Goal: Task Accomplishment & Management: Use online tool/utility

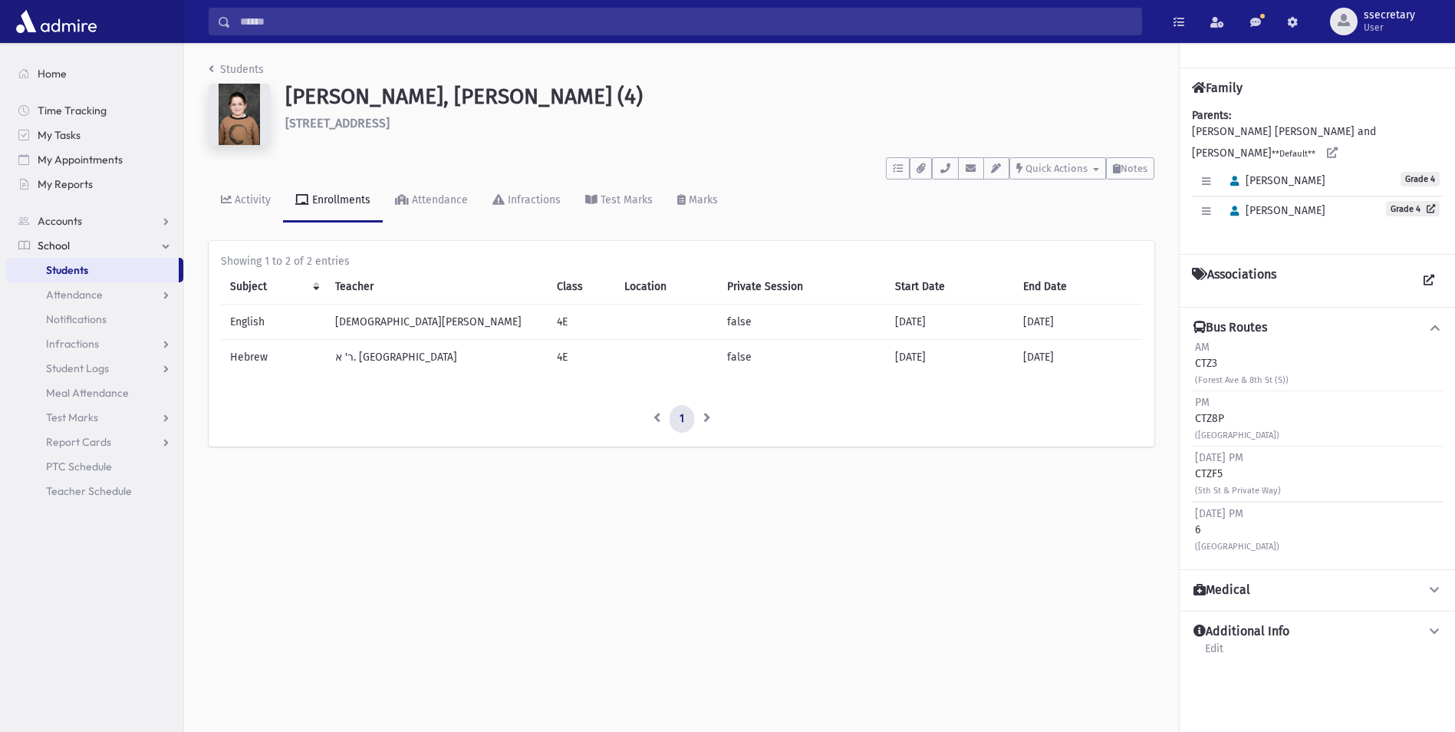
click at [86, 266] on span "Students" at bounding box center [67, 270] width 42 height 14
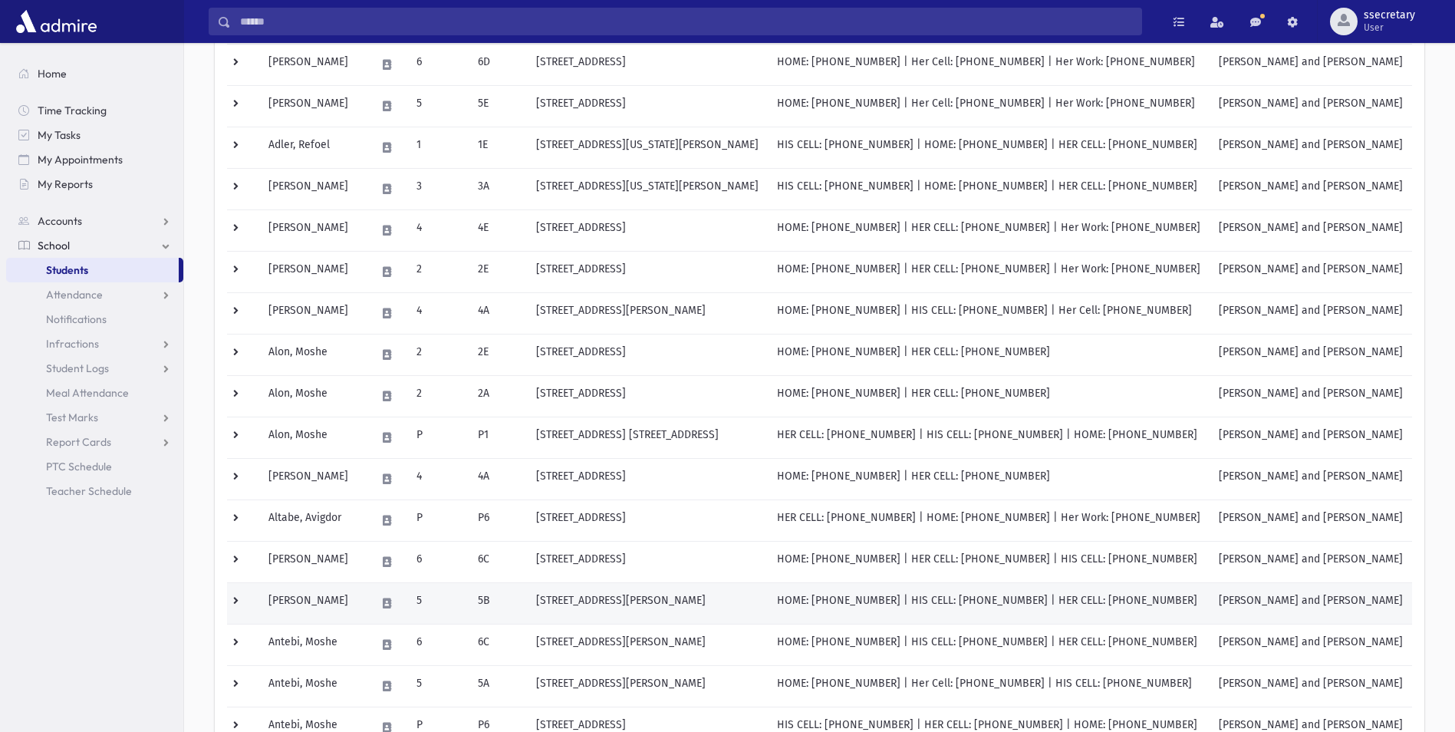
scroll to position [737, 0]
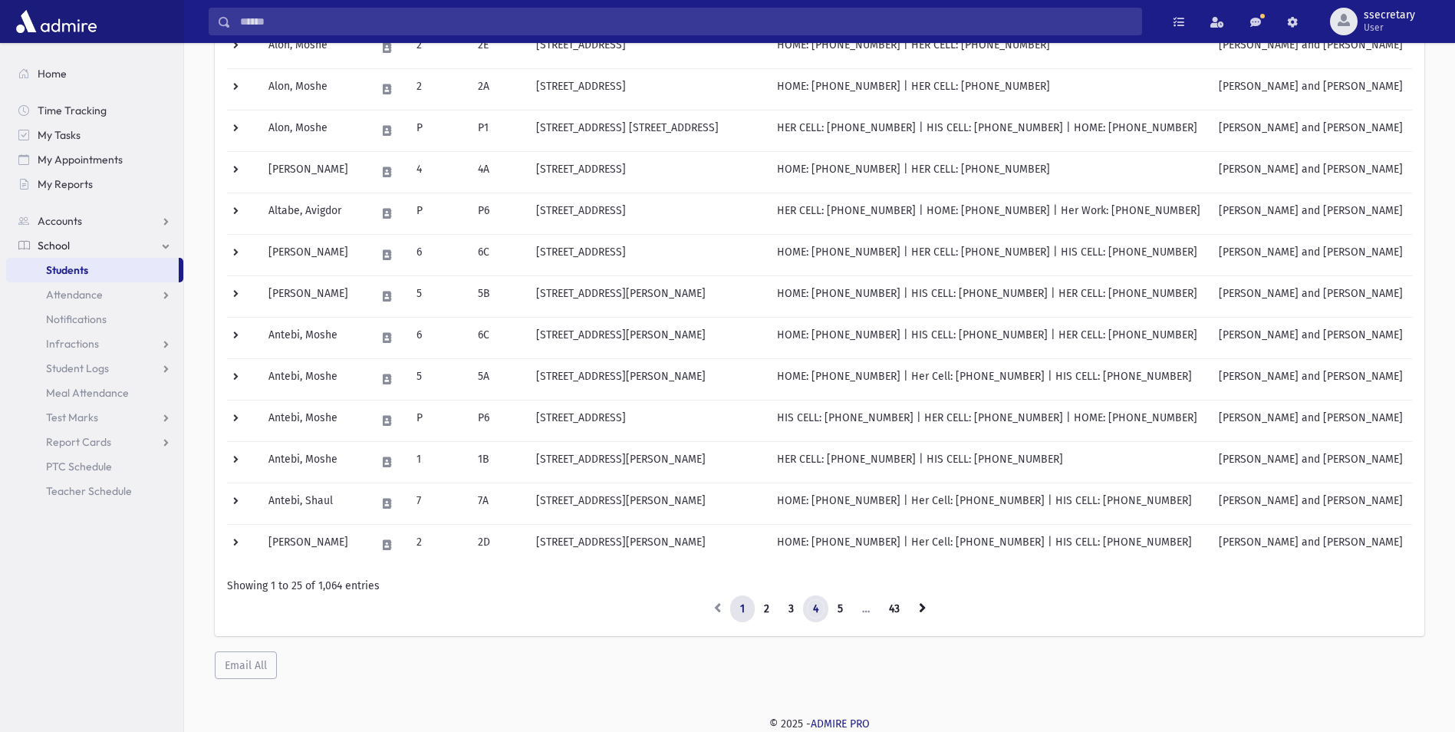
click at [815, 615] on link "4" at bounding box center [815, 609] width 25 height 28
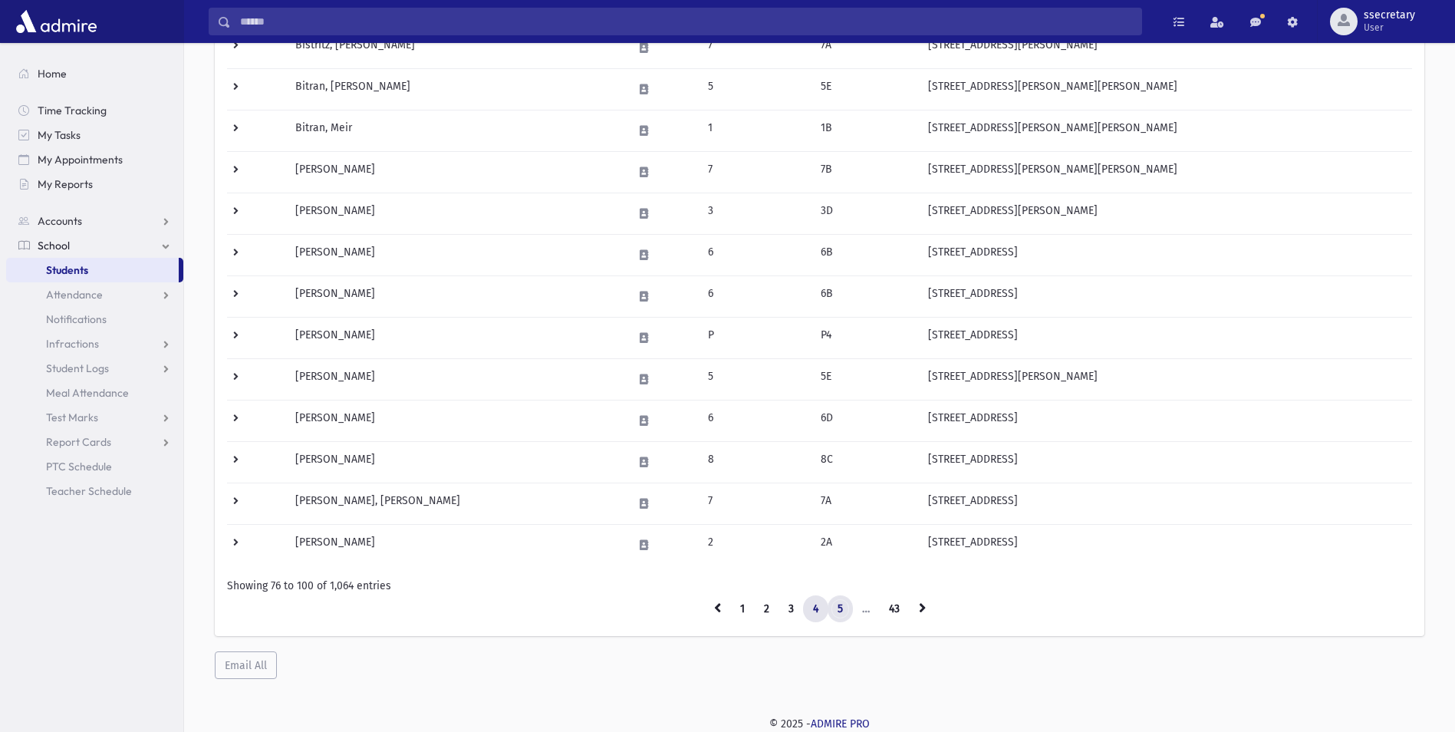
click at [840, 605] on link "5" at bounding box center [840, 609] width 25 height 28
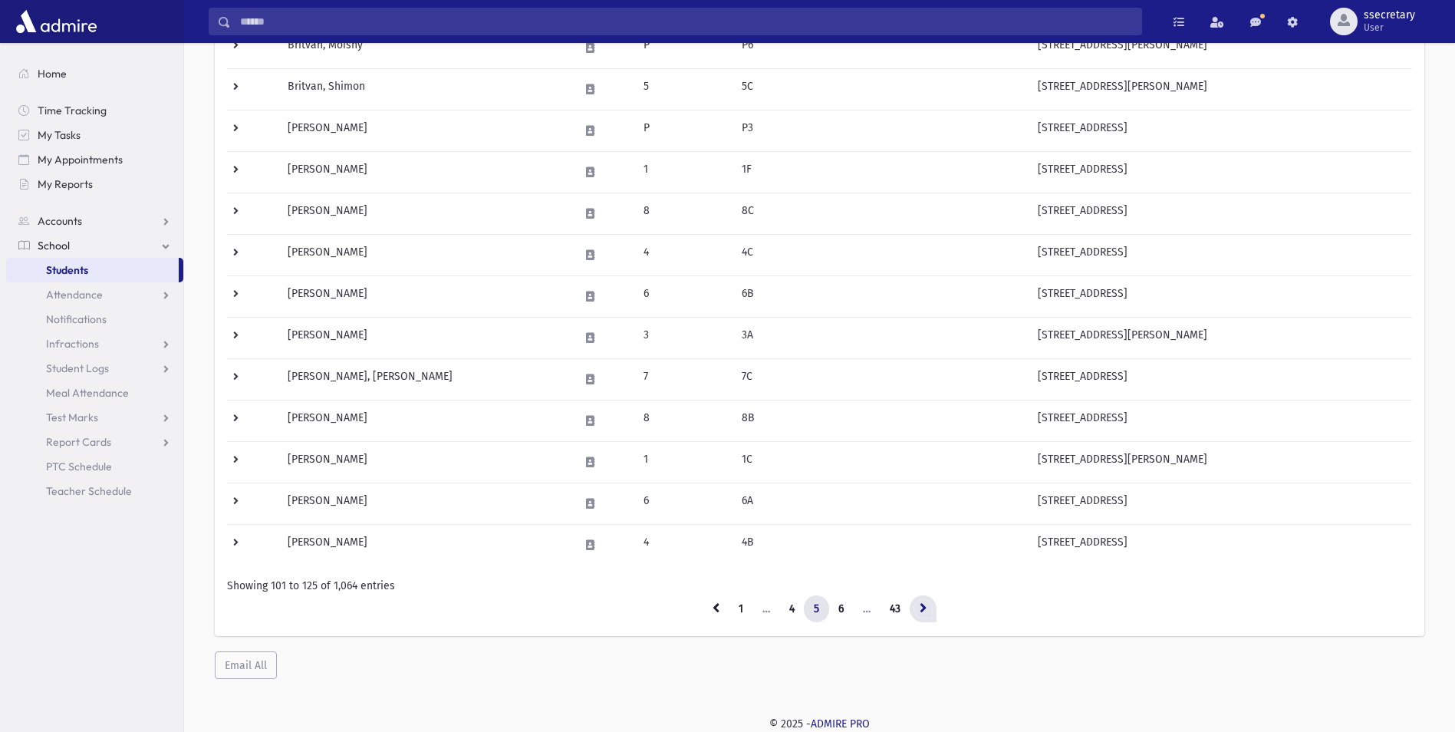
click at [919, 606] on link at bounding box center [923, 609] width 27 height 28
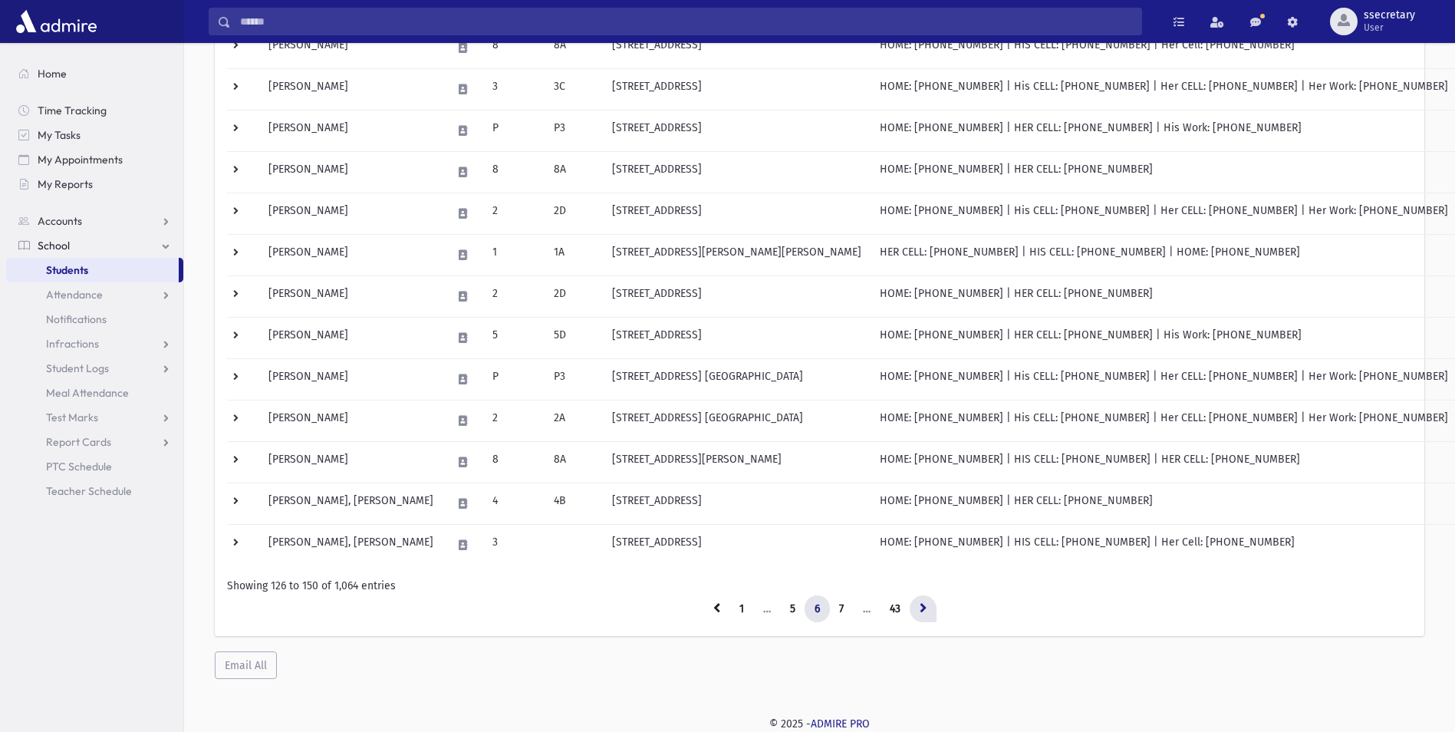
click at [924, 613] on icon at bounding box center [923, 607] width 7 height 11
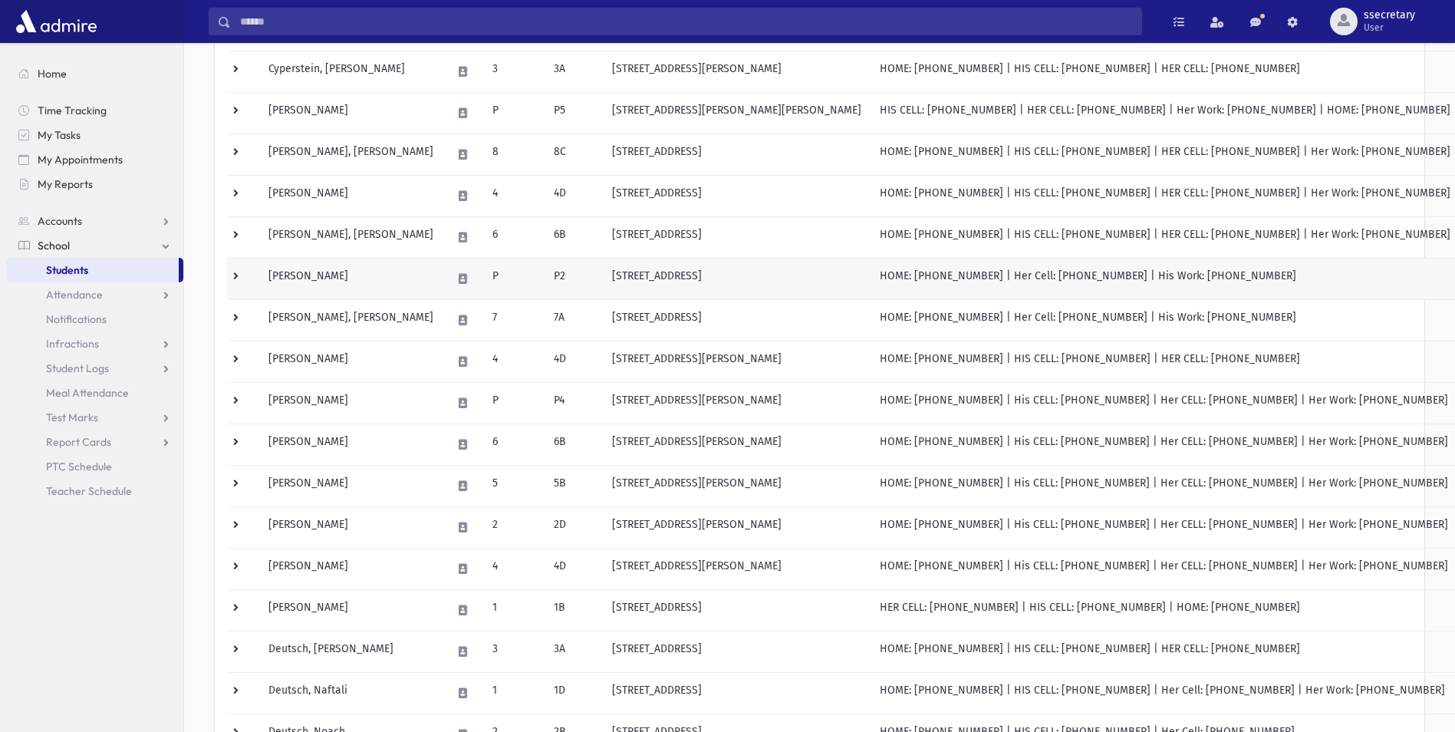
scroll to position [430, 0]
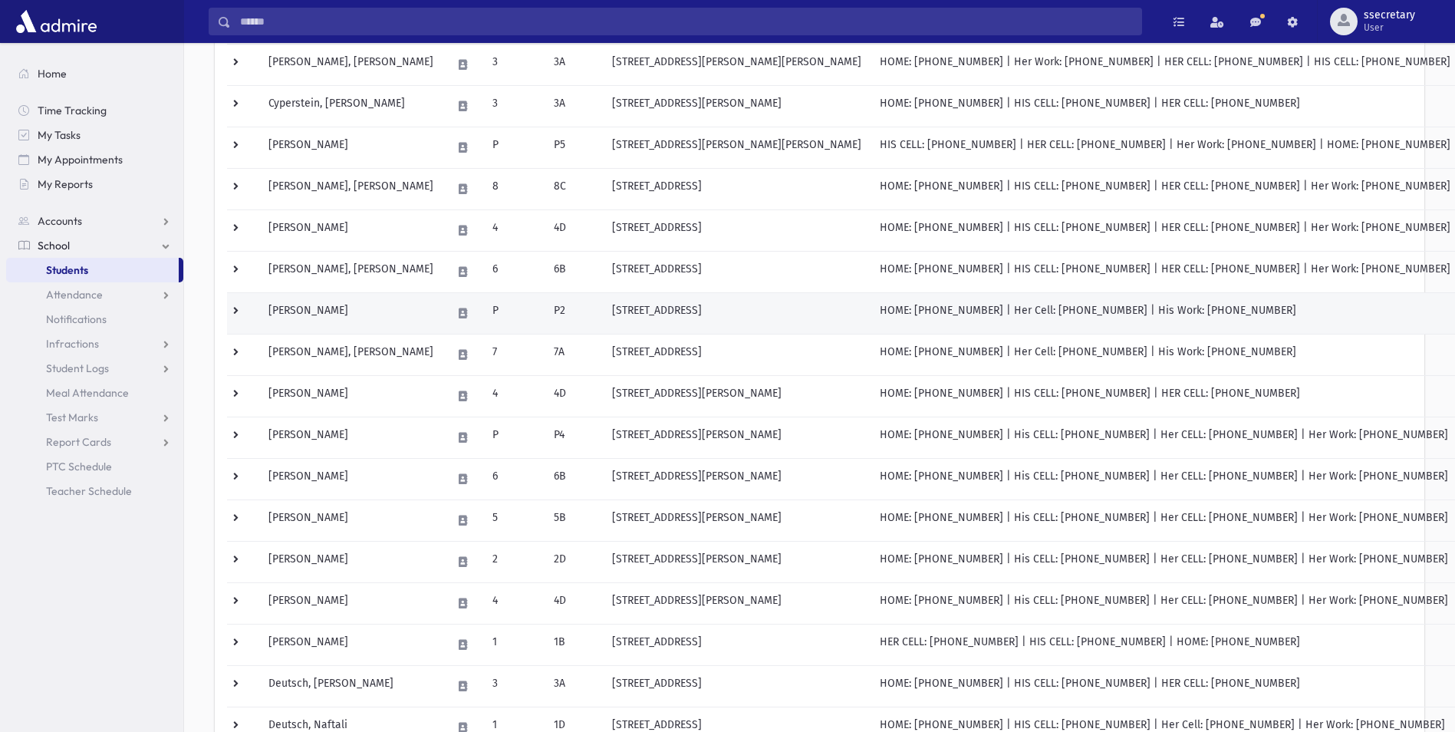
click at [391, 313] on td "David, Shloimy" at bounding box center [350, 312] width 183 height 41
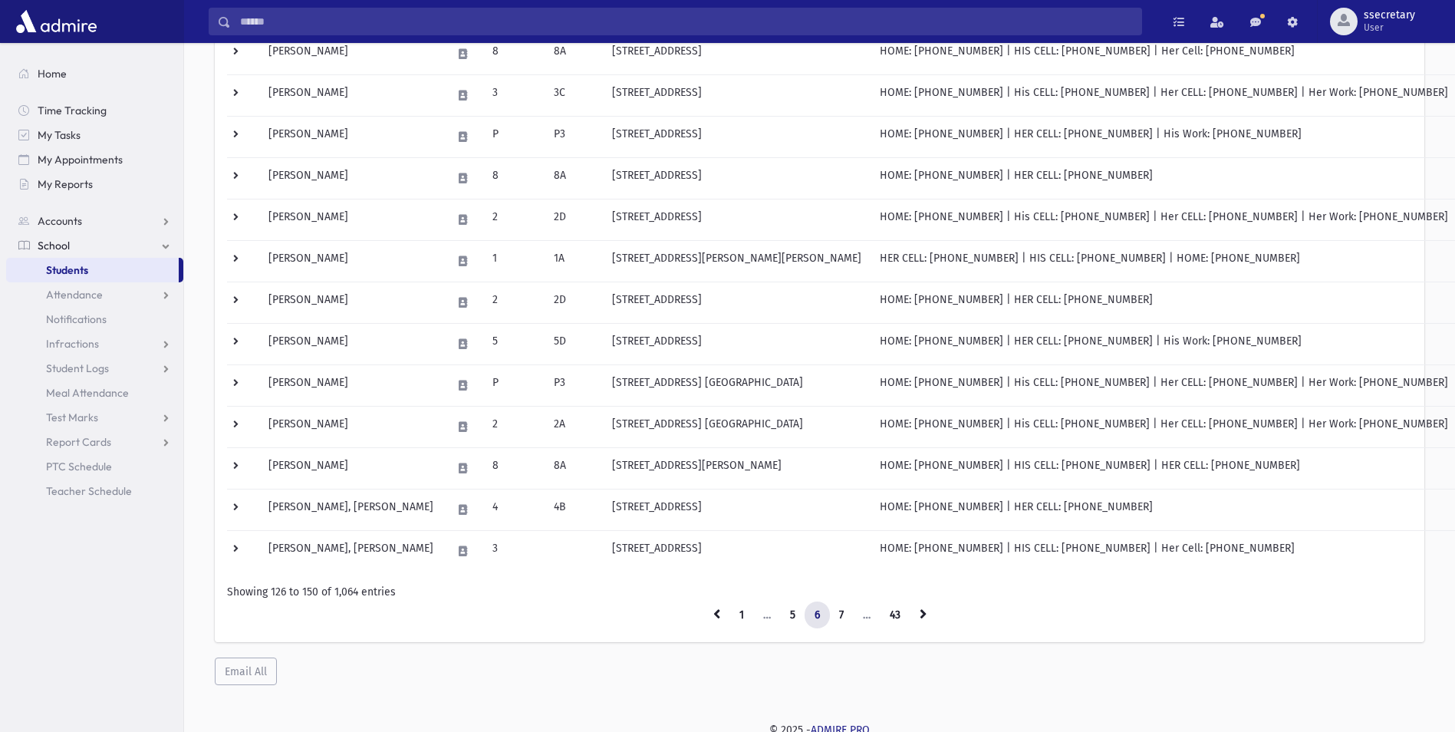
scroll to position [737, 0]
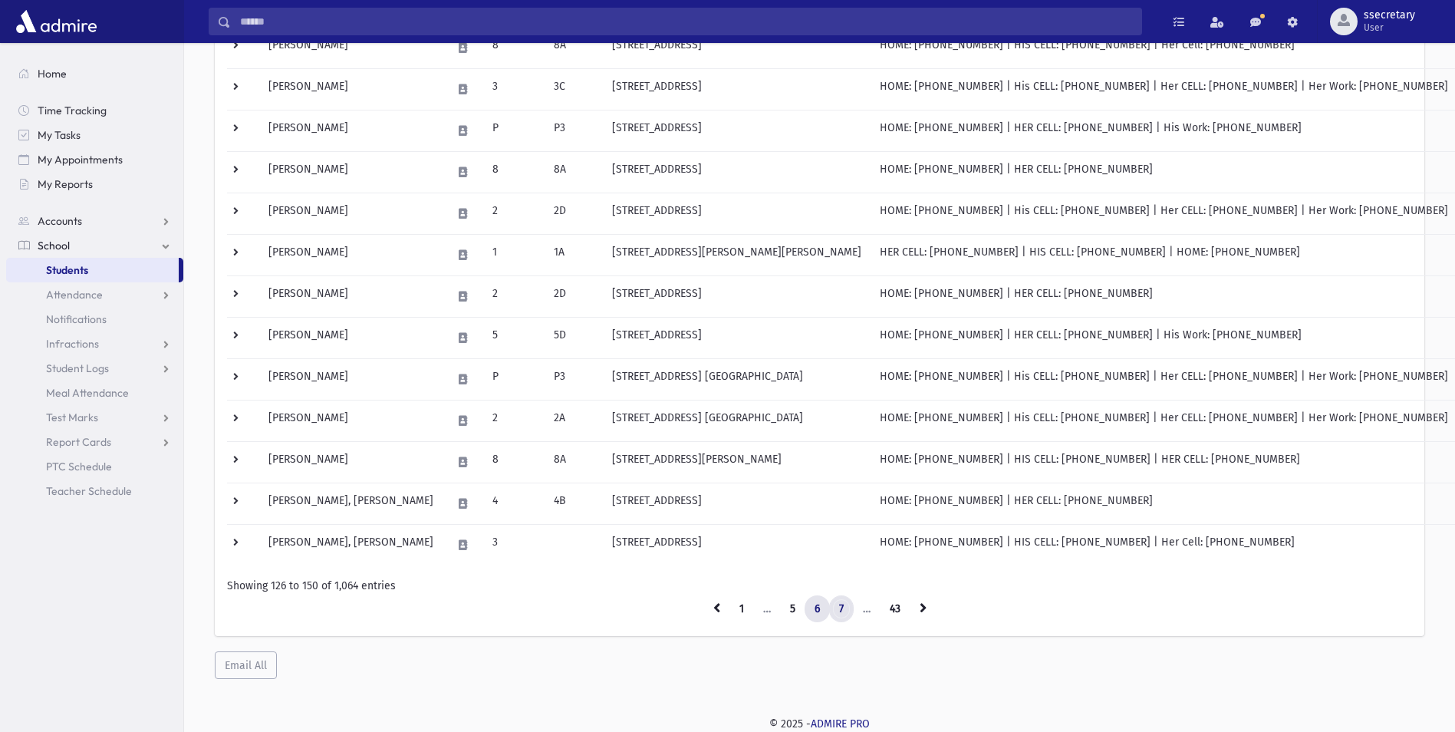
click at [844, 616] on link "7" at bounding box center [841, 609] width 25 height 28
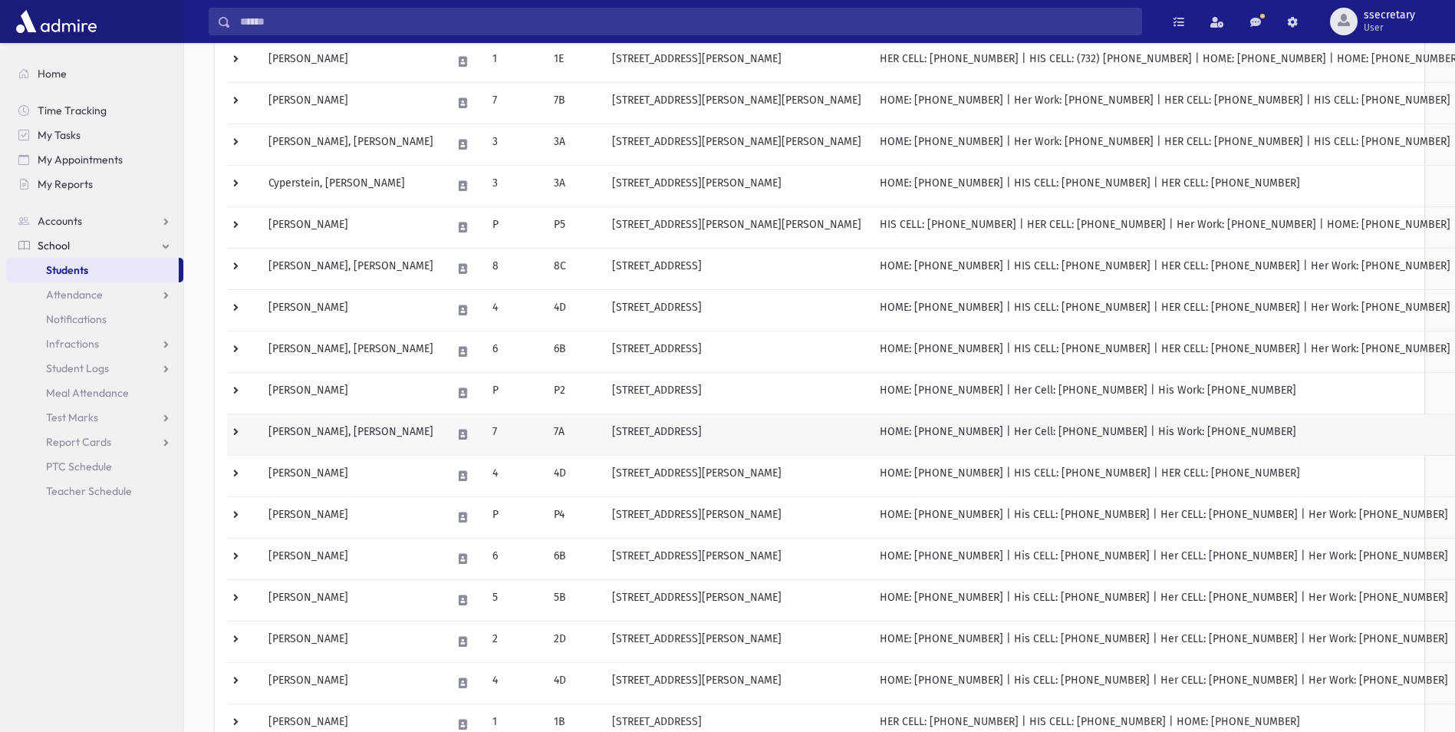
scroll to position [353, 0]
click at [483, 442] on td "7" at bounding box center [513, 430] width 61 height 41
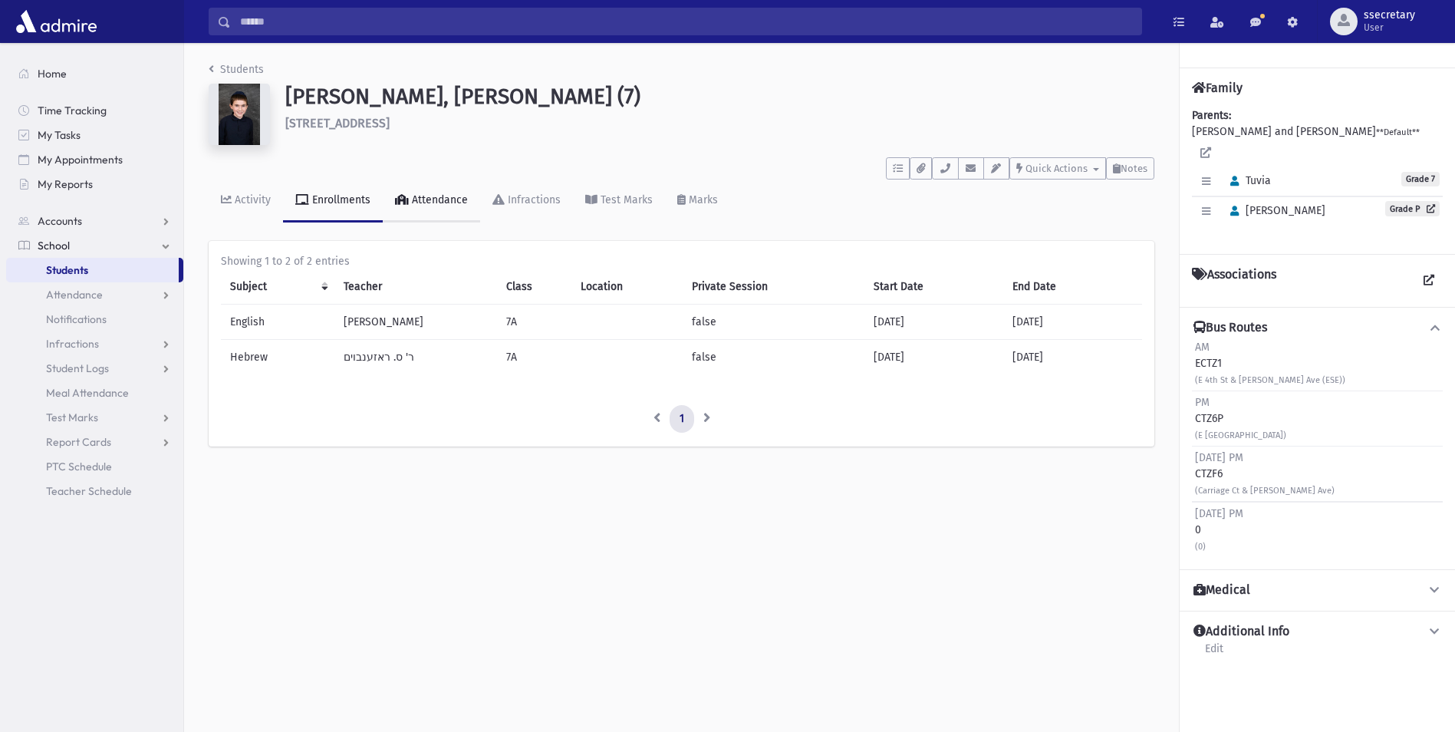
click at [425, 205] on div "Attendance" at bounding box center [438, 199] width 59 height 13
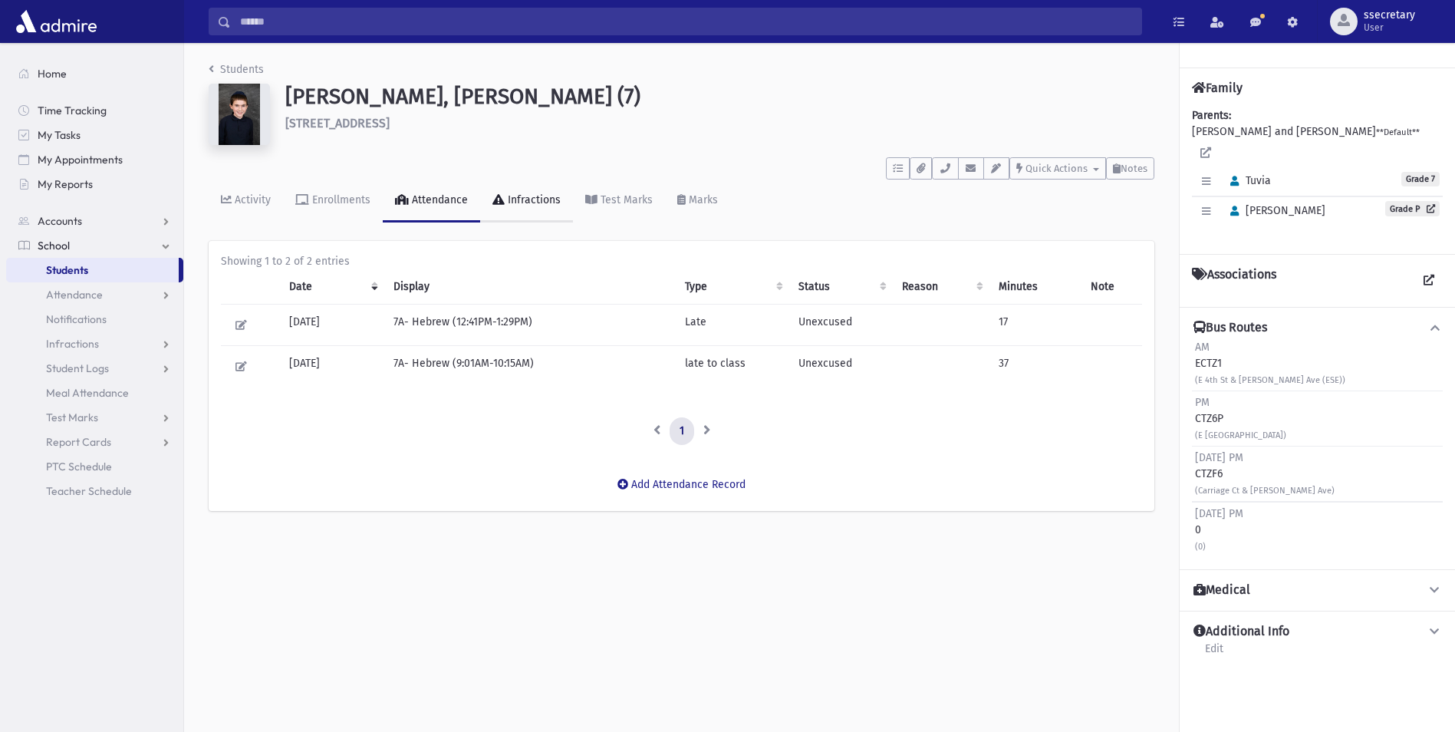
click at [513, 211] on link "Infractions" at bounding box center [526, 201] width 93 height 43
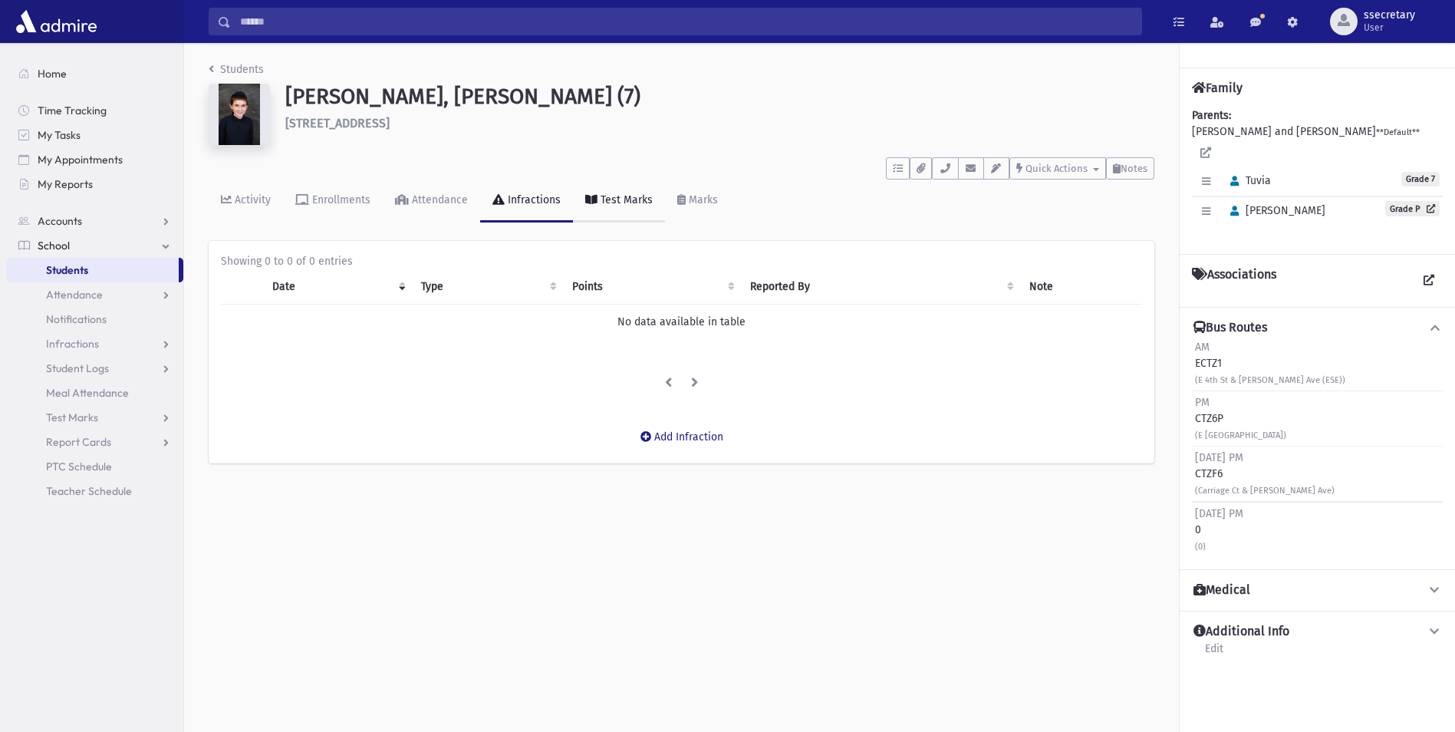
click at [601, 214] on link "Test Marks" at bounding box center [619, 201] width 92 height 43
click at [677, 222] on div "Students David, Tuvia (7) 377 East 5th Street Lakewood **** To Do's No open tas…" at bounding box center [681, 244] width 995 height 402
click at [689, 214] on link "Marks" at bounding box center [697, 201] width 65 height 43
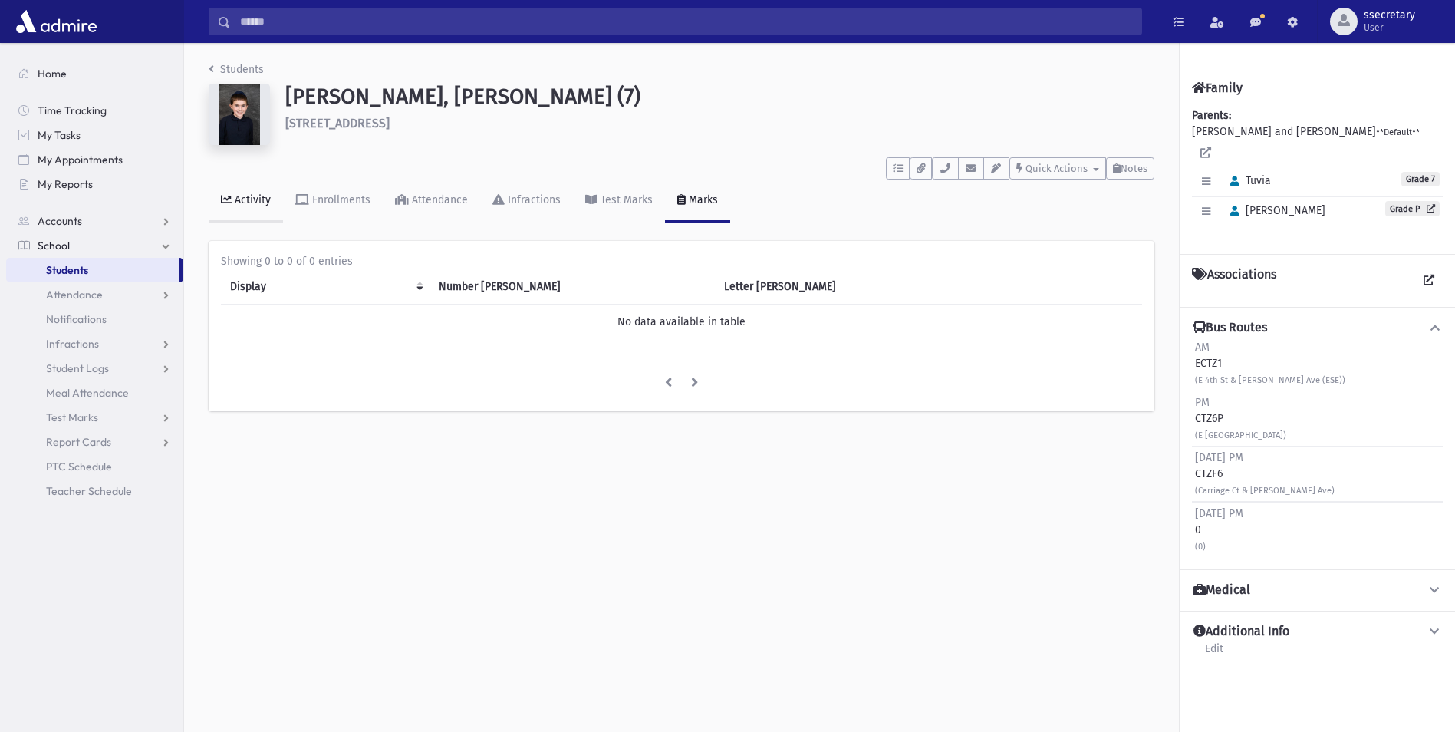
click at [232, 201] on div "Activity" at bounding box center [251, 199] width 39 height 13
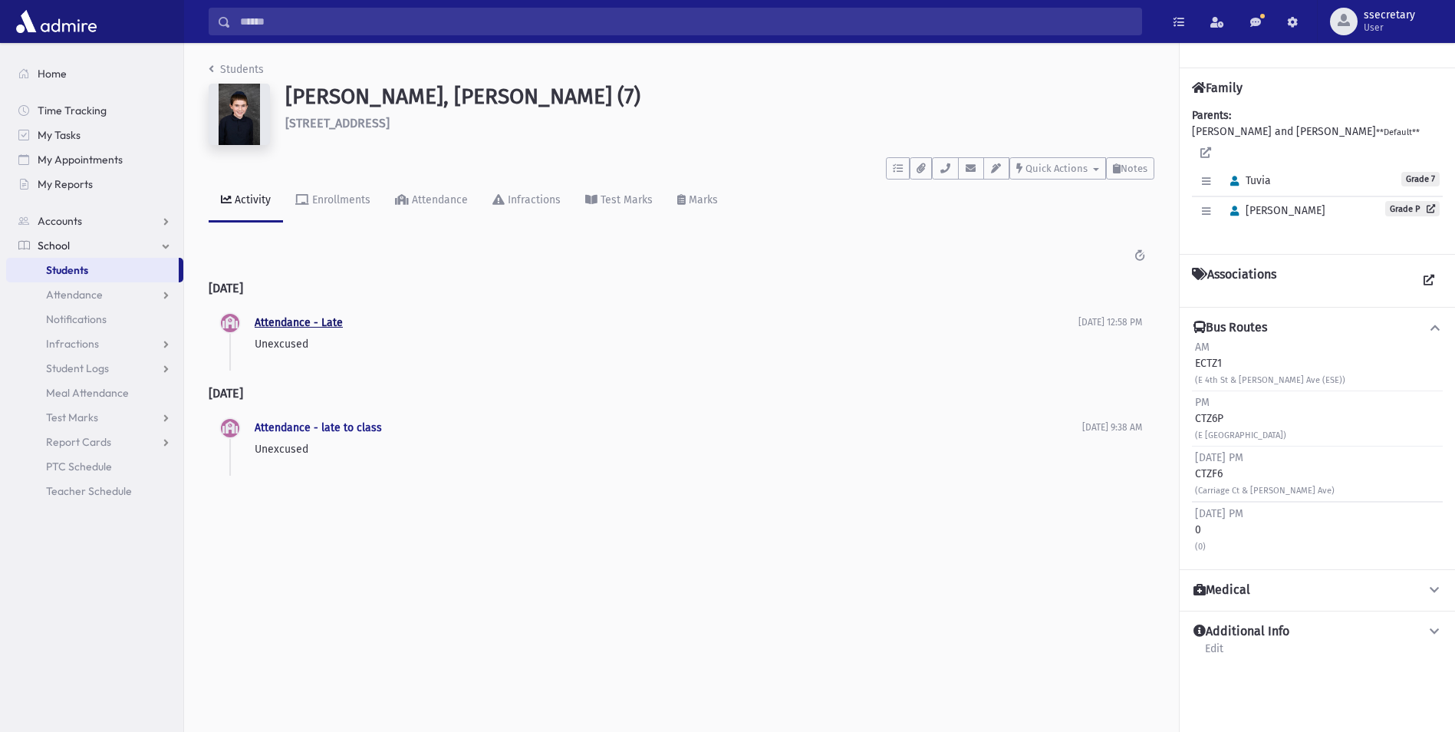
click at [265, 326] on link "Attendance - Late" at bounding box center [299, 322] width 88 height 13
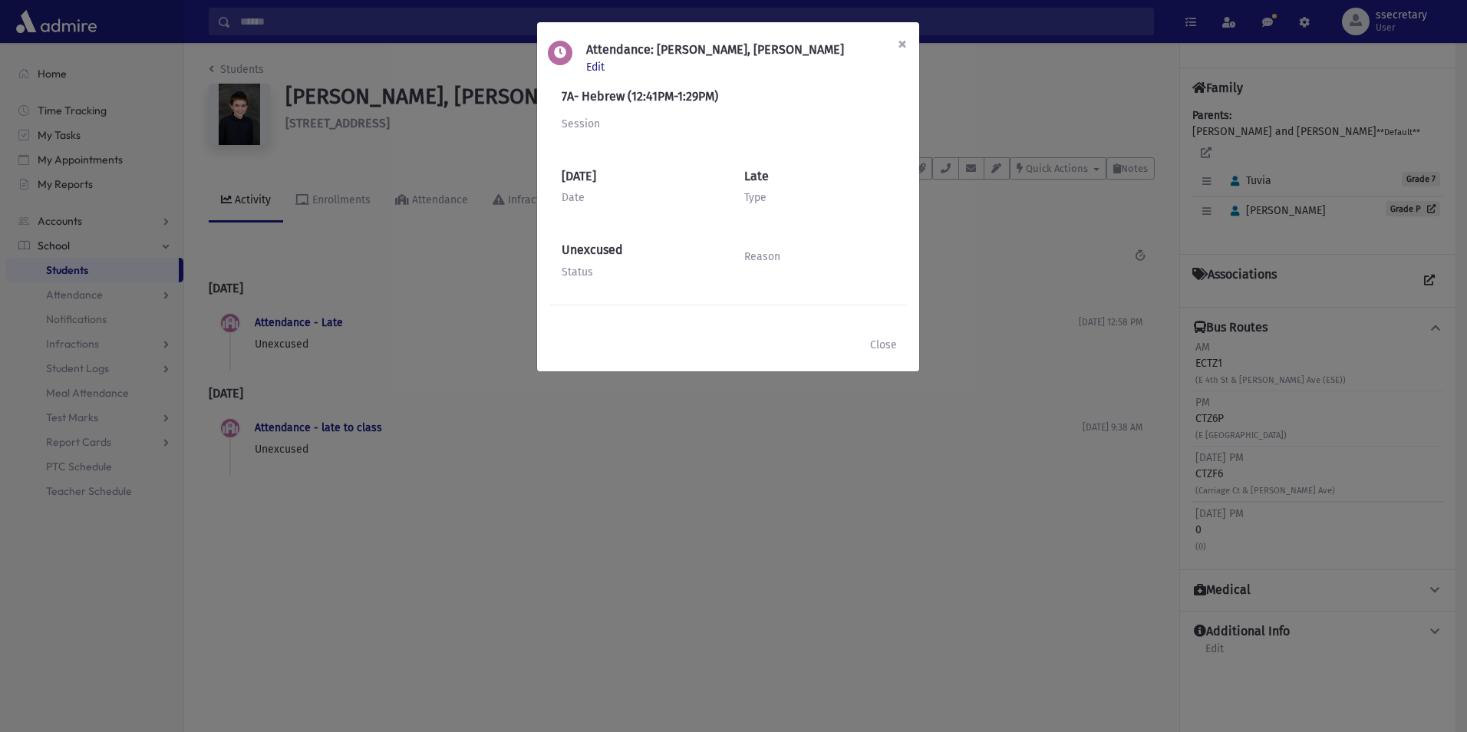
click at [904, 44] on span "×" at bounding box center [902, 43] width 9 height 21
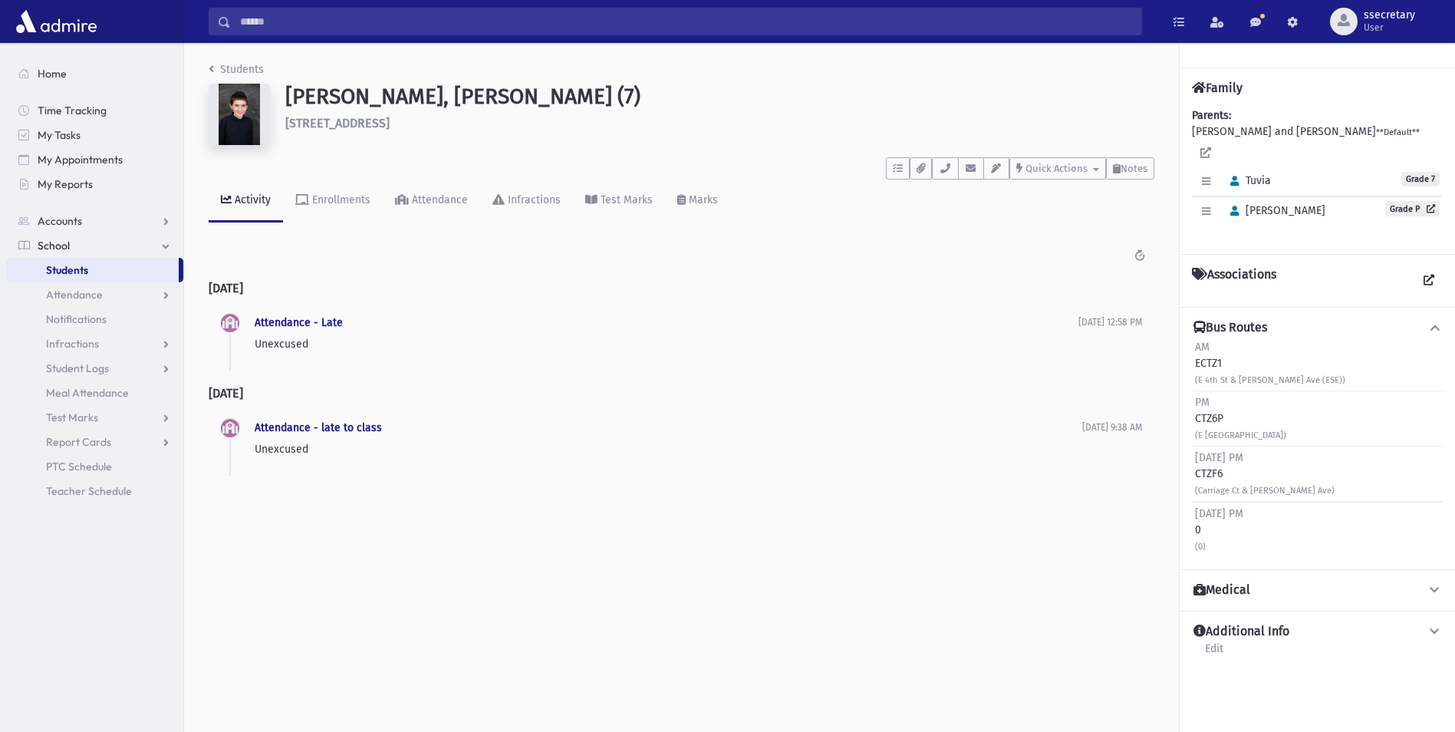
drag, startPoint x: 606, startPoint y: 189, endPoint x: 489, endPoint y: 298, distance: 159.6
click at [489, 298] on h2 "3 weeks ago" at bounding box center [682, 288] width 946 height 39
click at [625, 209] on link "Test Marks" at bounding box center [619, 201] width 92 height 43
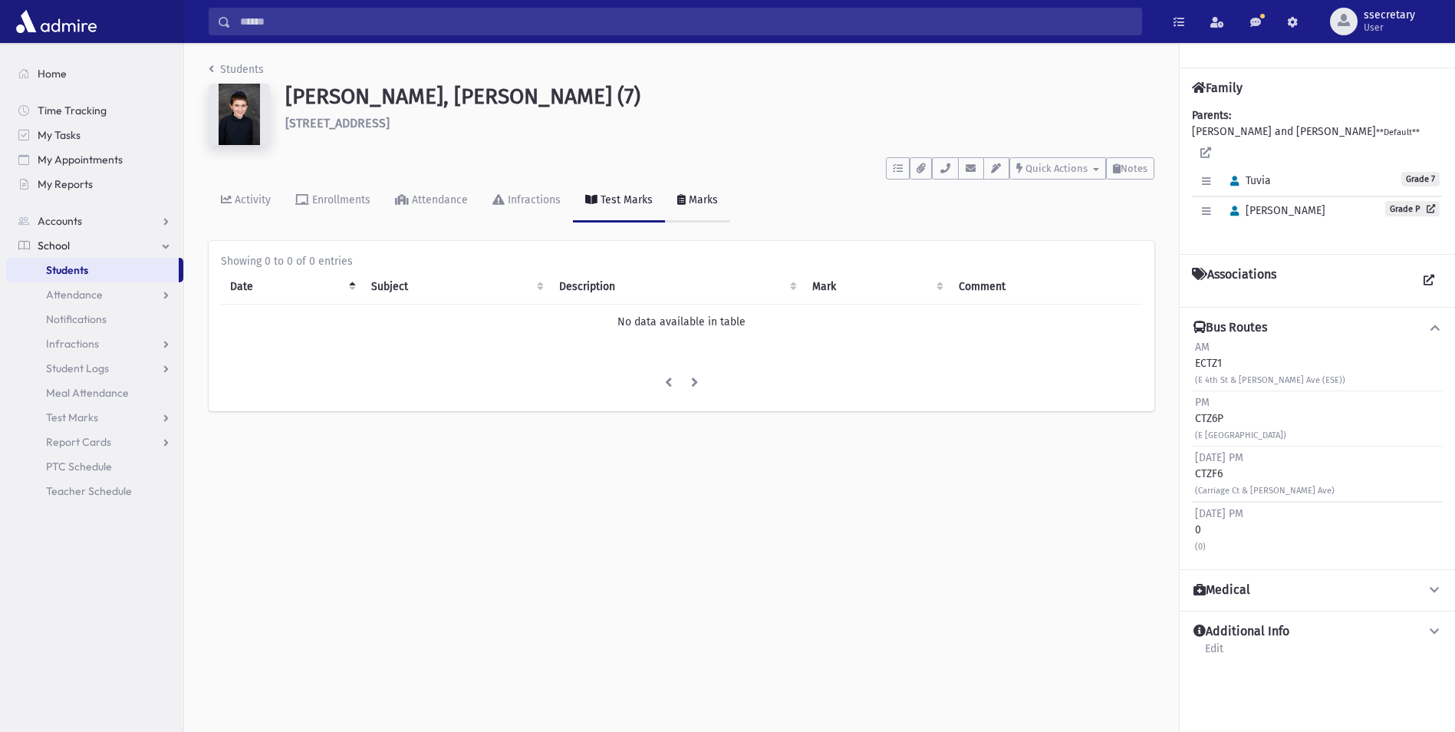
click at [681, 203] on icon at bounding box center [681, 199] width 8 height 11
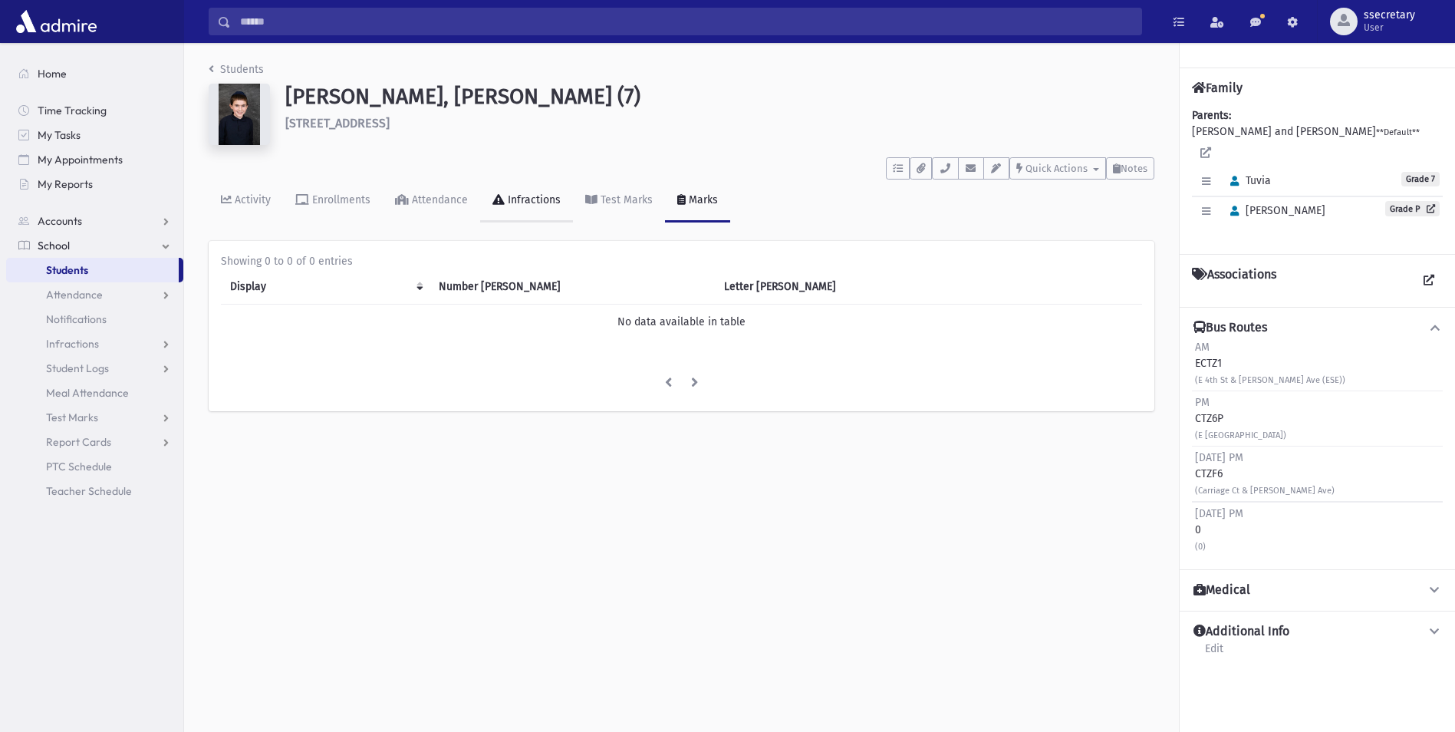
click at [547, 216] on link "Infractions" at bounding box center [526, 201] width 93 height 43
click at [439, 205] on div "Attendance" at bounding box center [438, 199] width 59 height 13
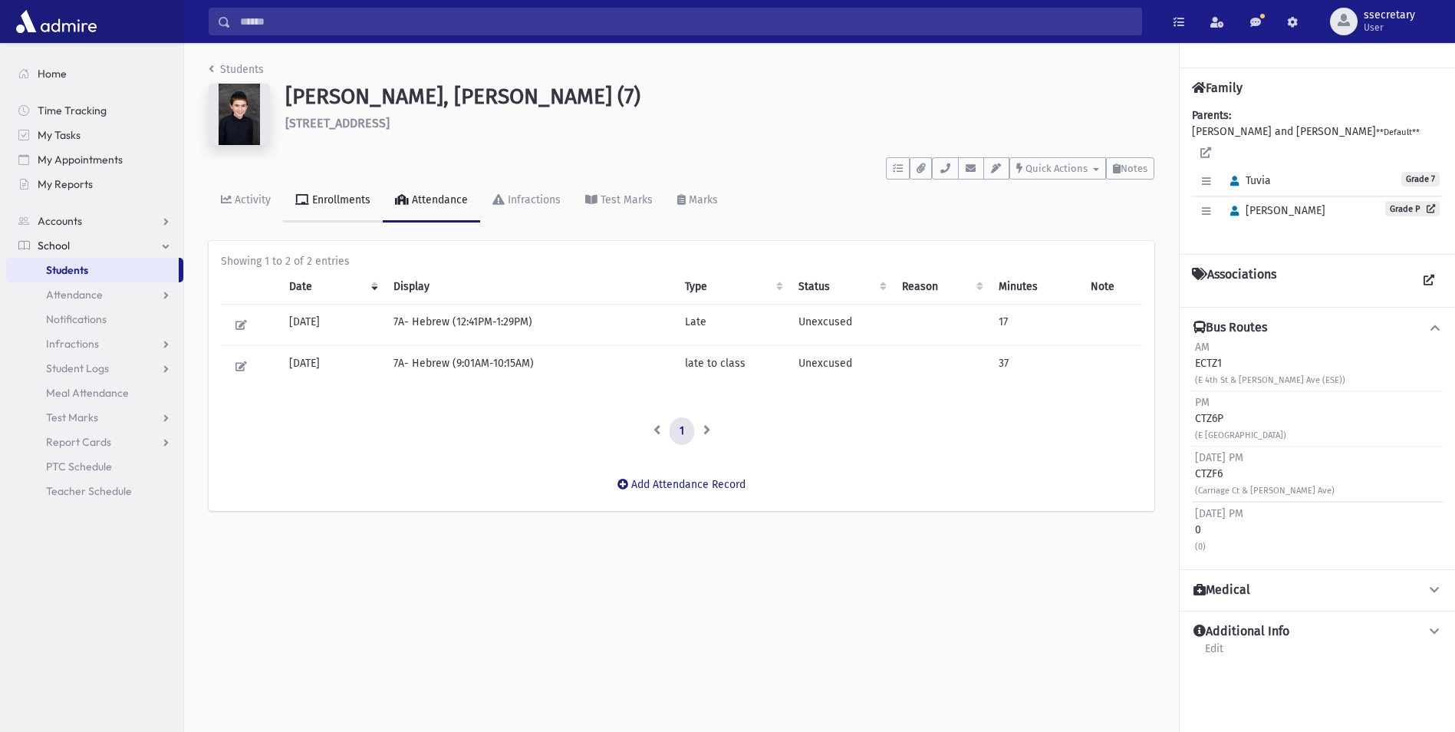
click at [364, 209] on link "Enrollments" at bounding box center [333, 201] width 100 height 43
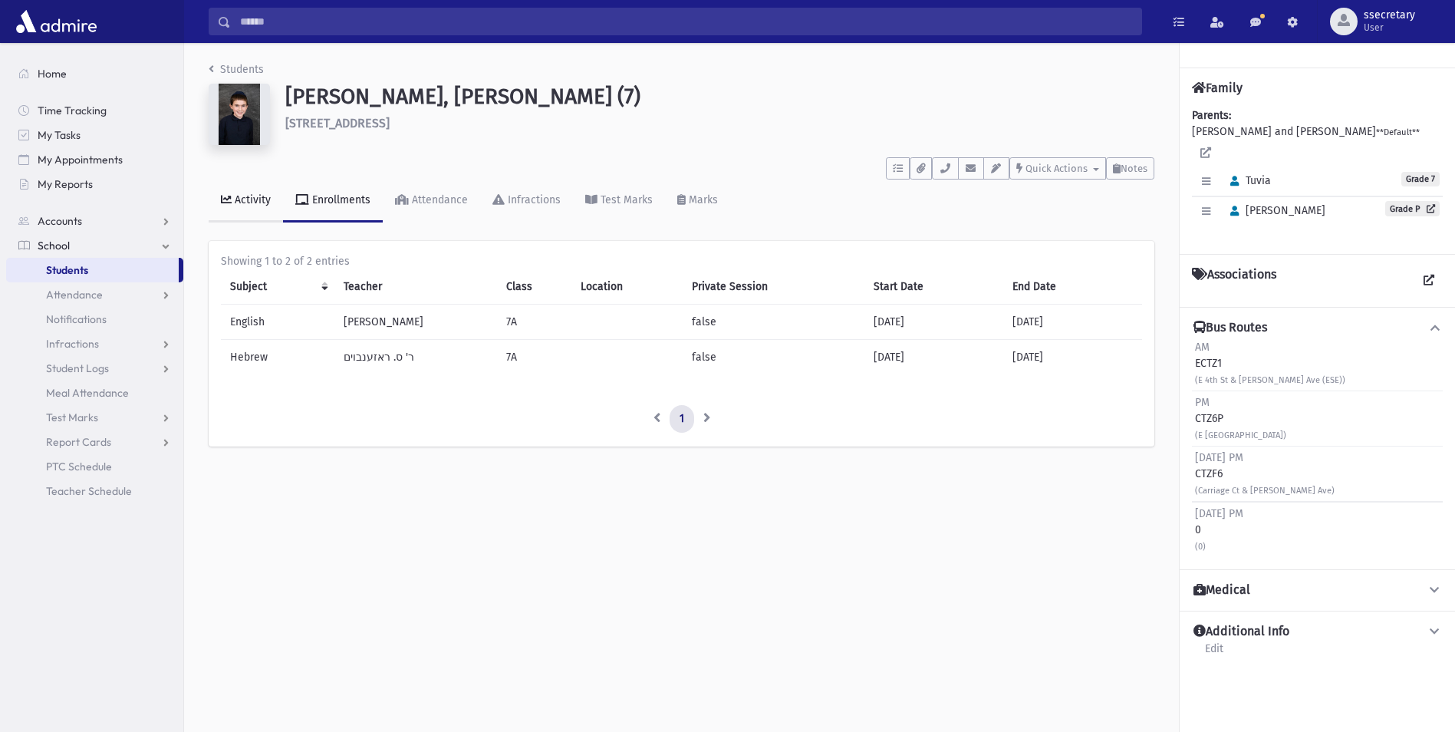
click at [253, 212] on link "Activity" at bounding box center [246, 201] width 74 height 43
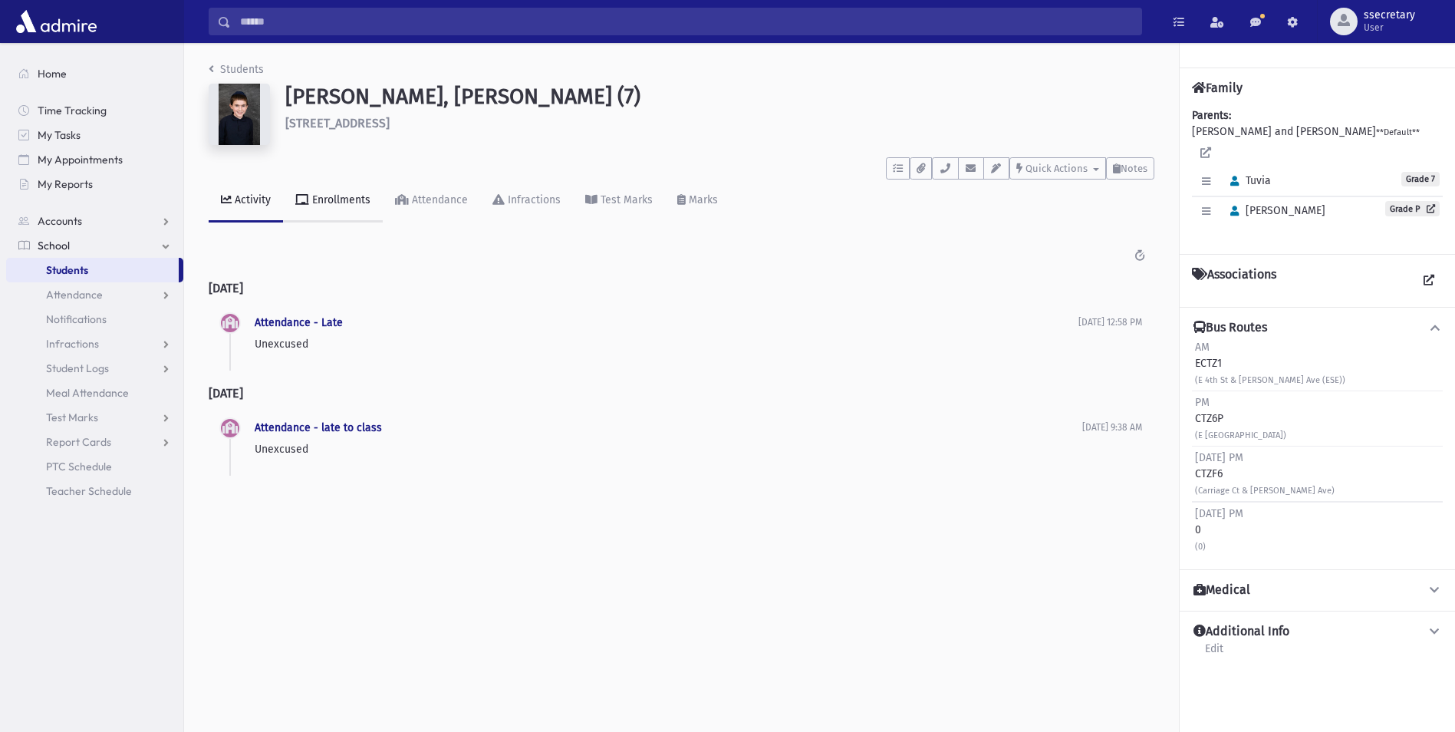
click at [347, 206] on div "Enrollments" at bounding box center [339, 199] width 61 height 13
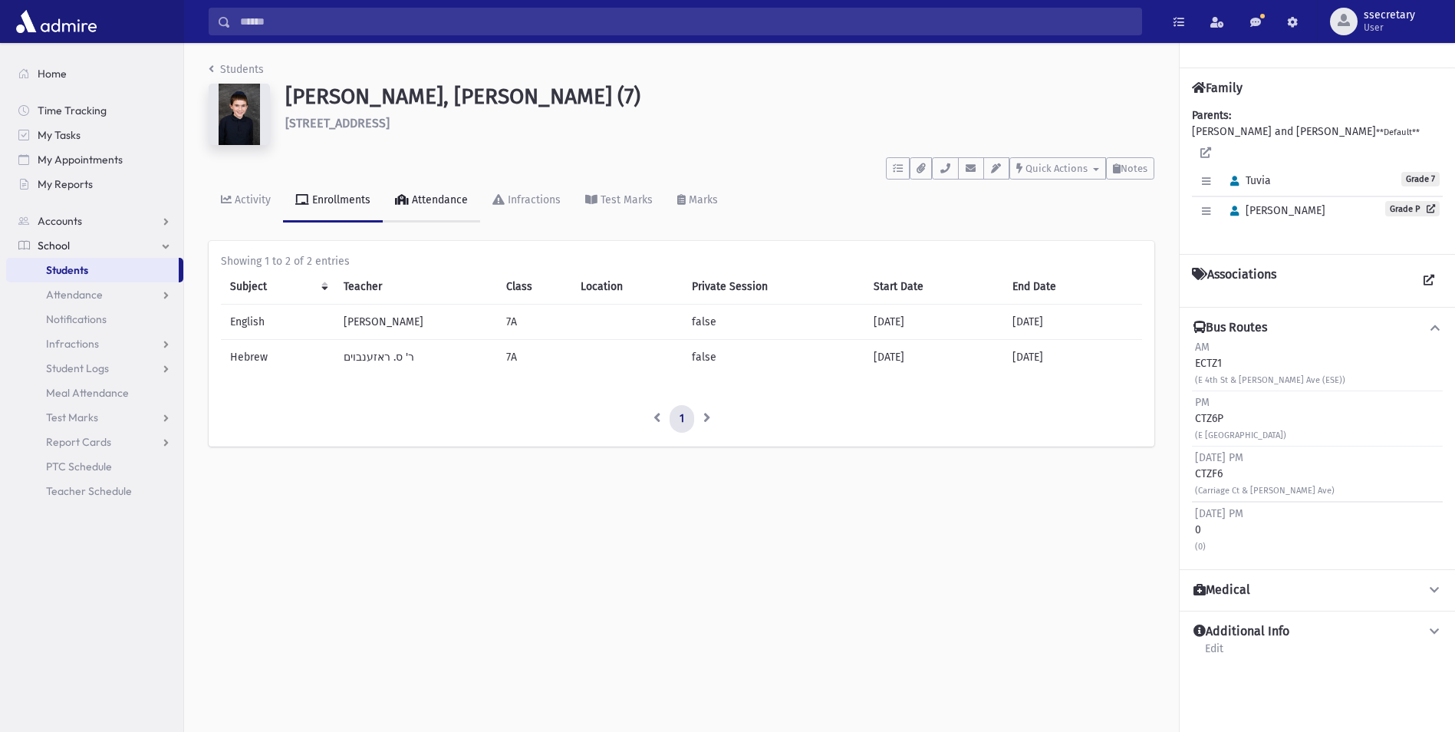
click at [413, 203] on div "Attendance" at bounding box center [438, 199] width 59 height 13
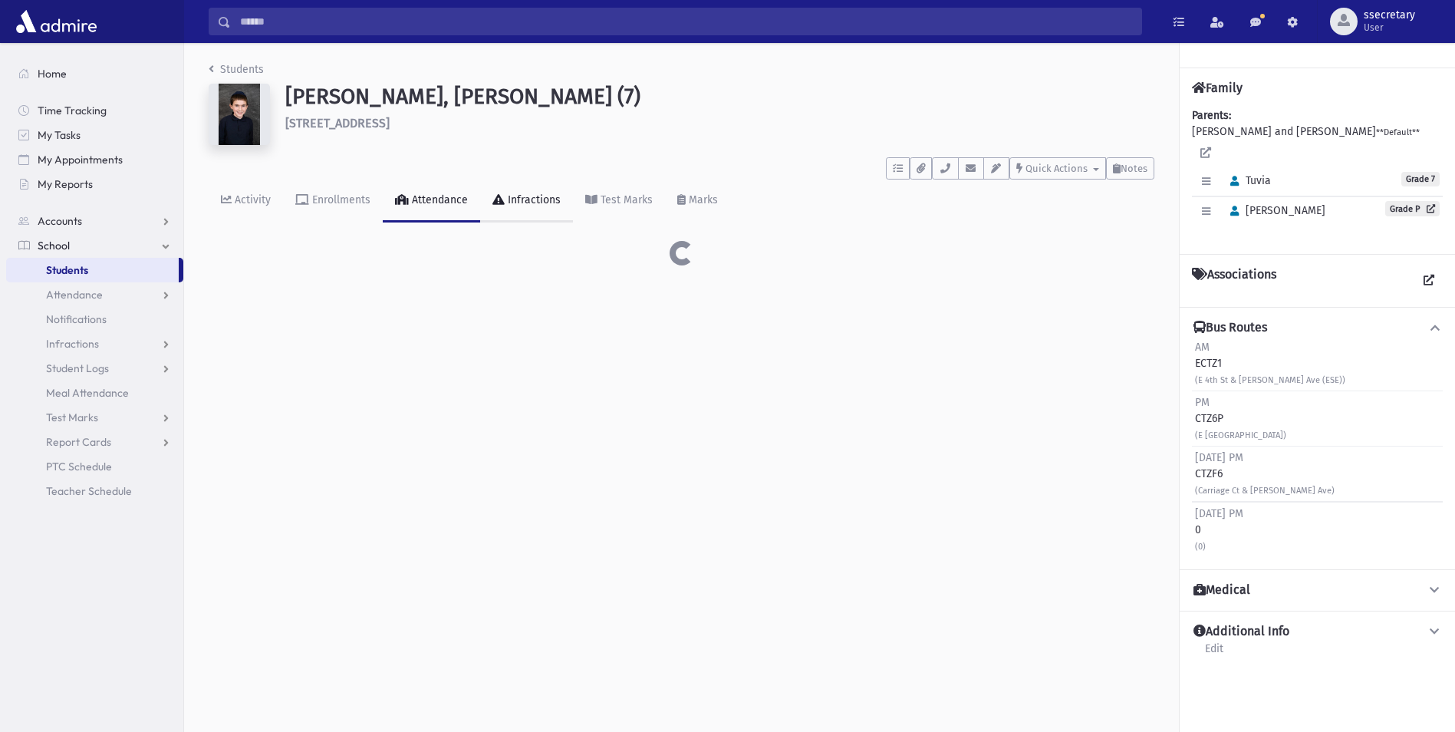
click at [527, 195] on div "Infractions" at bounding box center [533, 199] width 56 height 13
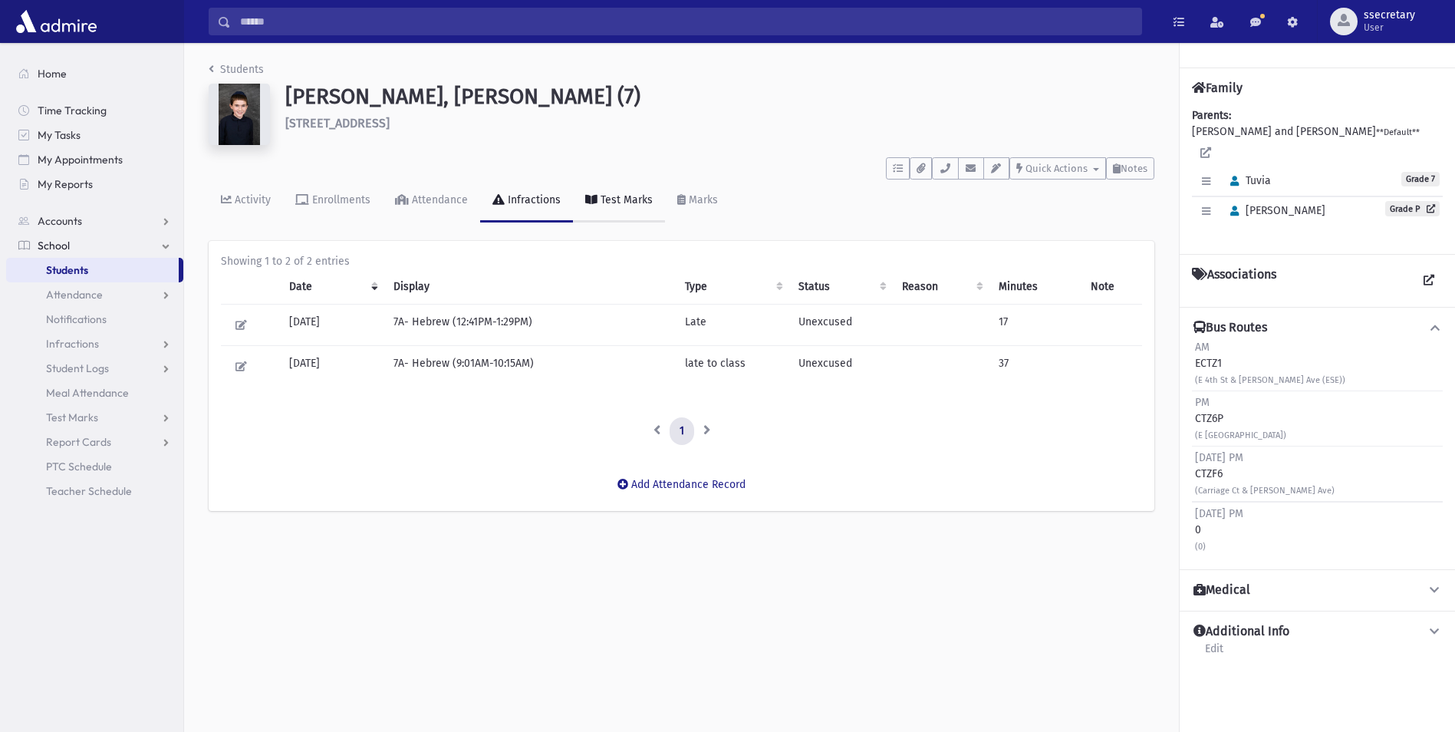
click at [613, 191] on link "Test Marks" at bounding box center [619, 201] width 92 height 43
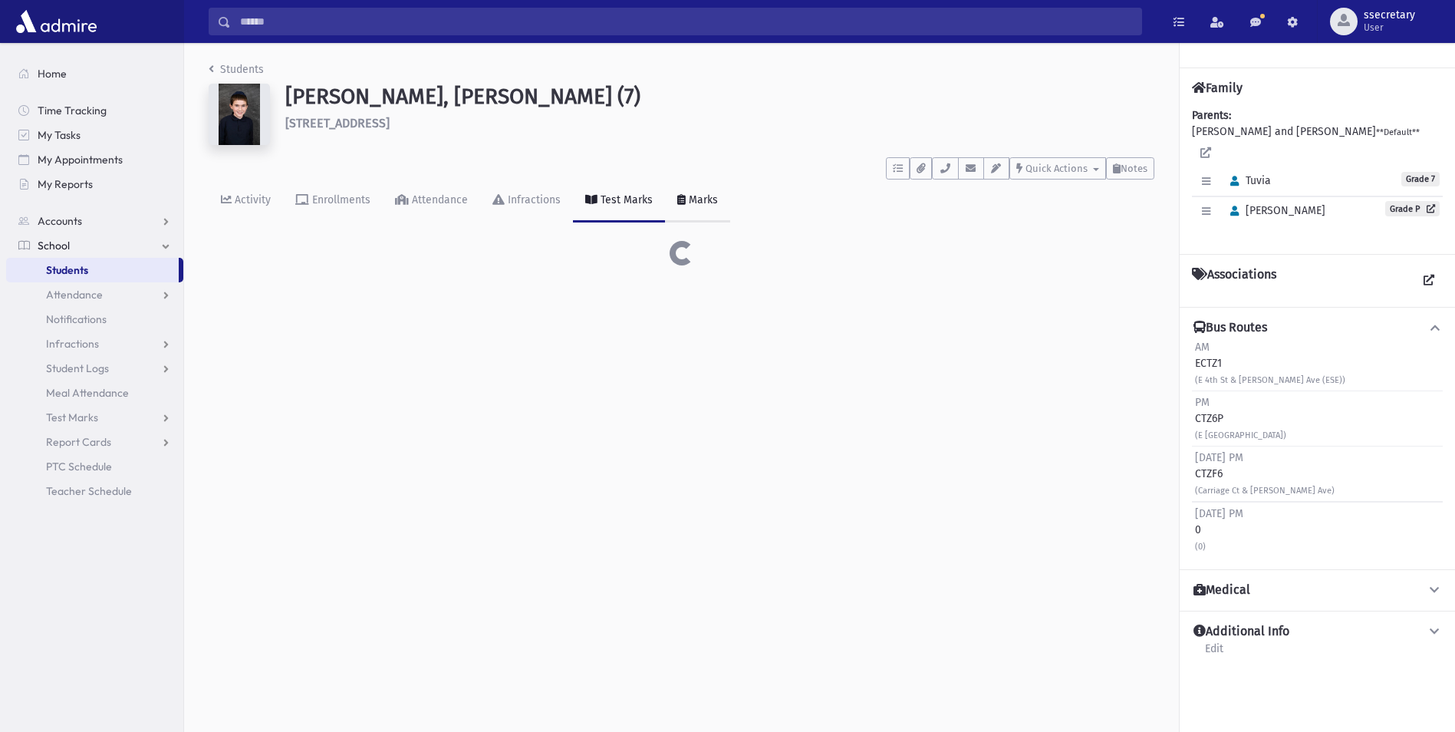
click at [704, 207] on link "Marks" at bounding box center [697, 201] width 65 height 43
drag, startPoint x: 620, startPoint y: 207, endPoint x: 599, endPoint y: 206, distance: 20.7
click at [620, 206] on link "Test Marks" at bounding box center [619, 201] width 92 height 43
click at [548, 207] on link "Infractions" at bounding box center [526, 201] width 93 height 43
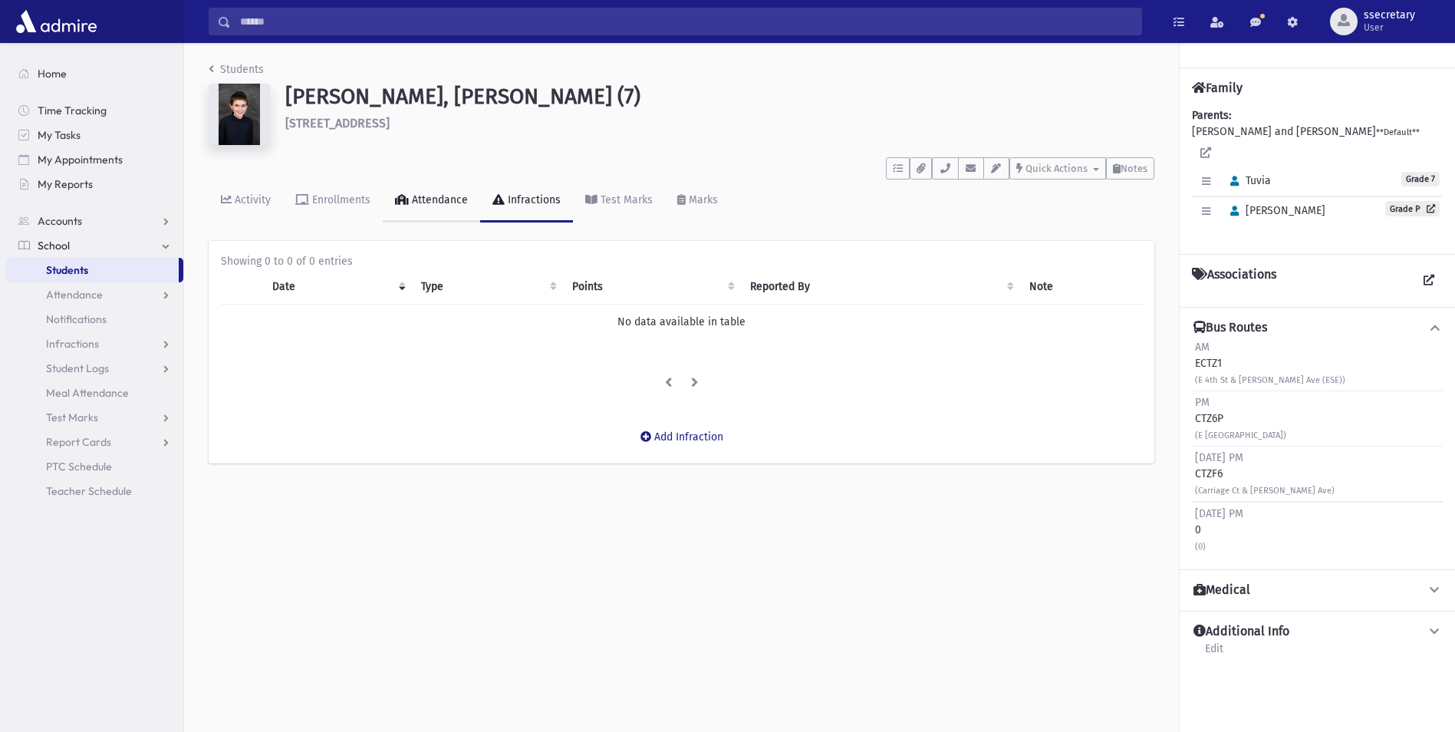
drag, startPoint x: 437, startPoint y: 213, endPoint x: 372, endPoint y: 216, distance: 64.6
click at [437, 213] on link "Attendance" at bounding box center [431, 201] width 97 height 43
drag, startPoint x: 328, startPoint y: 206, endPoint x: 278, endPoint y: 216, distance: 50.9
click at [329, 206] on link "Enrollments" at bounding box center [333, 201] width 100 height 43
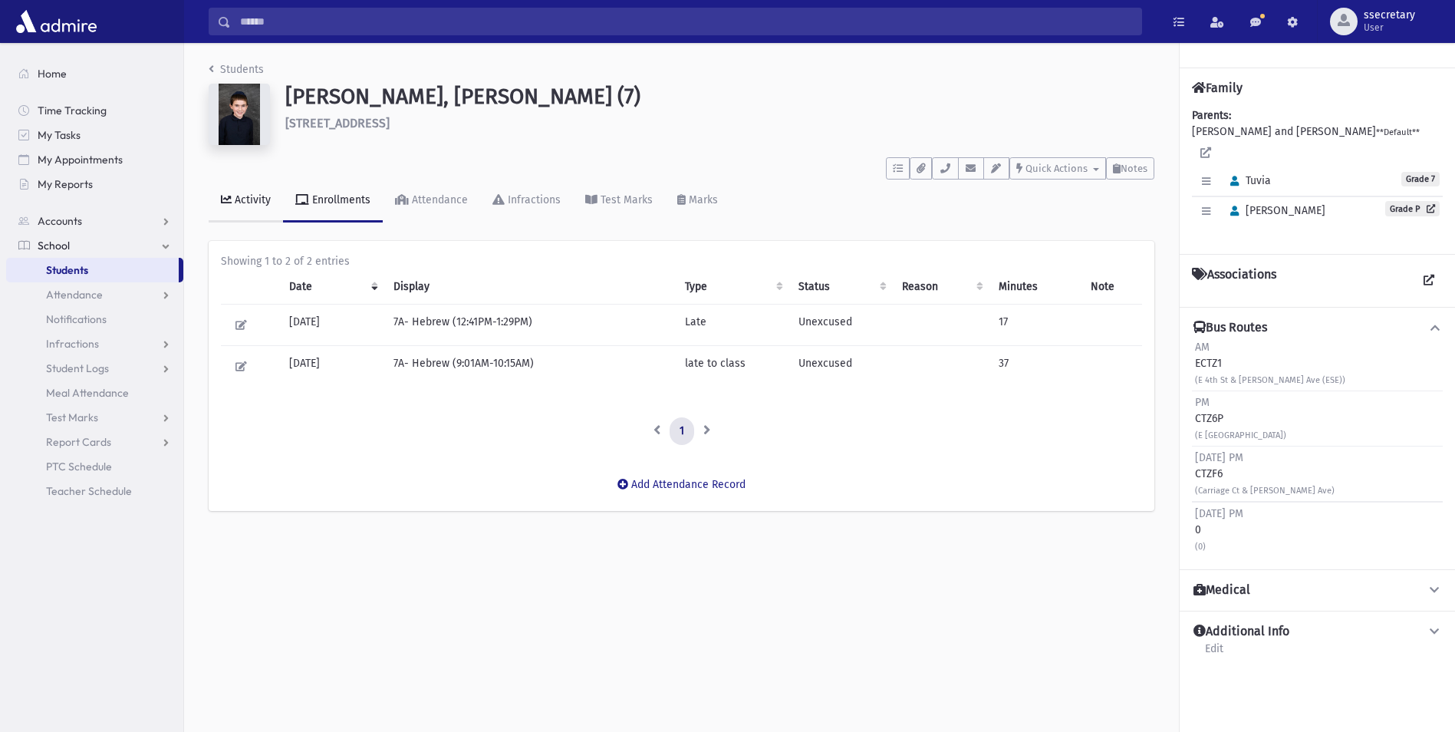
drag, startPoint x: 233, startPoint y: 220, endPoint x: 252, endPoint y: 213, distance: 19.9
click at [234, 220] on link "Activity" at bounding box center [246, 201] width 74 height 43
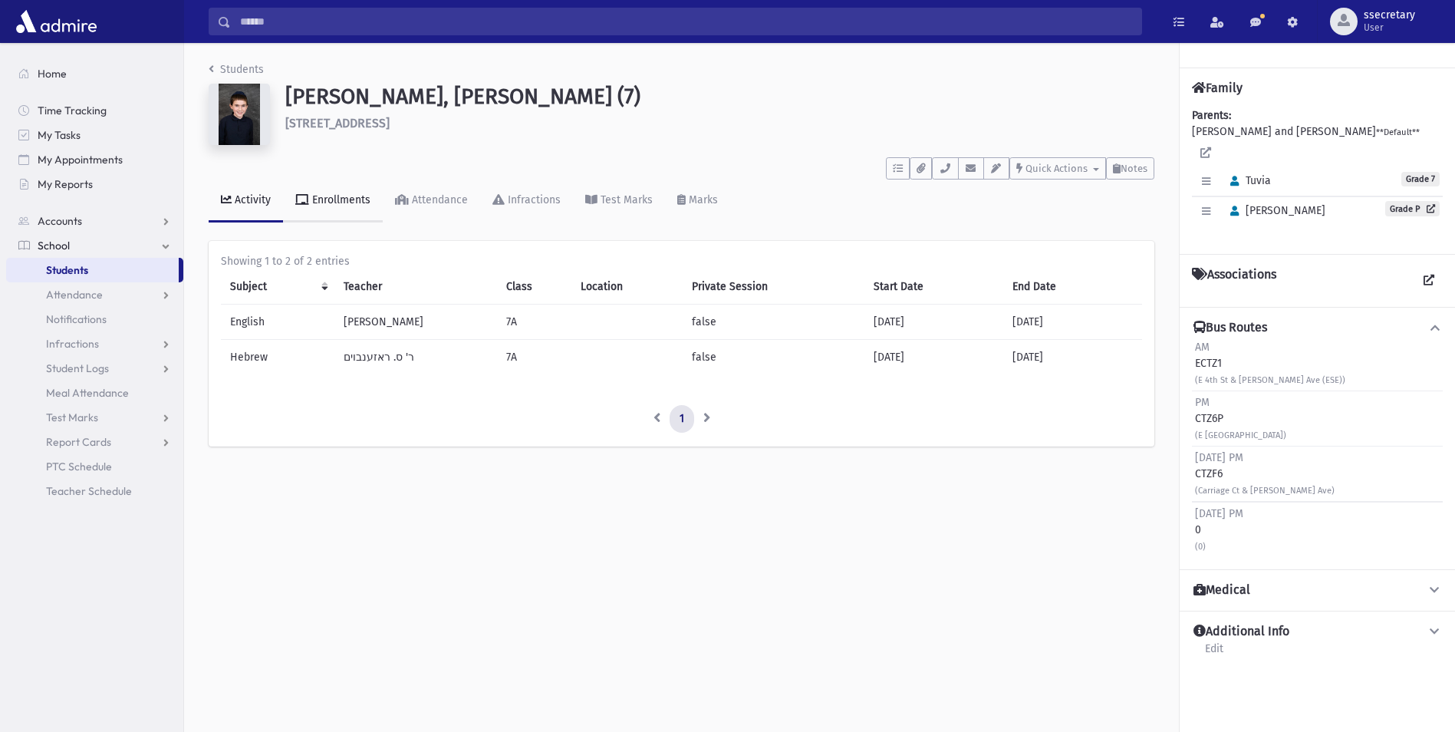
click at [344, 213] on link "Enrollments" at bounding box center [333, 201] width 100 height 43
click at [433, 206] on div "Attendance" at bounding box center [438, 199] width 59 height 13
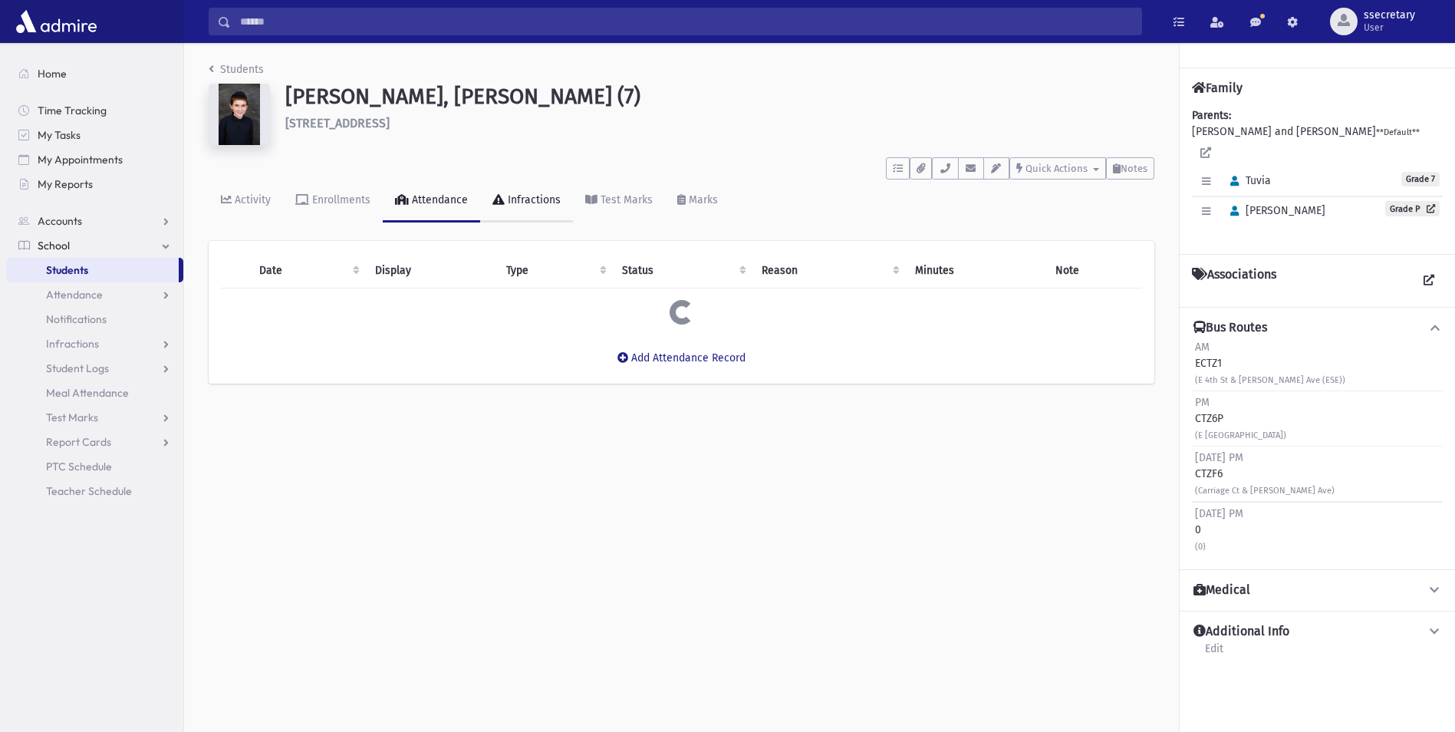
click at [552, 215] on link "Infractions" at bounding box center [526, 201] width 93 height 43
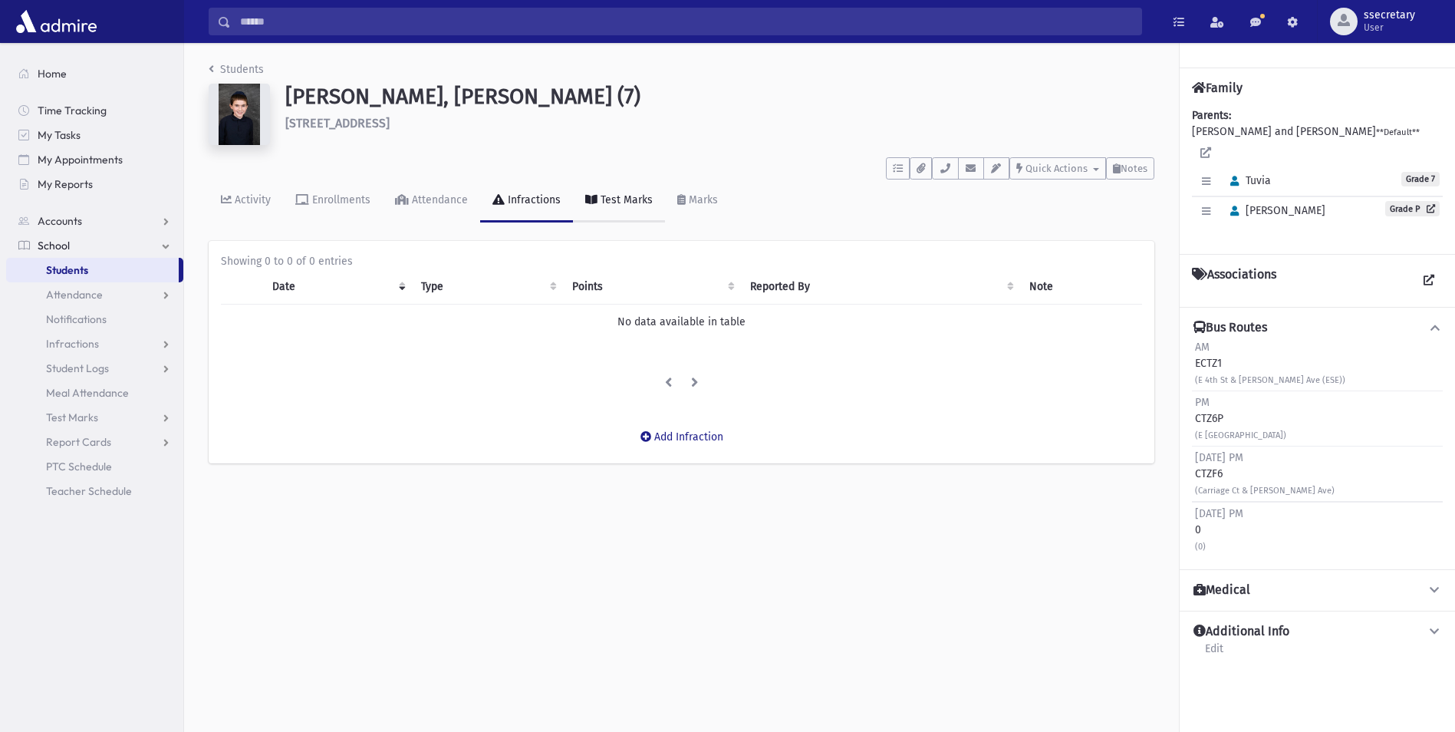
click at [615, 206] on link "Test Marks" at bounding box center [619, 201] width 92 height 43
click at [672, 202] on link "Marks" at bounding box center [697, 201] width 65 height 43
click at [647, 215] on link "Test Marks" at bounding box center [619, 201] width 92 height 43
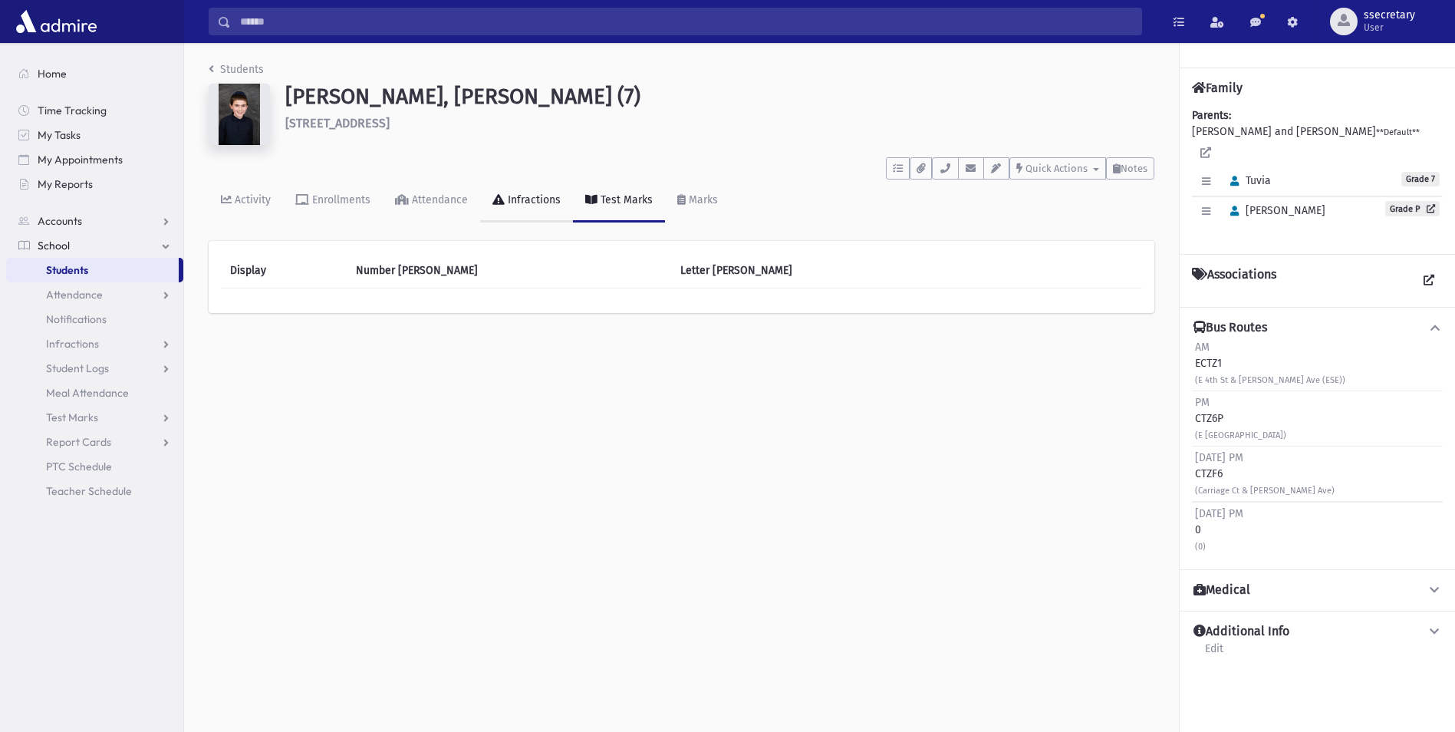
click at [536, 203] on div "Infractions" at bounding box center [533, 199] width 56 height 13
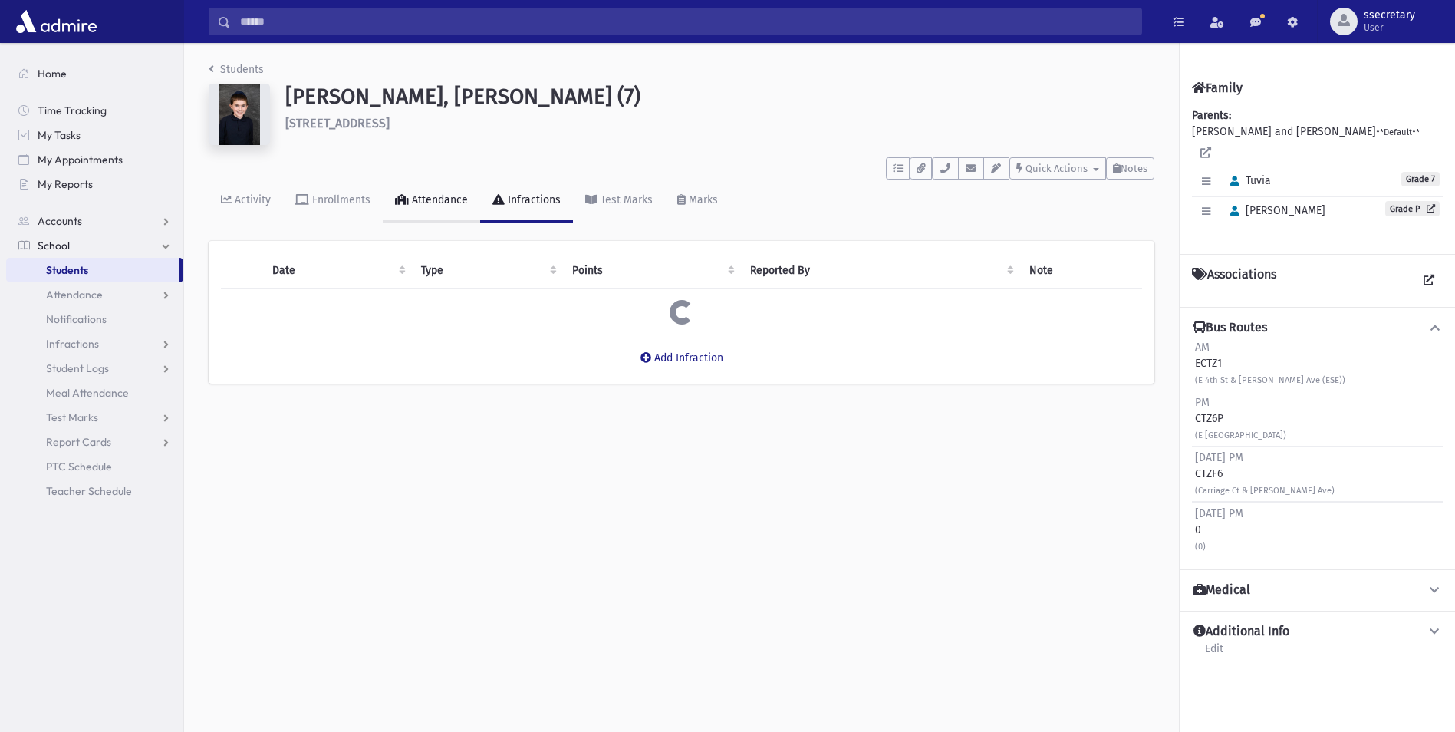
click at [456, 199] on div "Attendance" at bounding box center [438, 199] width 59 height 13
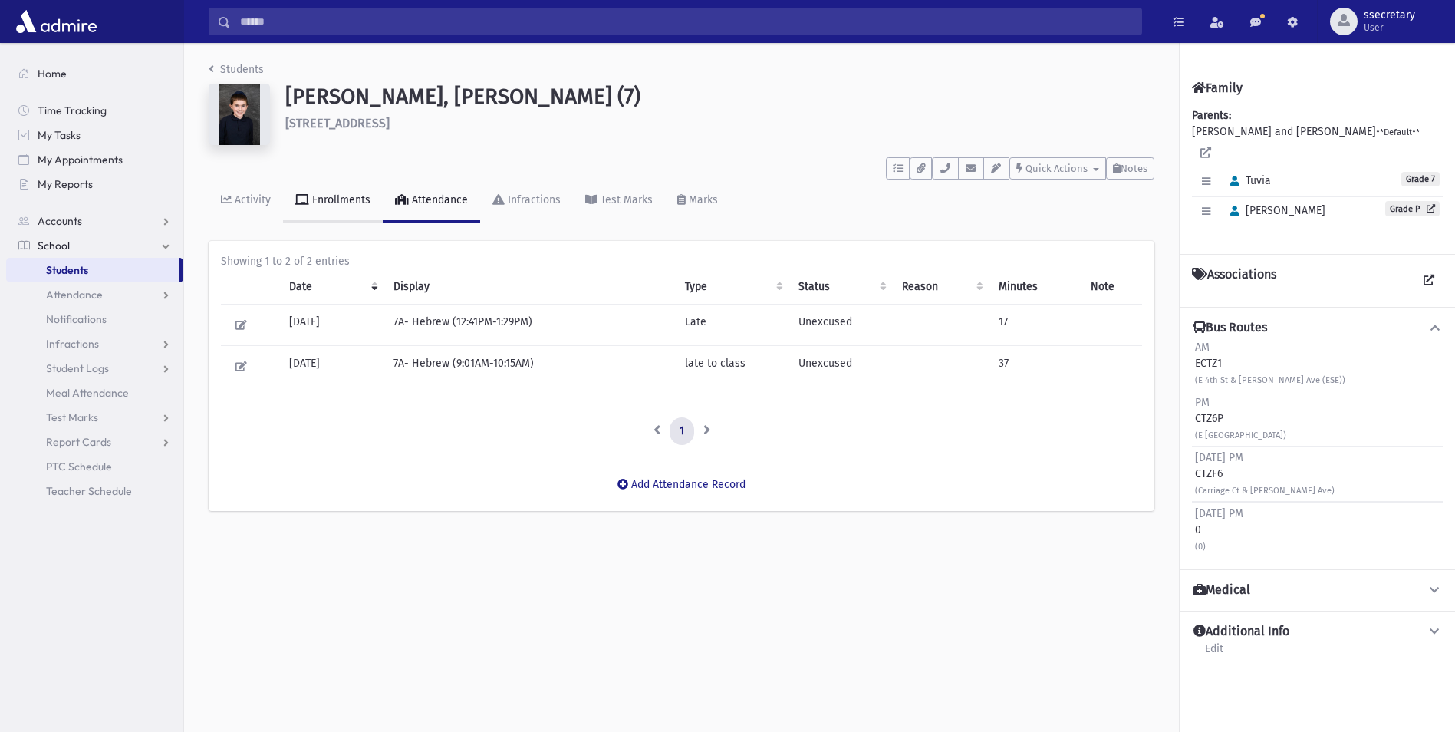
click at [360, 199] on div "Enrollments" at bounding box center [339, 199] width 61 height 13
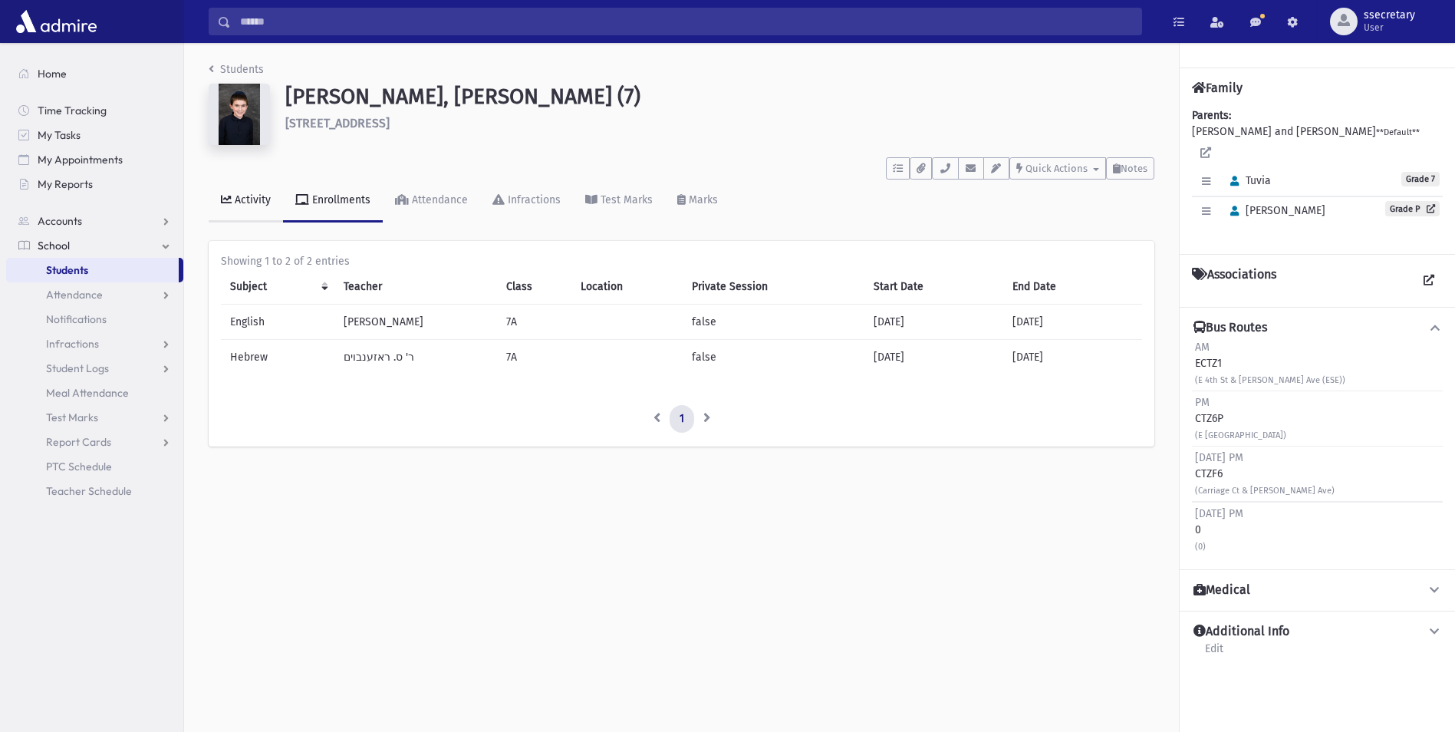
click at [276, 203] on link "Activity" at bounding box center [246, 201] width 74 height 43
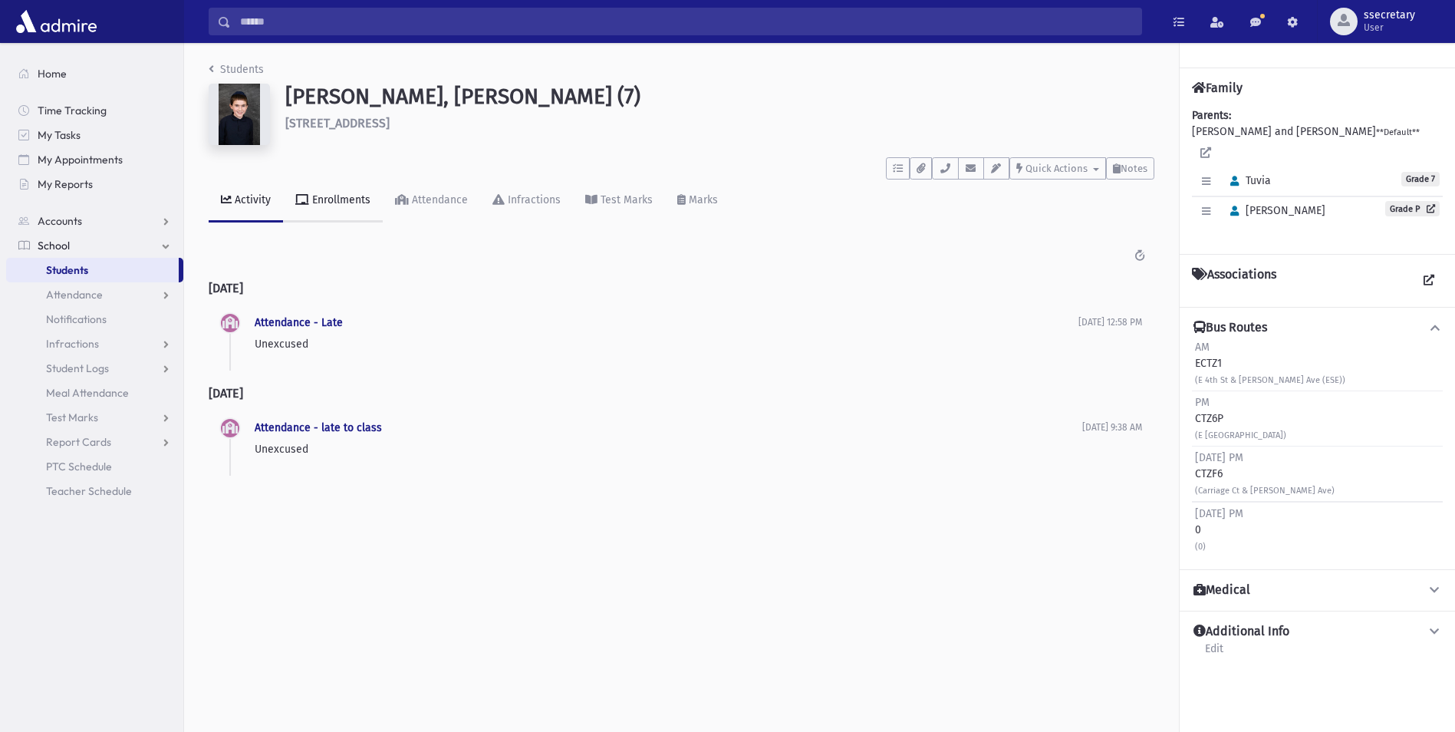
click at [308, 206] on link "Enrollments" at bounding box center [333, 201] width 100 height 43
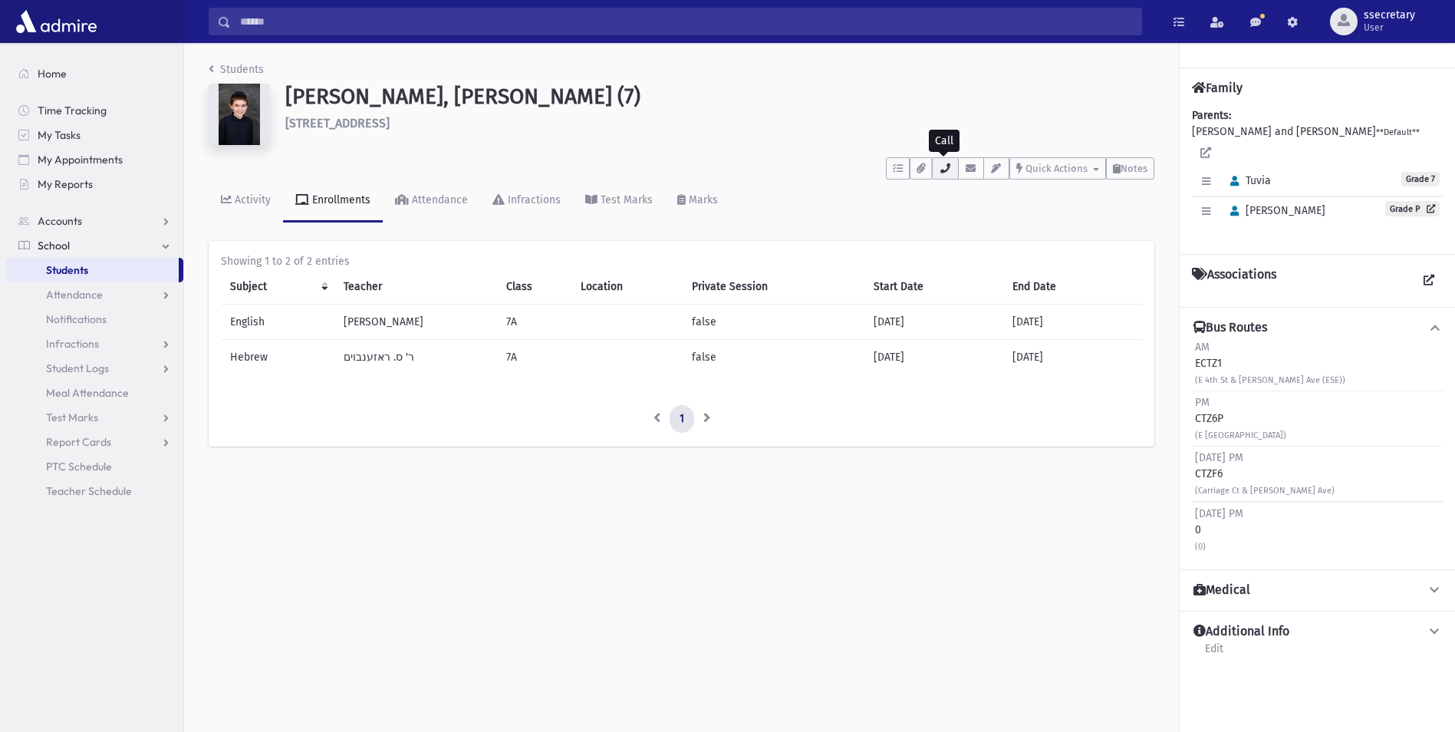
drag, startPoint x: 943, startPoint y: 170, endPoint x: 935, endPoint y: 173, distance: 8.0
click at [935, 173] on button "button" at bounding box center [945, 168] width 26 height 22
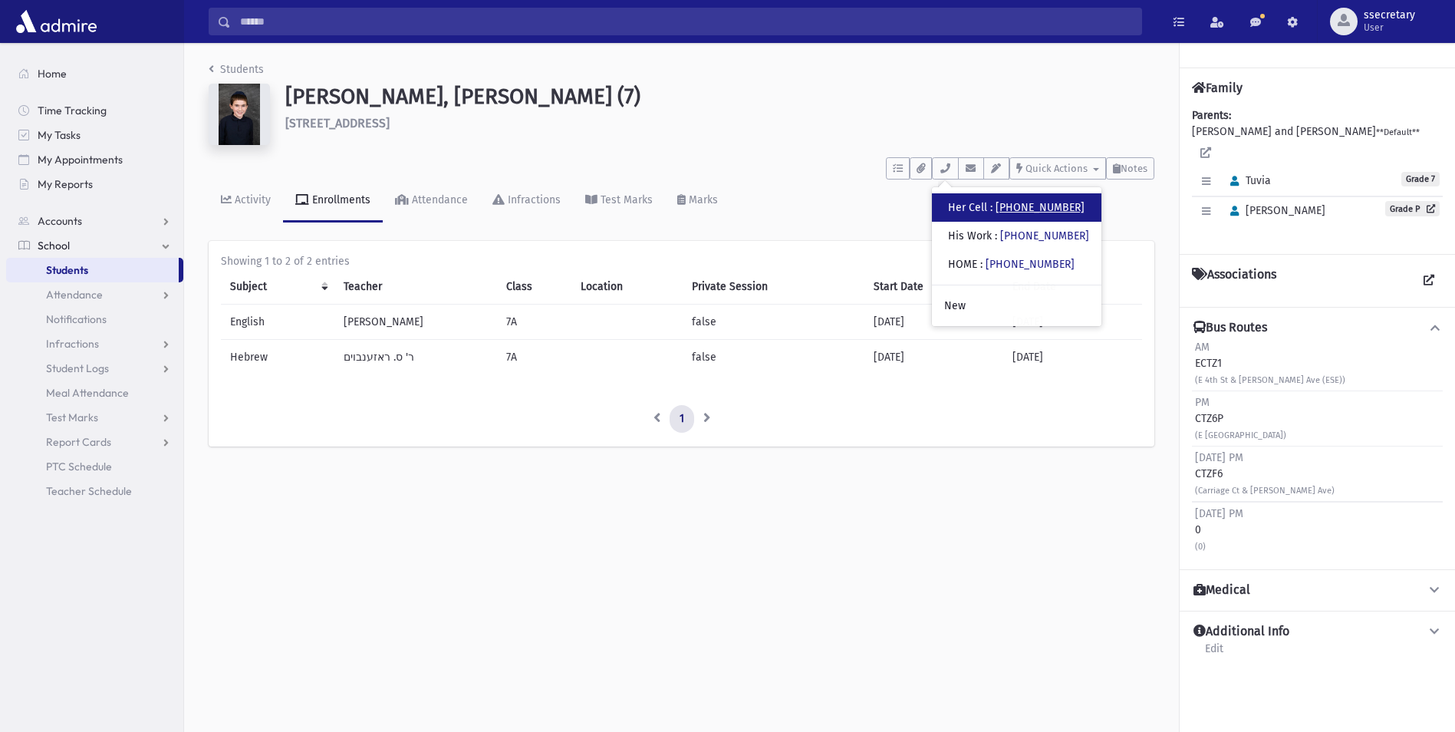
click at [1067, 207] on link "(347) 581-6845" at bounding box center [1040, 207] width 89 height 13
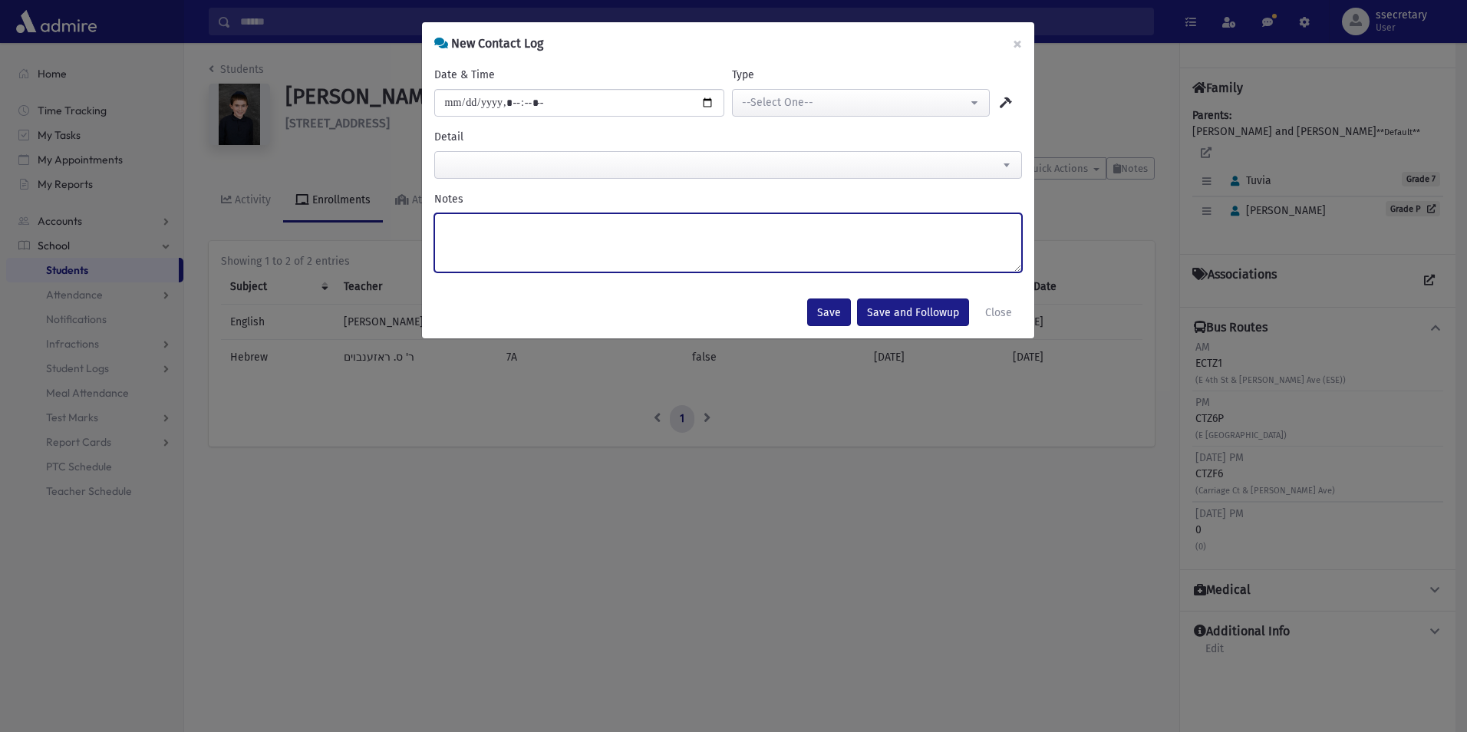
click at [539, 256] on textarea "Notes" at bounding box center [728, 242] width 588 height 59
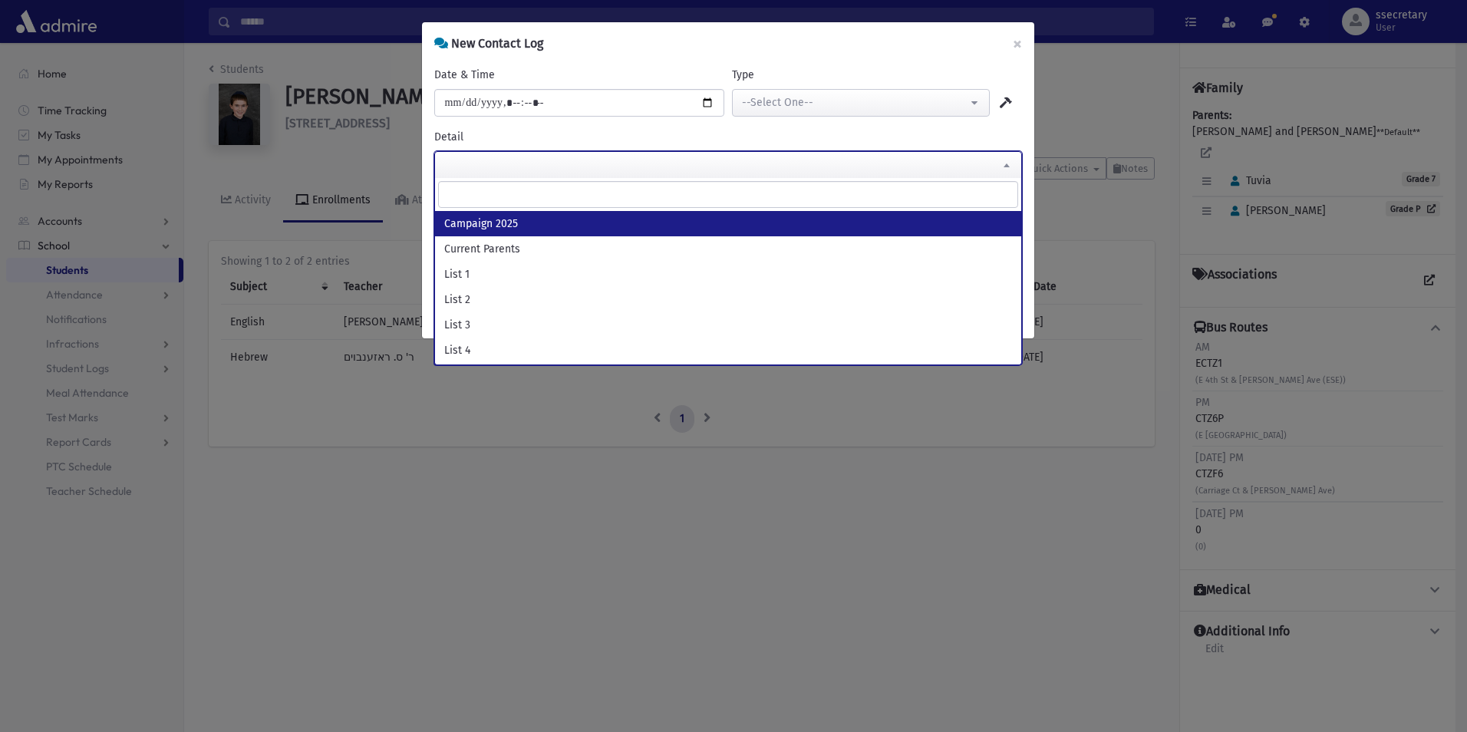
click at [1013, 166] on span at bounding box center [1006, 165] width 31 height 26
click at [1010, 163] on span at bounding box center [1006, 165] width 31 height 26
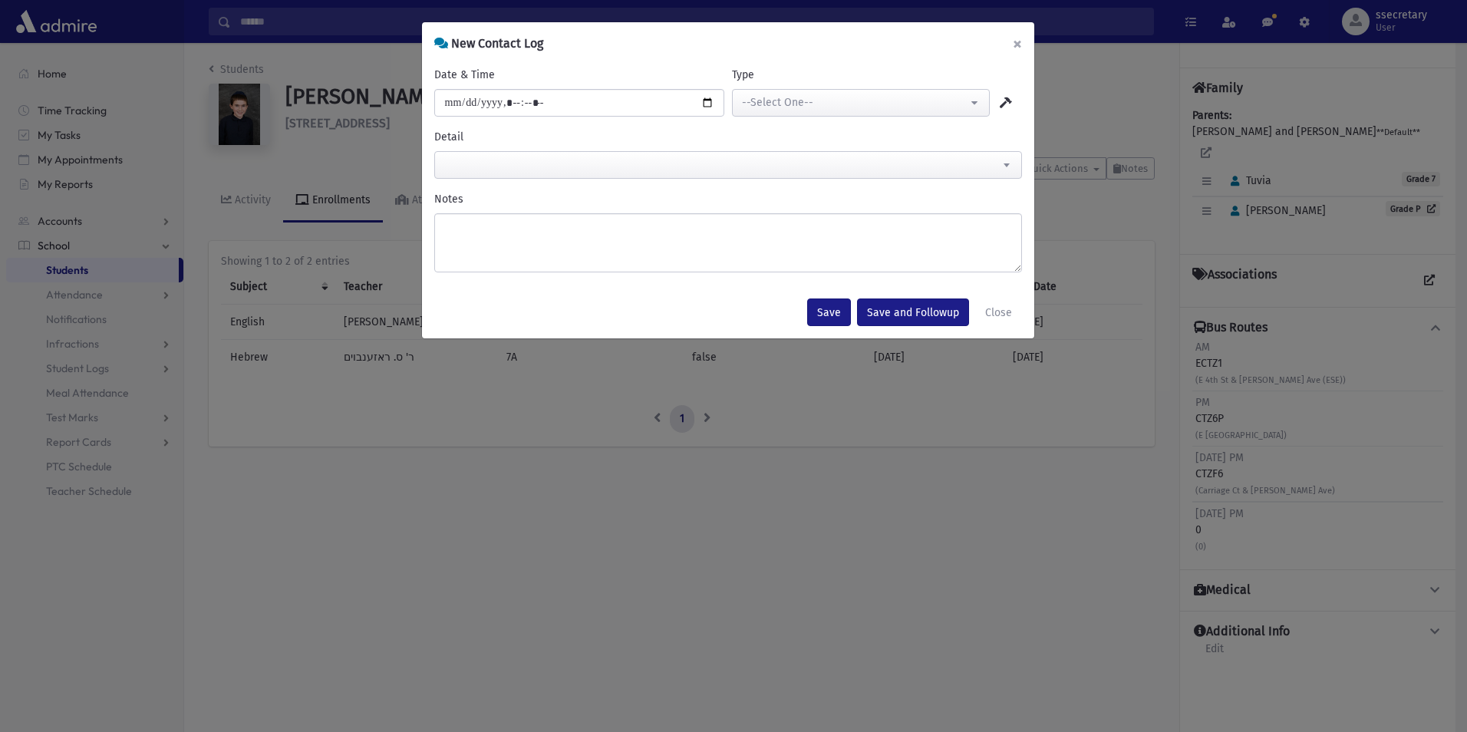
click at [1023, 49] on button "×" at bounding box center [1017, 43] width 34 height 43
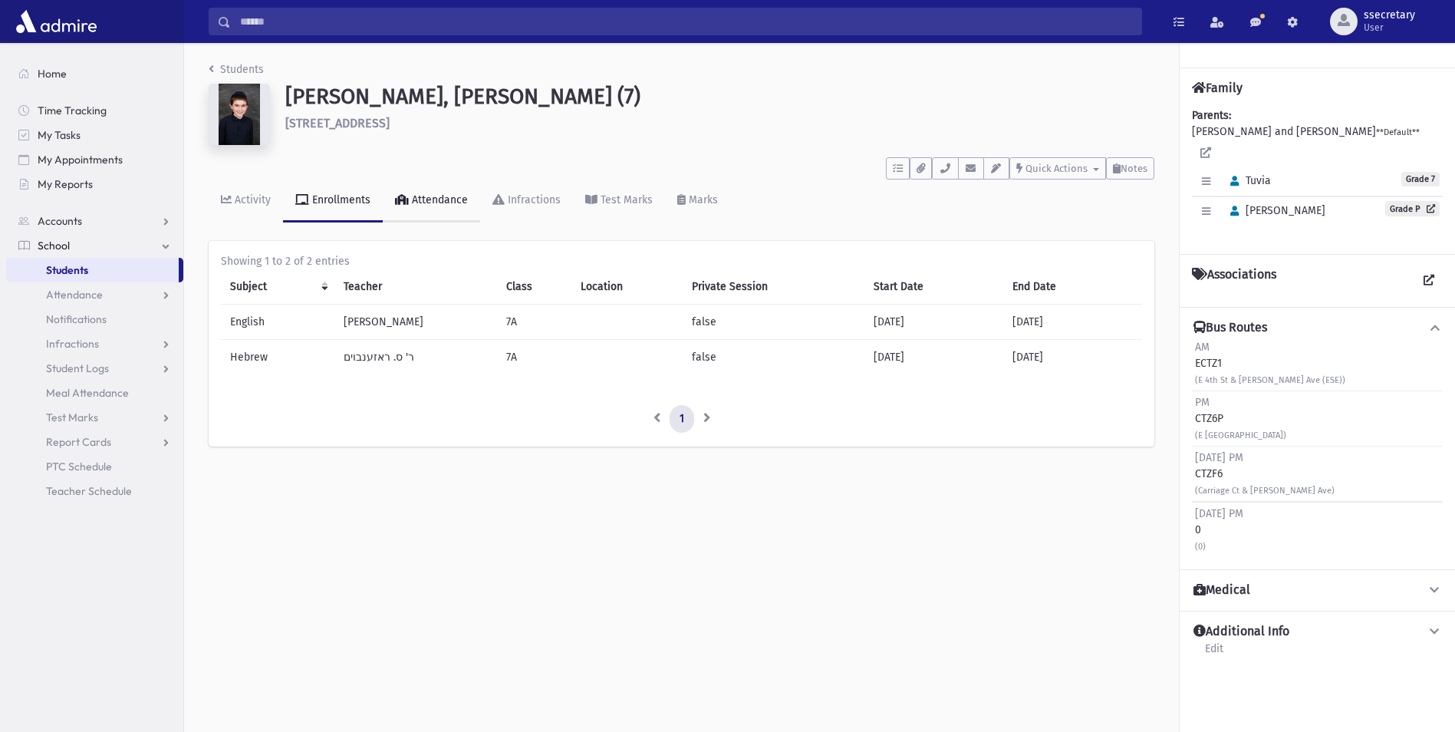
click at [453, 216] on link "Attendance" at bounding box center [431, 201] width 97 height 43
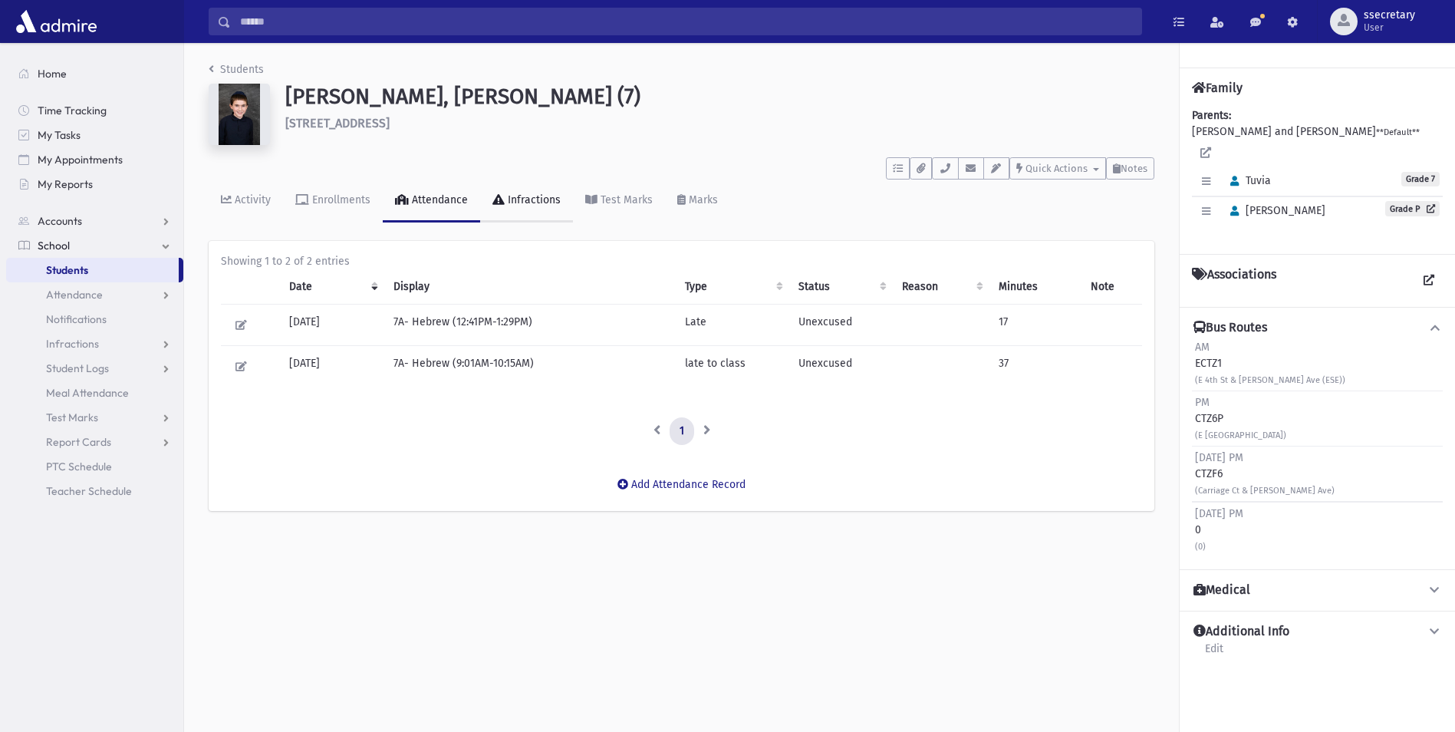
click at [515, 214] on link "Infractions" at bounding box center [526, 201] width 93 height 43
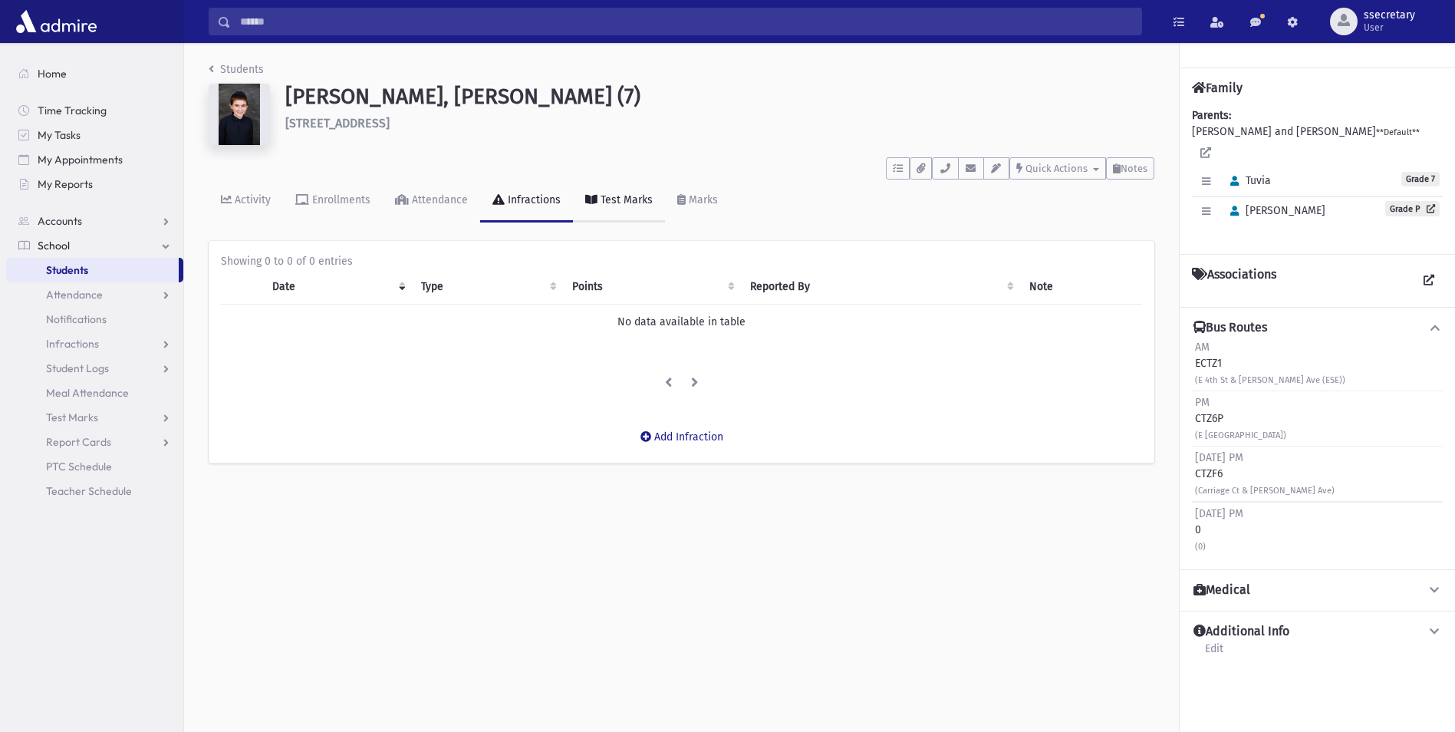
click at [618, 207] on link "Test Marks" at bounding box center [619, 201] width 92 height 43
click at [715, 212] on link "Marks" at bounding box center [697, 201] width 65 height 43
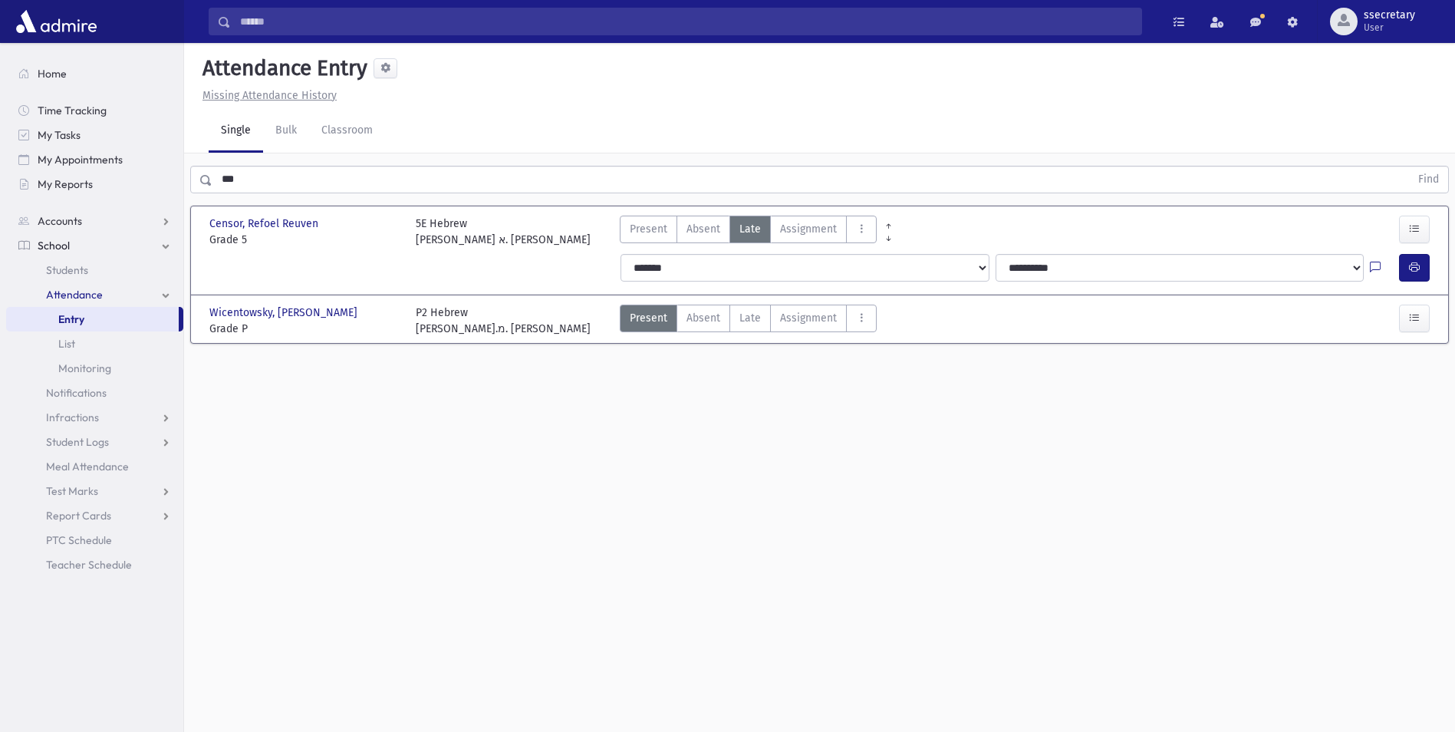
click at [136, 296] on link "Attendance" at bounding box center [94, 294] width 177 height 25
click at [127, 272] on link "Students" at bounding box center [94, 270] width 177 height 25
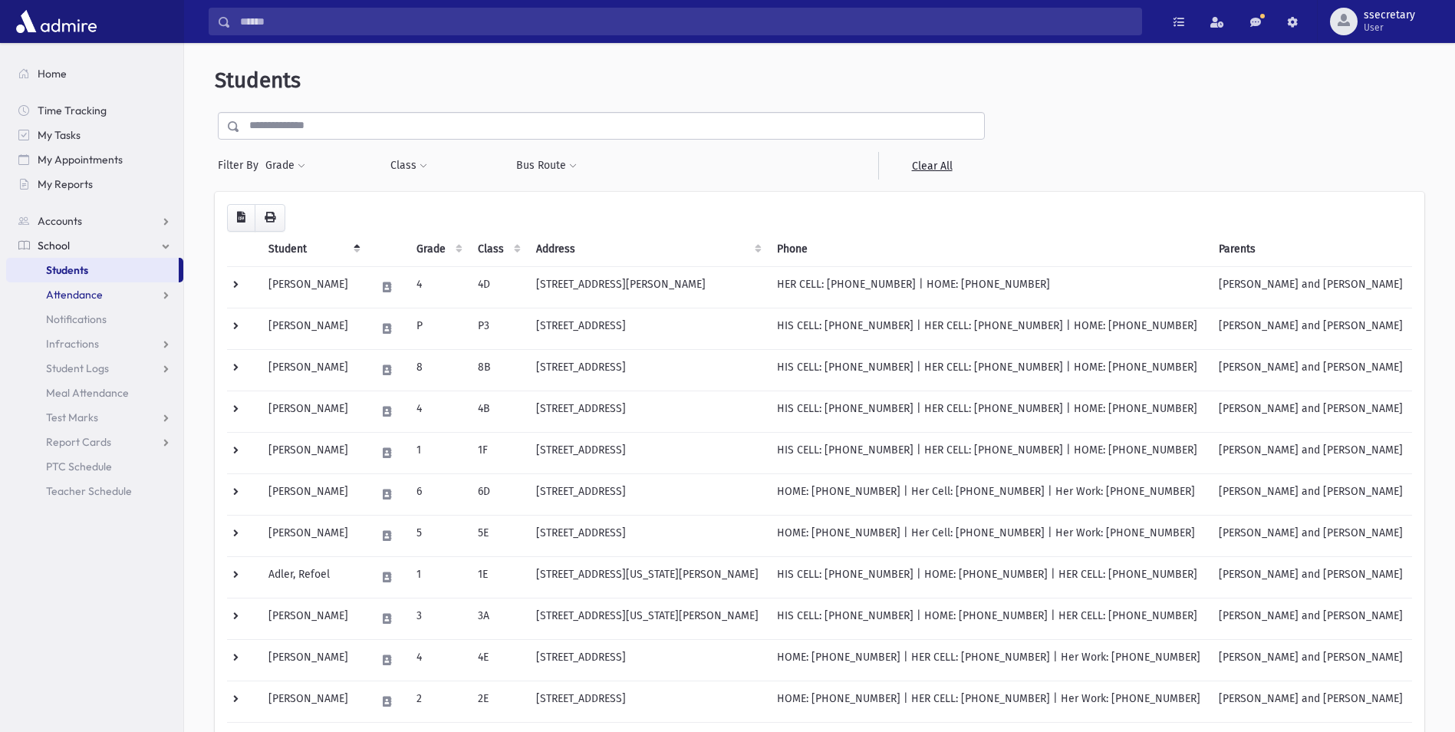
click at [117, 298] on link "Attendance" at bounding box center [94, 294] width 177 height 25
click at [117, 328] on link "Entry" at bounding box center [94, 319] width 177 height 25
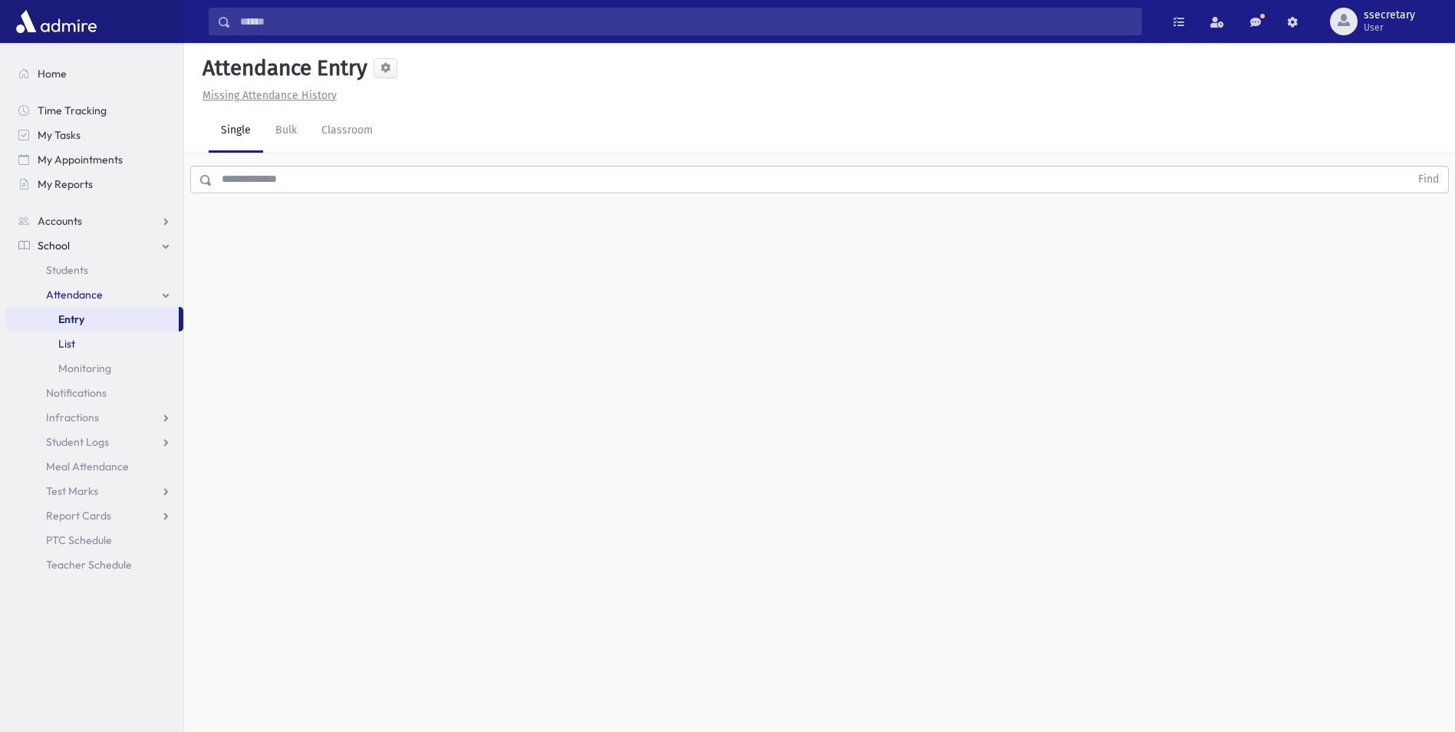
click at [102, 349] on link "List" at bounding box center [94, 343] width 177 height 25
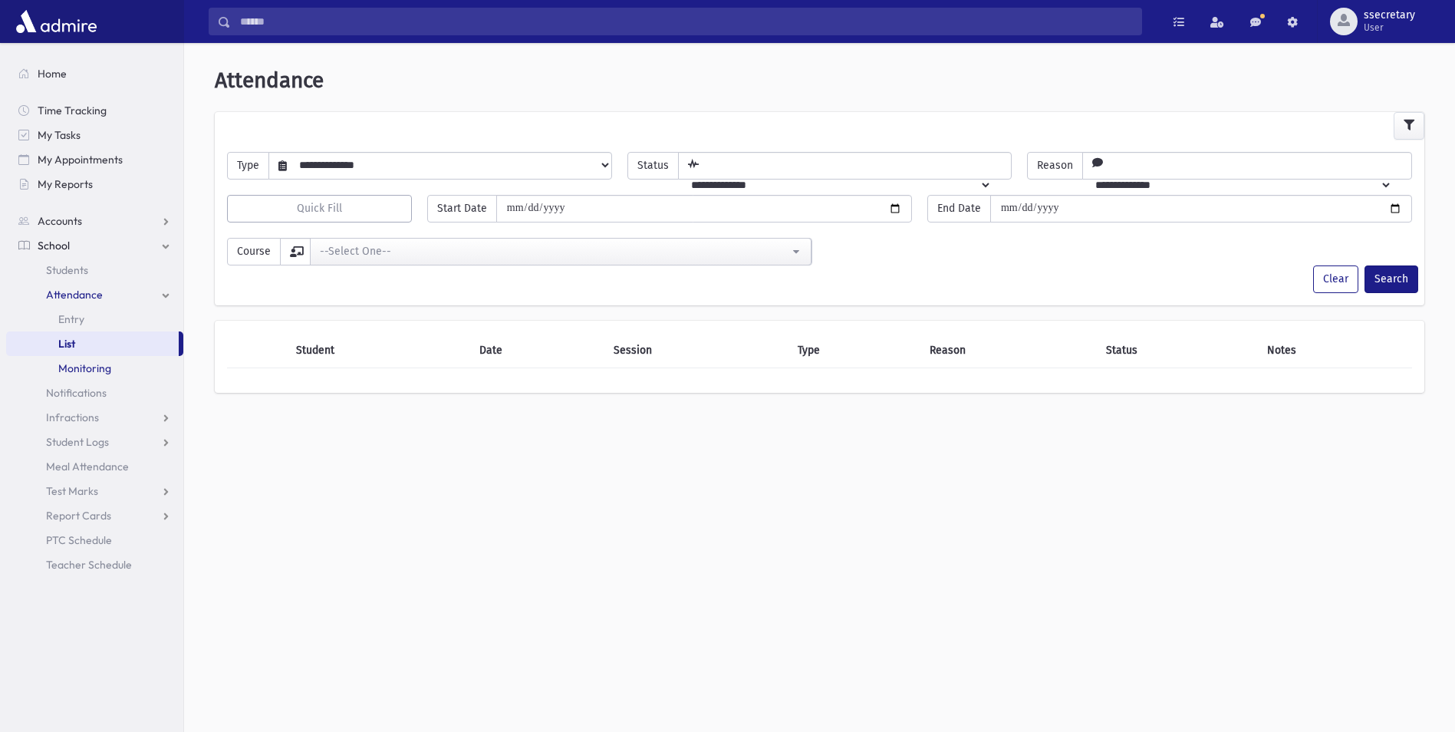
click at [101, 361] on span "Monitoring" at bounding box center [84, 368] width 53 height 14
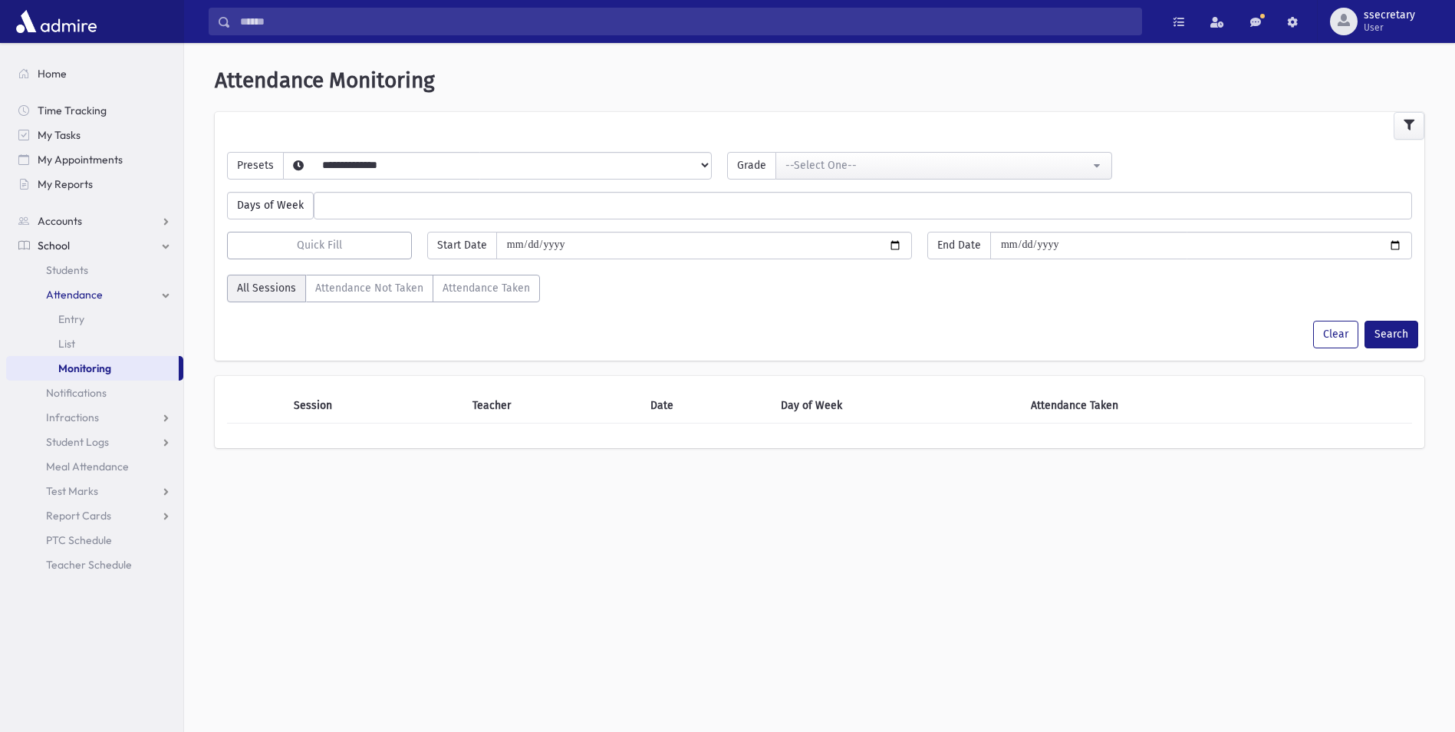
select select
click at [103, 389] on span "Notifications" at bounding box center [76, 393] width 61 height 14
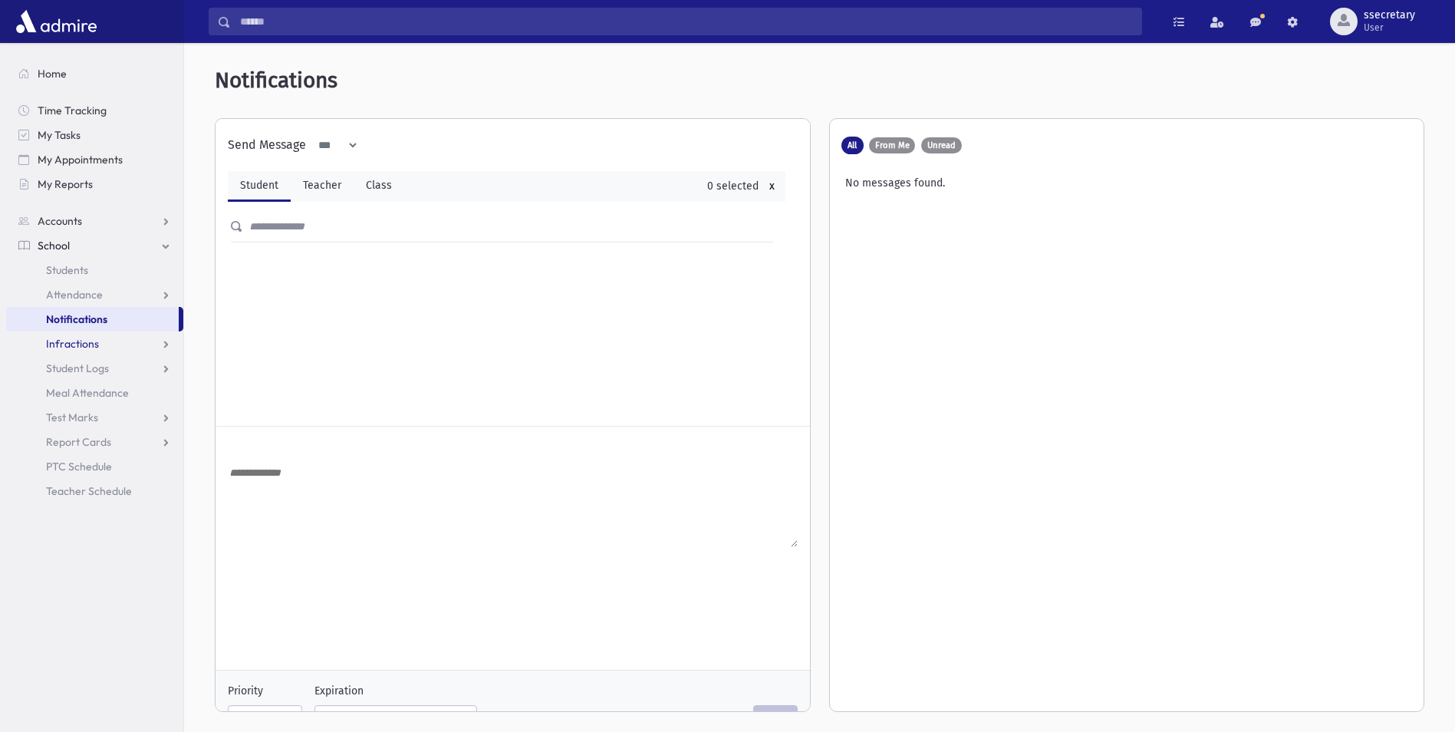
click at [96, 340] on span "Infractions" at bounding box center [72, 344] width 53 height 14
click at [107, 367] on link "Entry" at bounding box center [94, 368] width 177 height 25
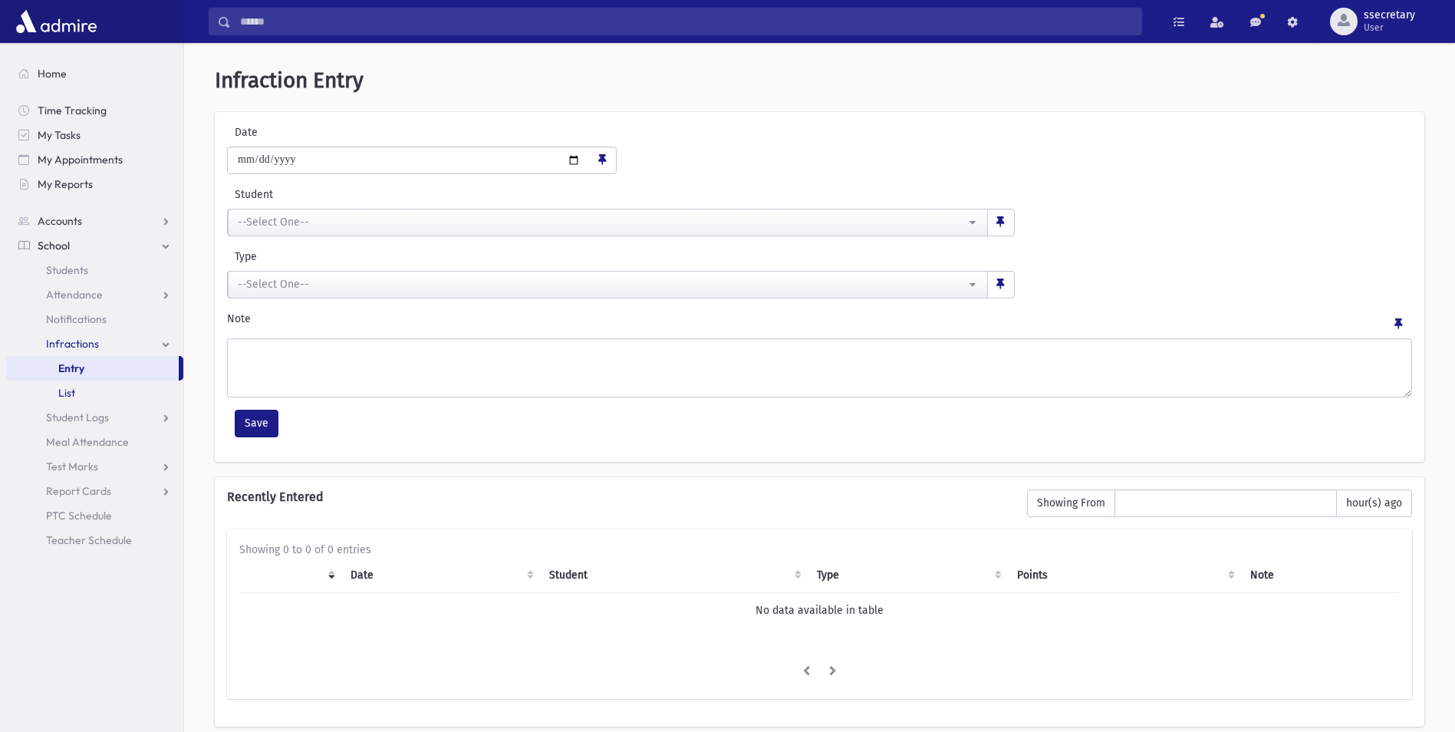
click at [99, 391] on link "List" at bounding box center [94, 393] width 177 height 25
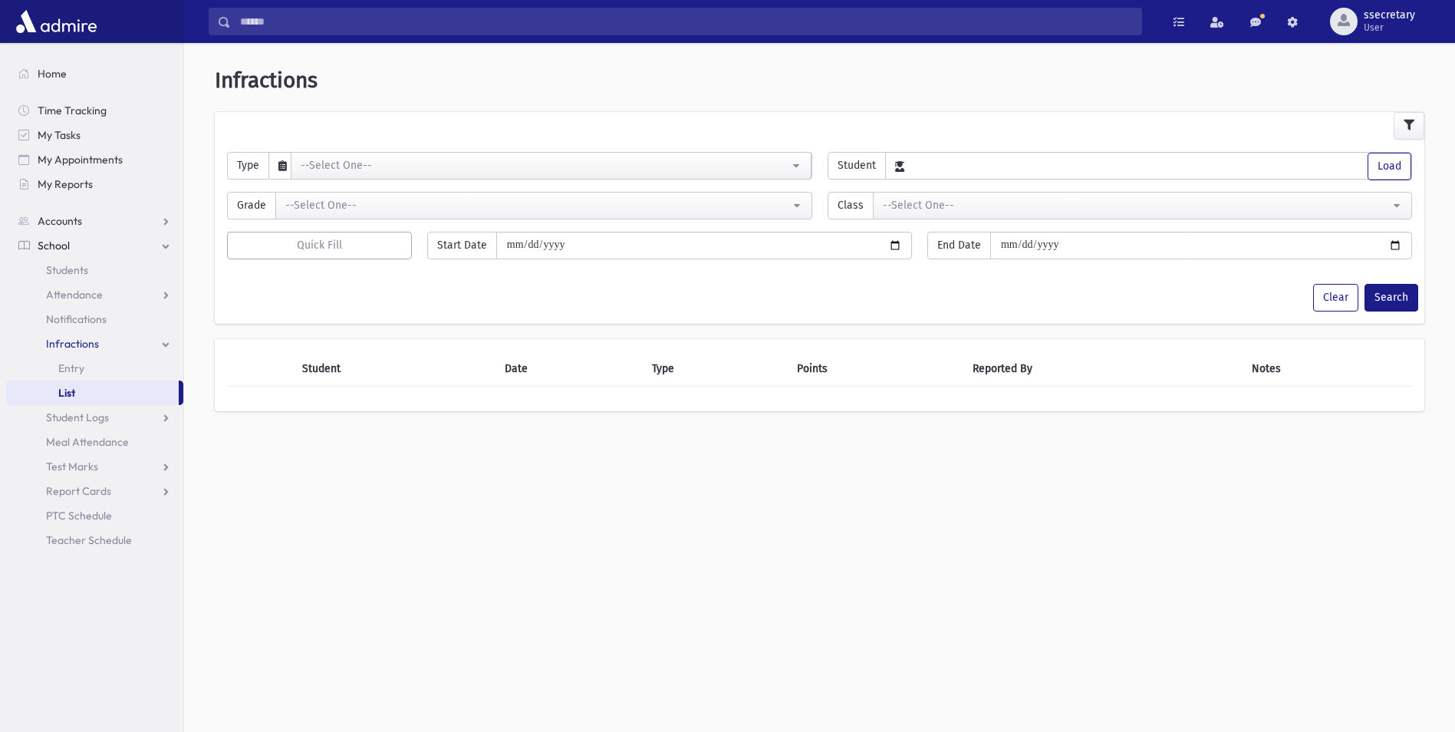
click at [123, 245] on link "School" at bounding box center [94, 245] width 177 height 25
click at [114, 227] on link "Accounts" at bounding box center [94, 221] width 177 height 25
click at [81, 288] on link "School" at bounding box center [94, 294] width 177 height 25
click at [102, 269] on link "Students" at bounding box center [94, 270] width 177 height 25
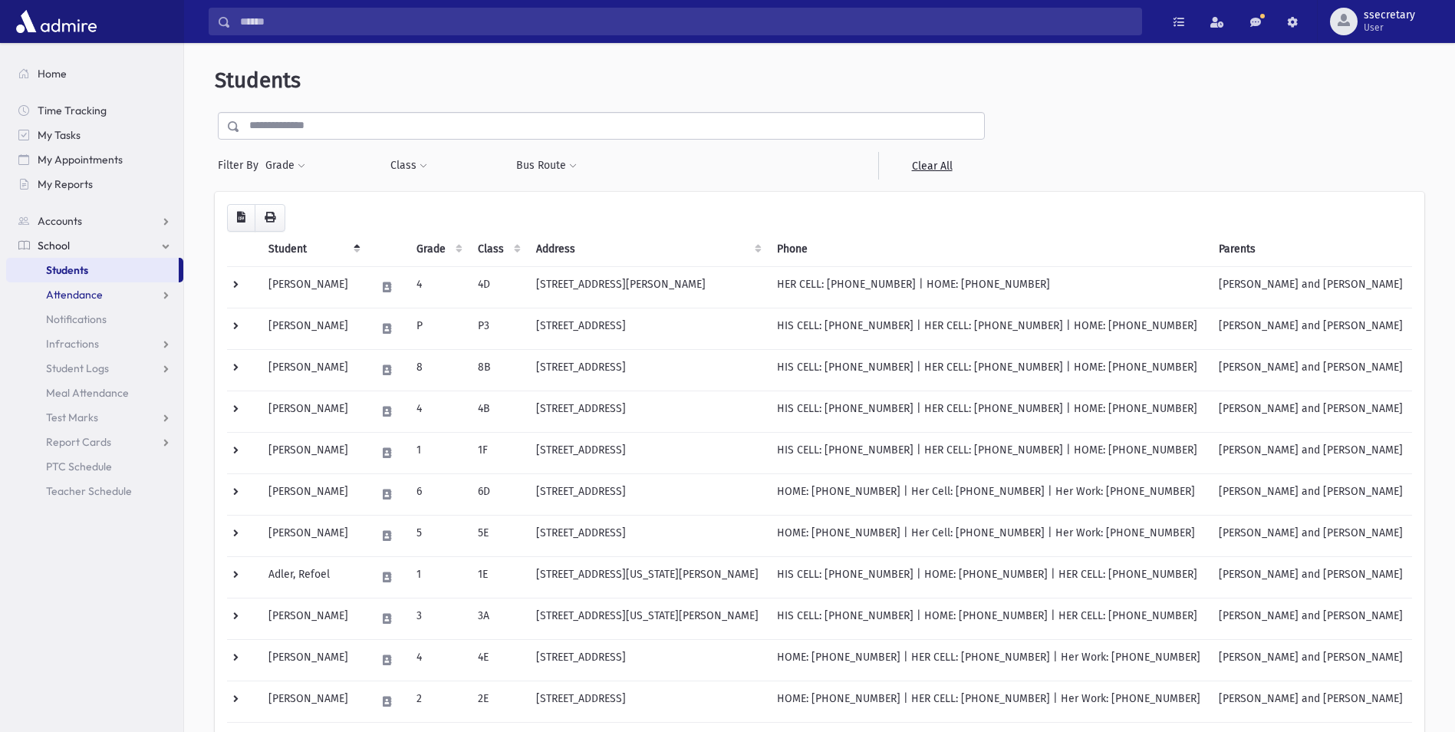
click at [94, 296] on span "Attendance" at bounding box center [74, 295] width 57 height 14
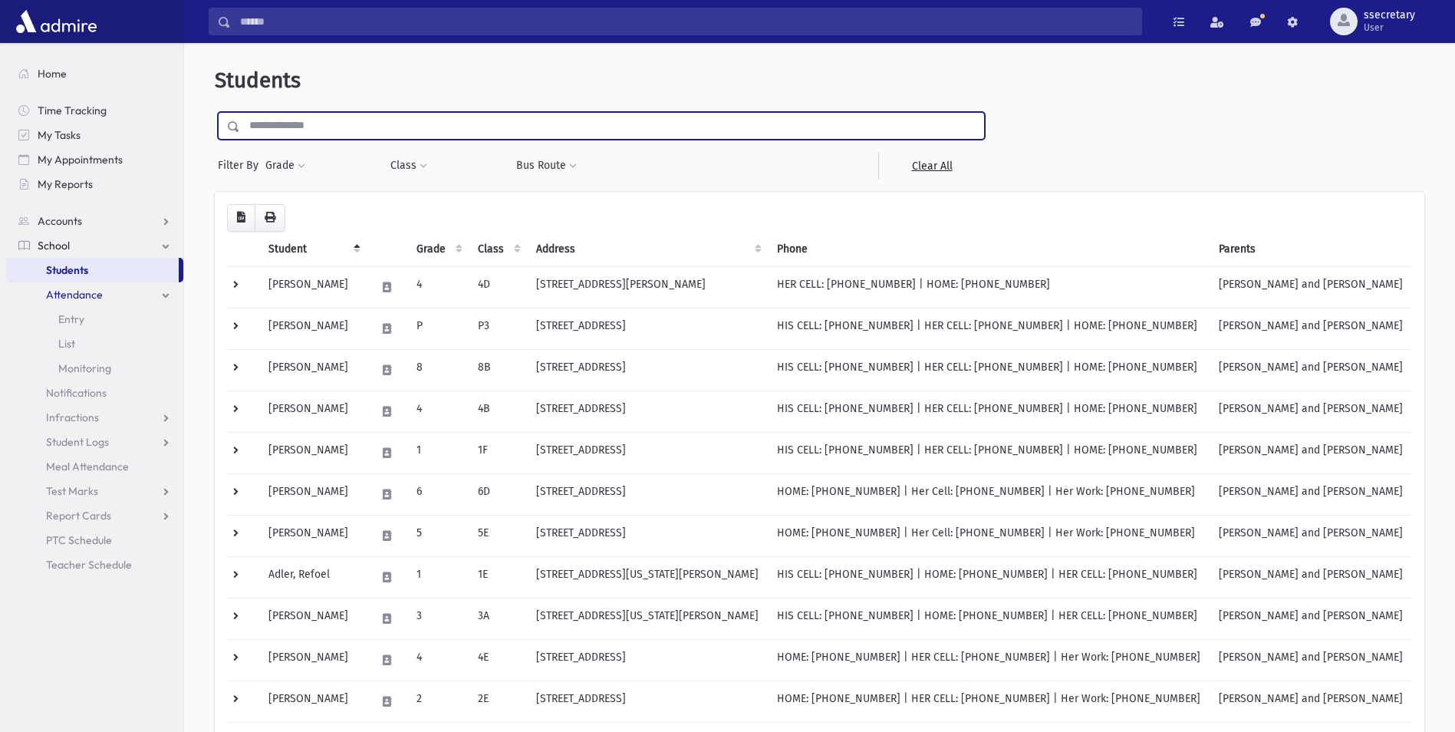
drag, startPoint x: 296, startPoint y: 127, endPoint x: 281, endPoint y: 130, distance: 15.6
click at [295, 127] on input "text" at bounding box center [612, 126] width 744 height 28
click at [315, 127] on input "text" at bounding box center [612, 126] width 744 height 28
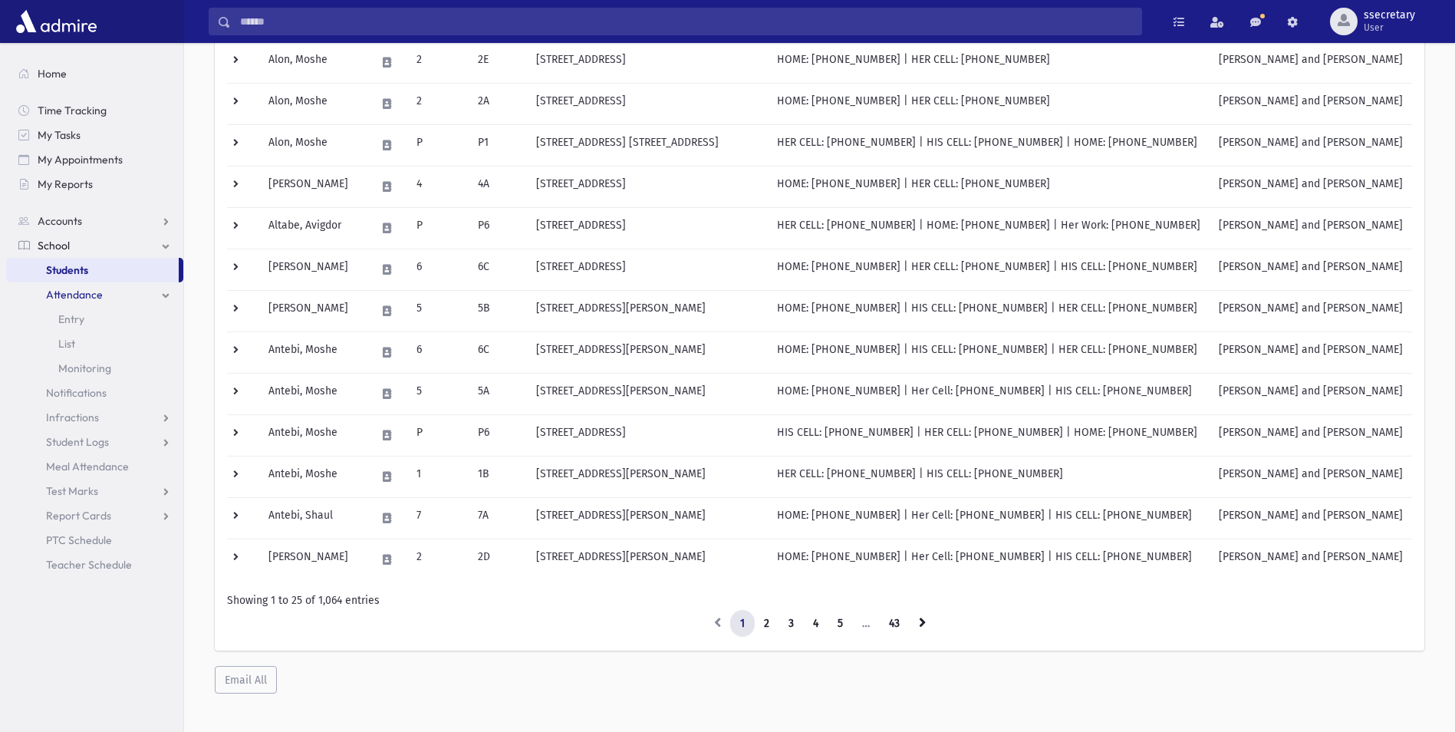
scroll to position [737, 0]
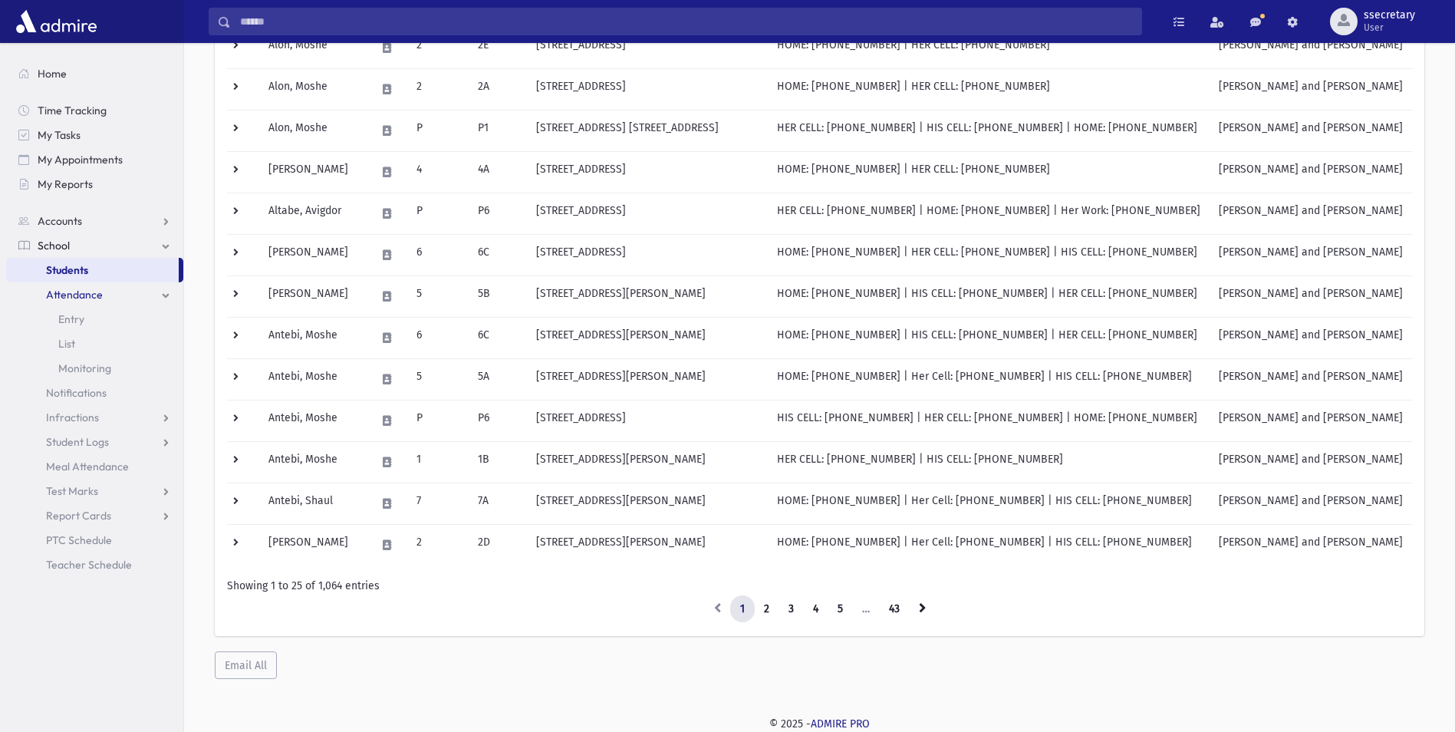
click at [94, 295] on span "Attendance" at bounding box center [74, 295] width 57 height 14
click at [99, 292] on span "Attendance" at bounding box center [74, 295] width 57 height 14
click at [95, 318] on link "Entry" at bounding box center [94, 319] width 177 height 25
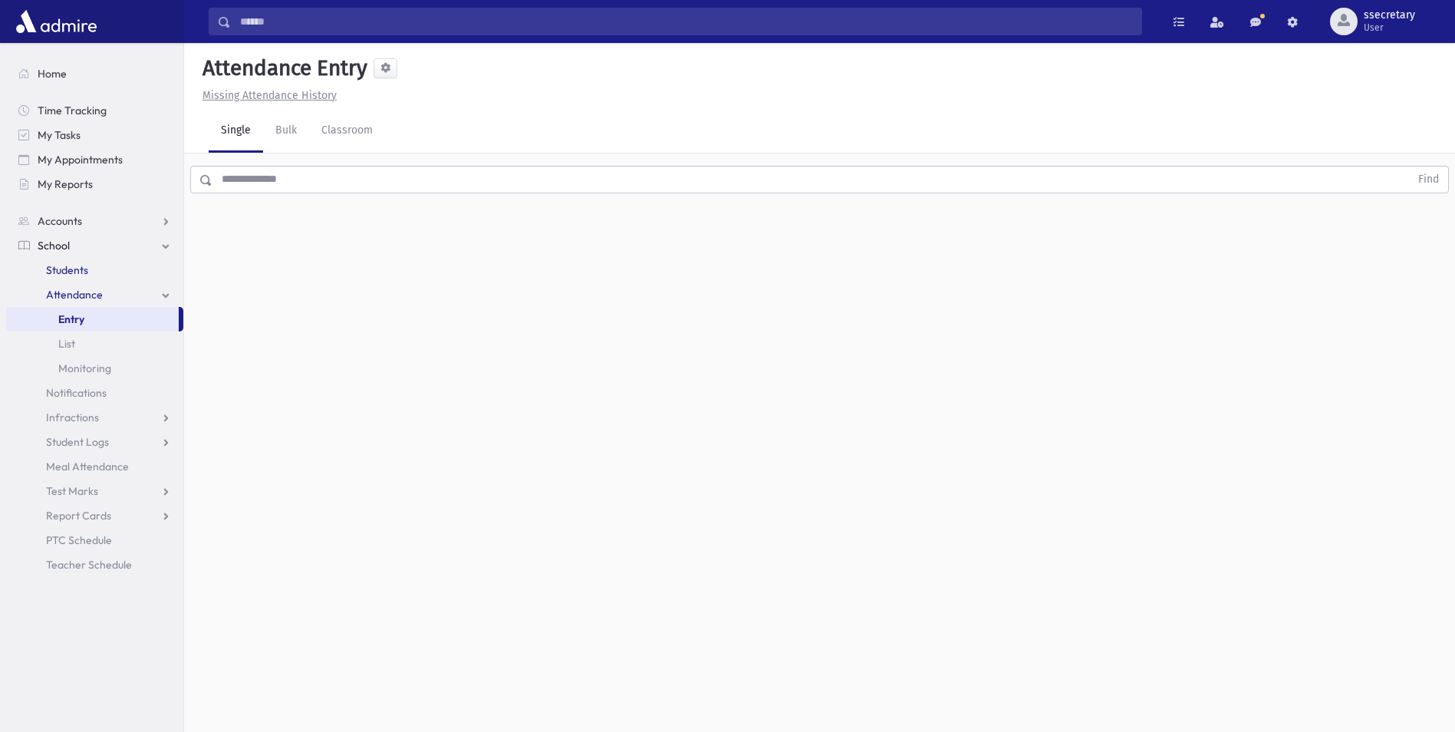
click at [109, 273] on link "Students" at bounding box center [94, 270] width 177 height 25
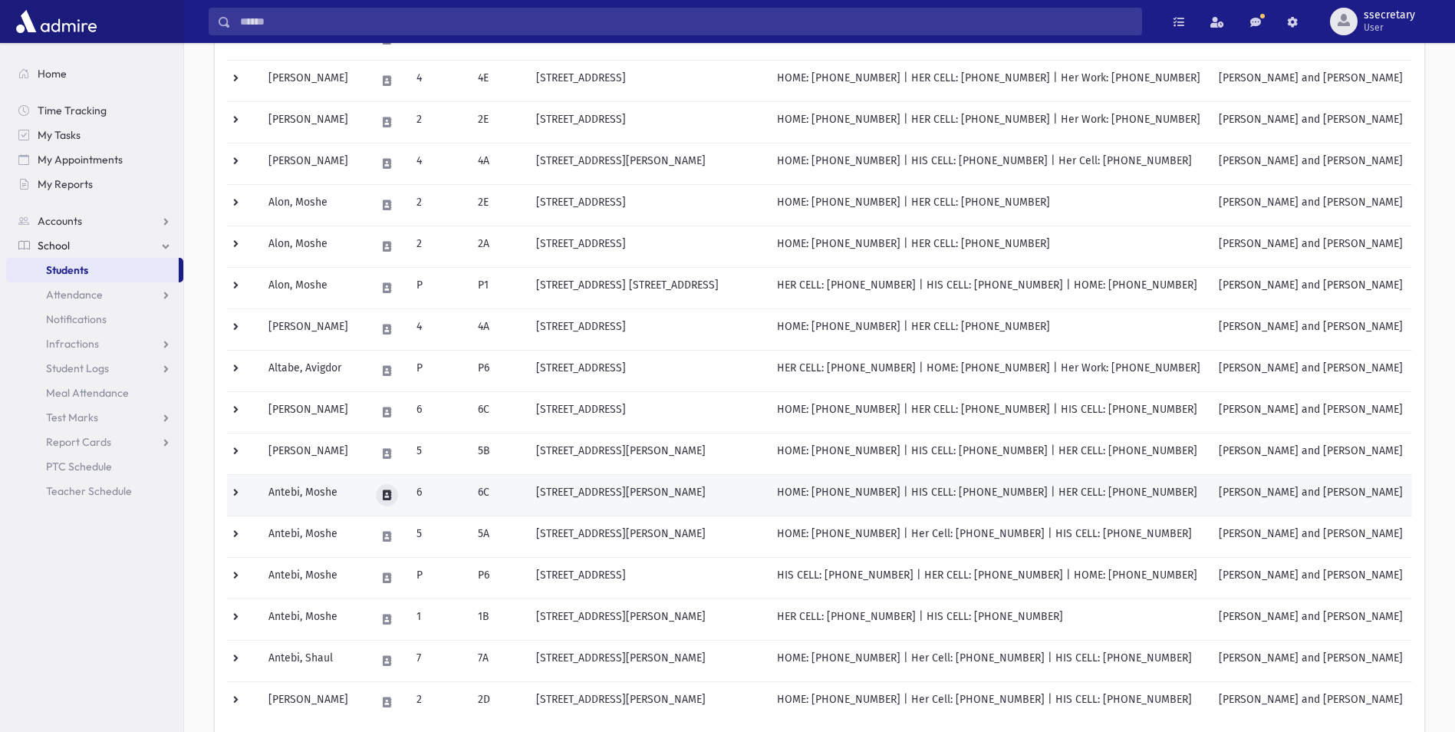
scroll to position [737, 0]
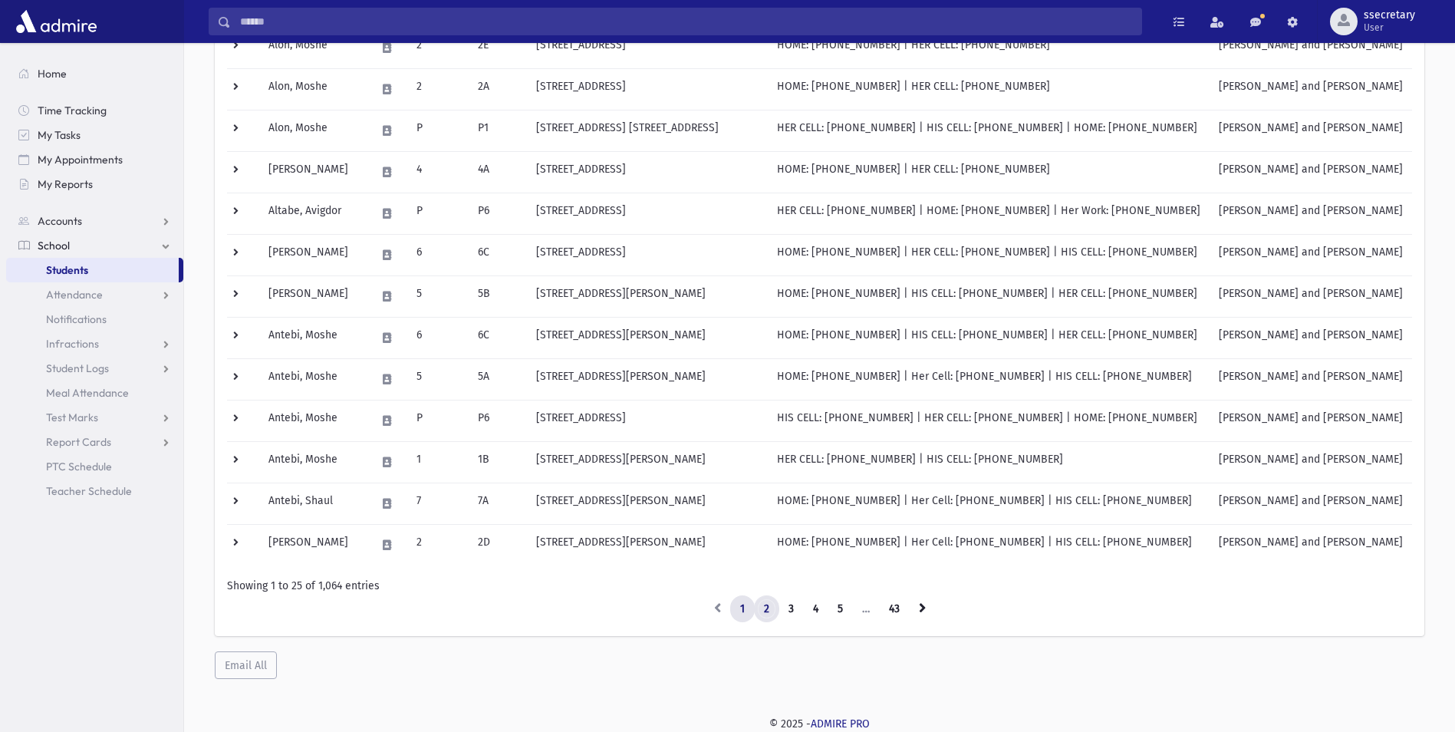
click at [769, 613] on link "2" at bounding box center [766, 609] width 25 height 28
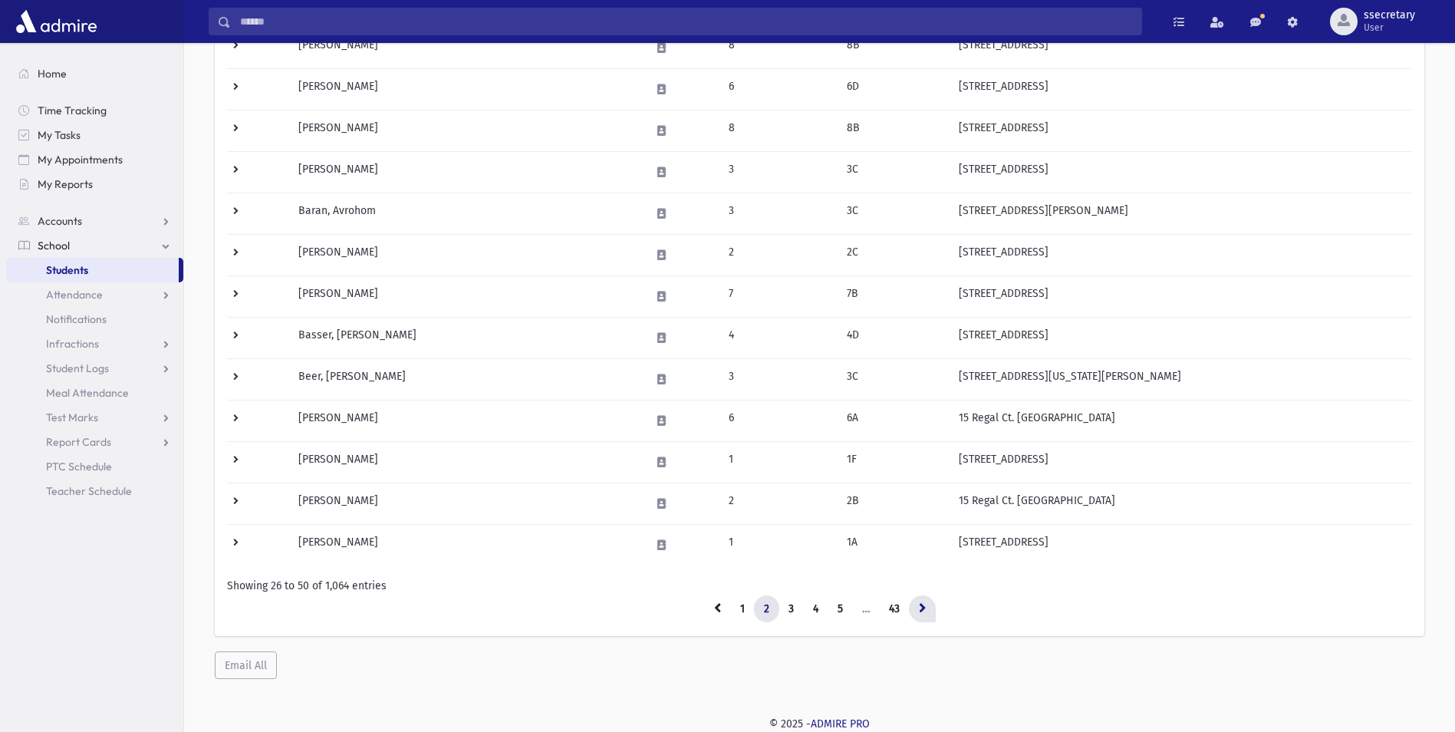
click at [925, 616] on link at bounding box center [922, 609] width 27 height 28
click at [925, 615] on link at bounding box center [922, 609] width 27 height 28
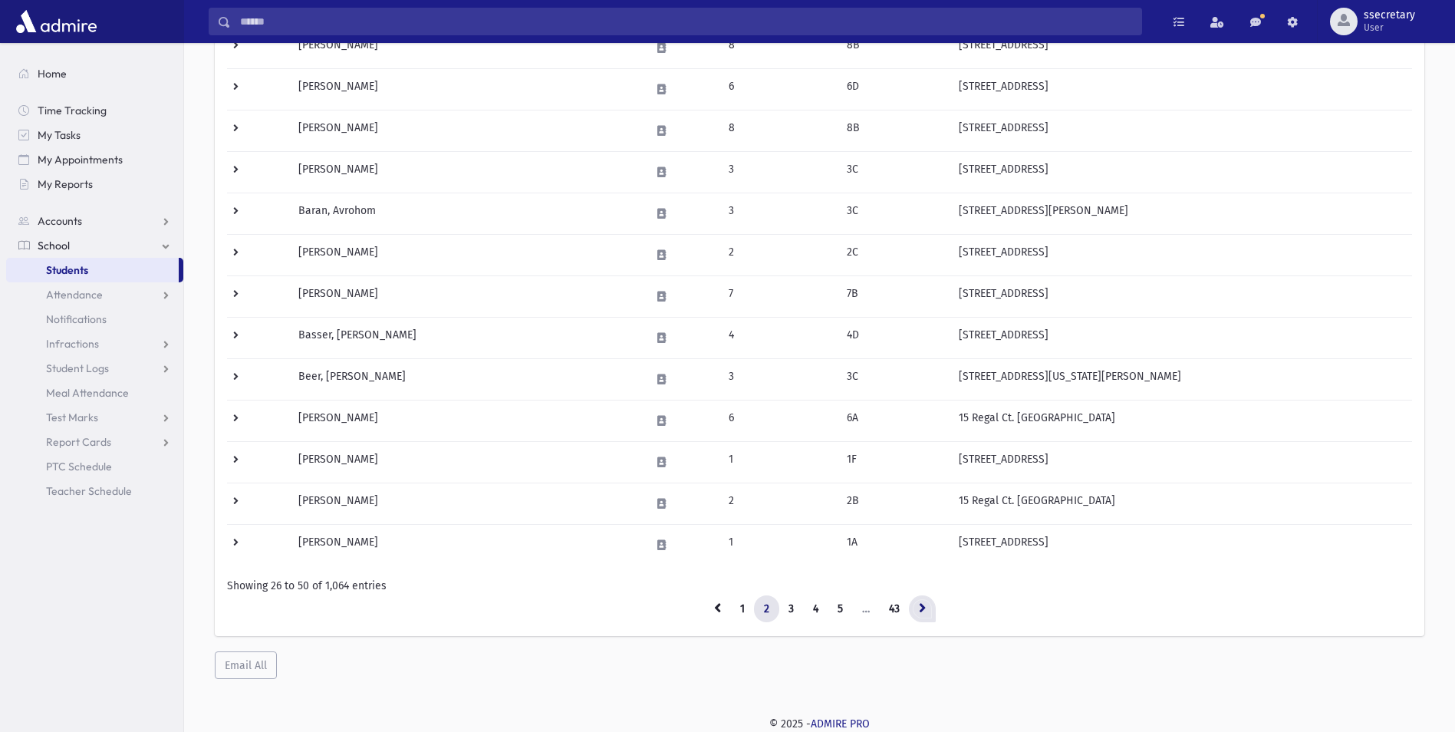
click at [925, 615] on link at bounding box center [922, 609] width 27 height 28
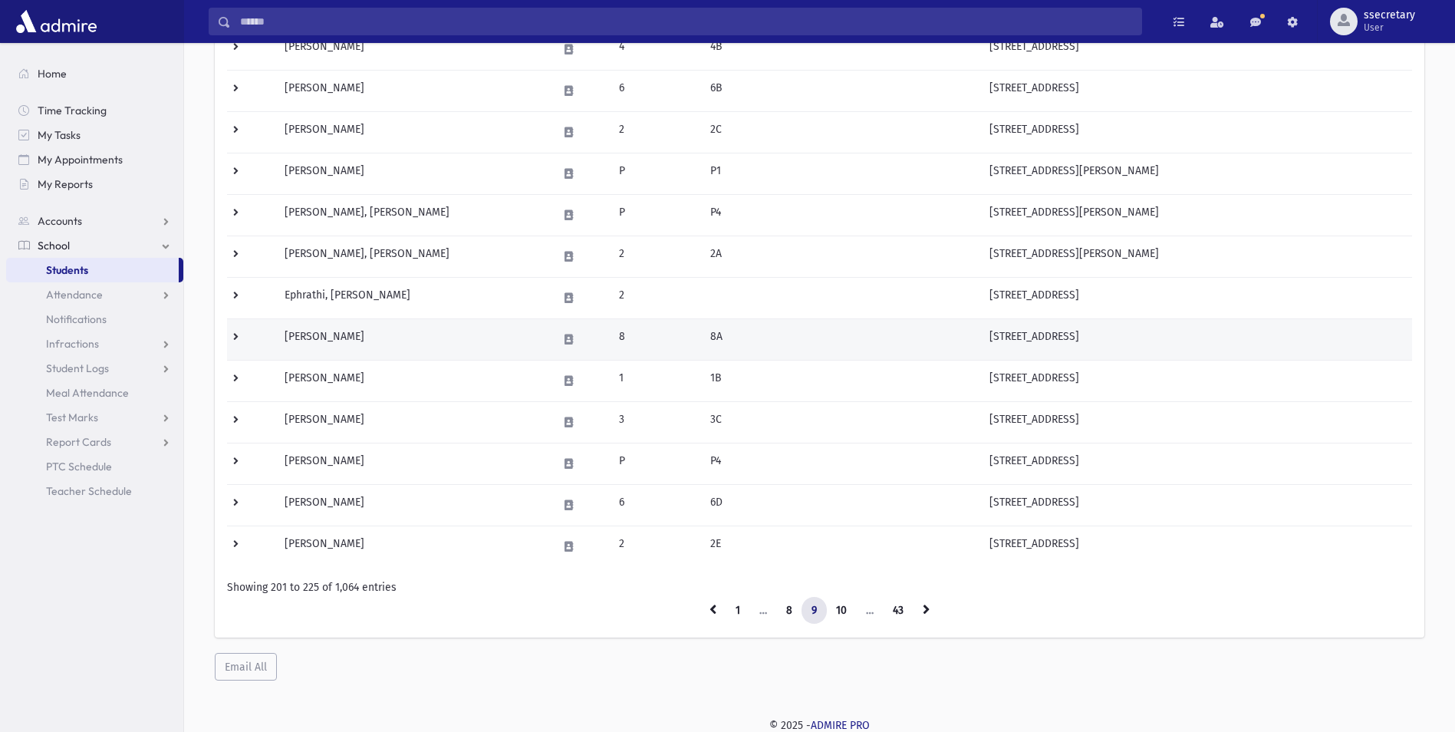
scroll to position [737, 0]
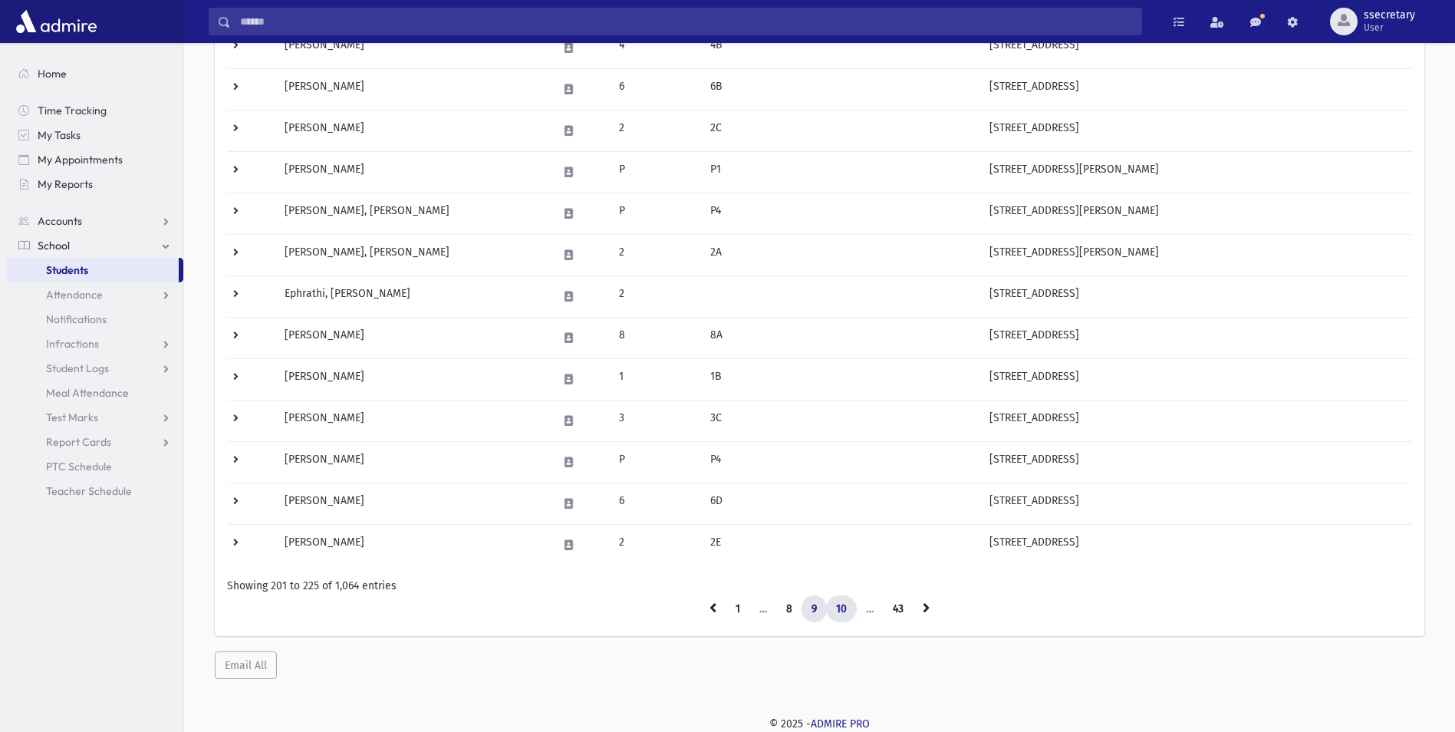
click at [841, 608] on link "10" at bounding box center [841, 609] width 31 height 28
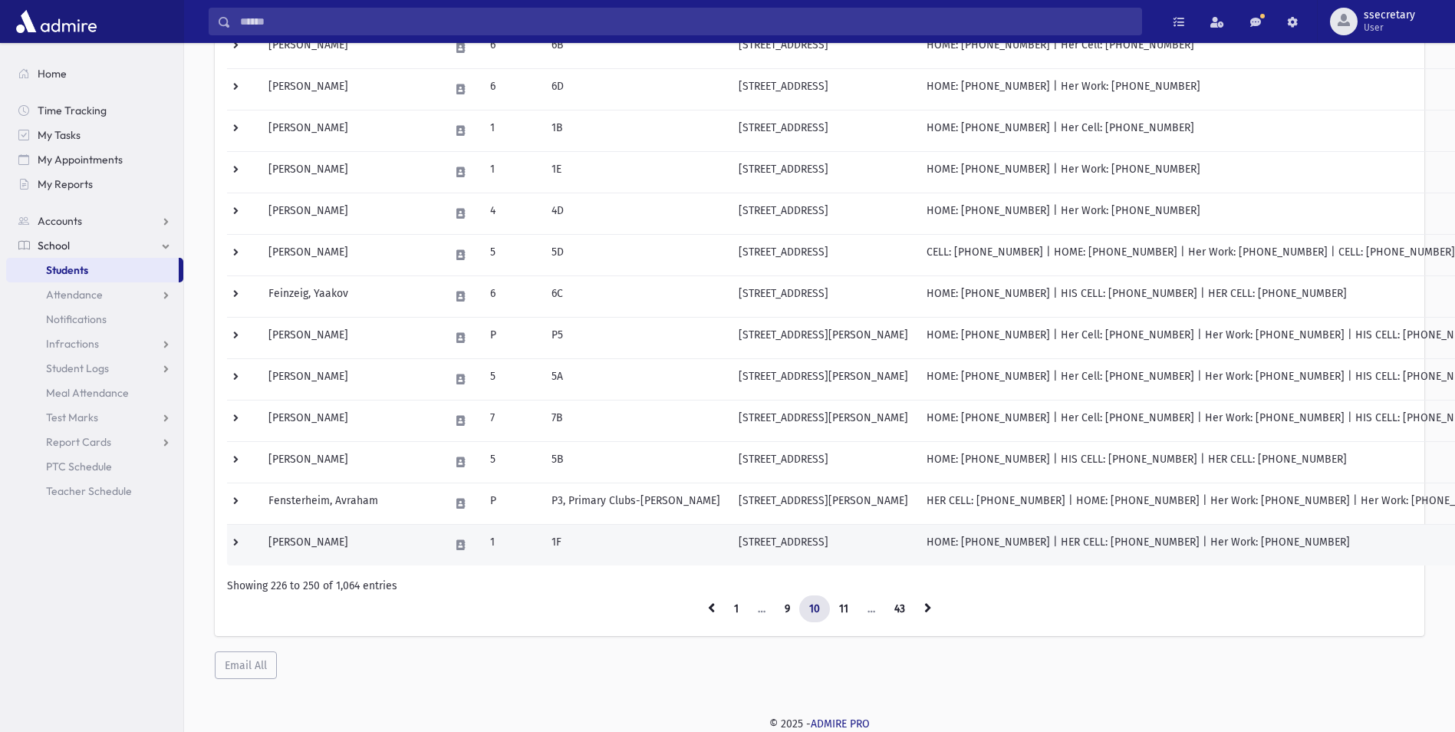
click at [501, 547] on td "1" at bounding box center [511, 544] width 61 height 41
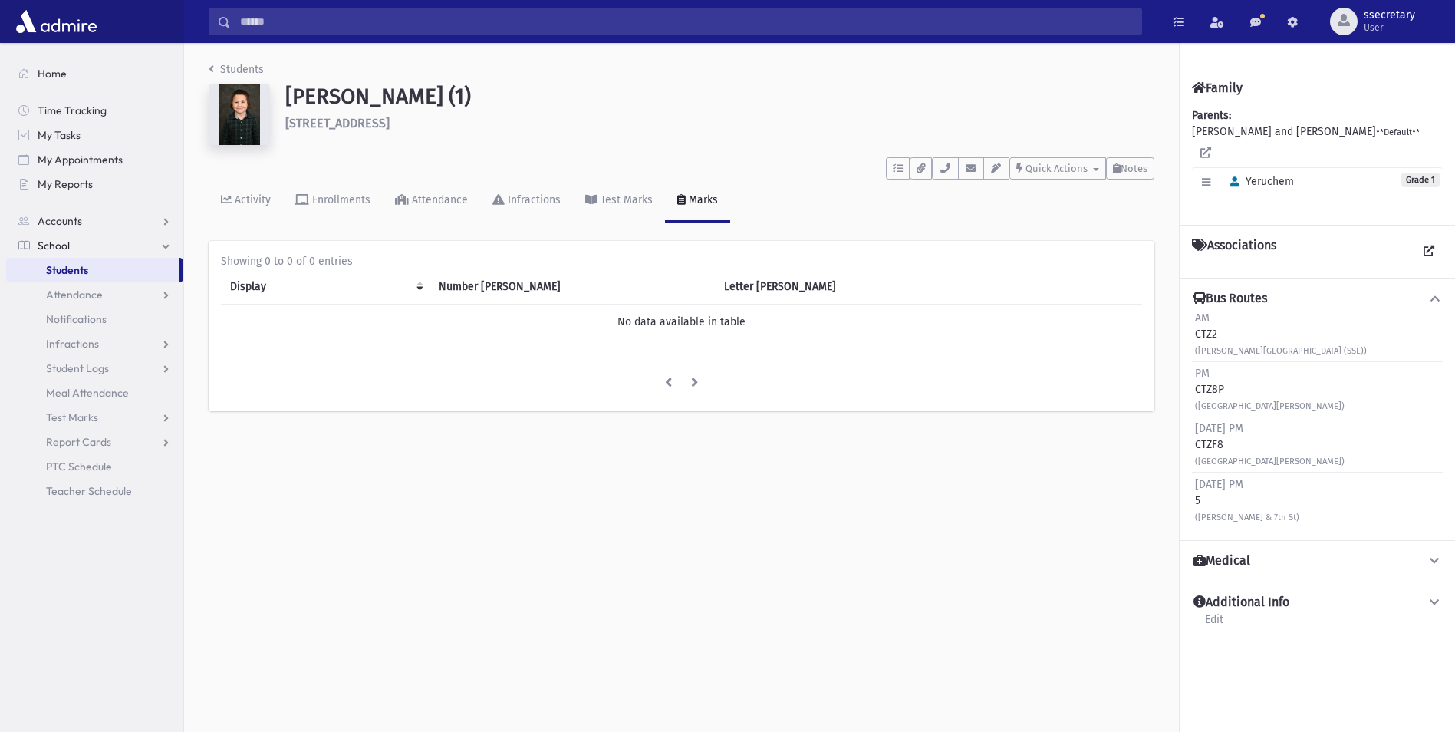
click at [148, 265] on link "Students" at bounding box center [92, 270] width 173 height 25
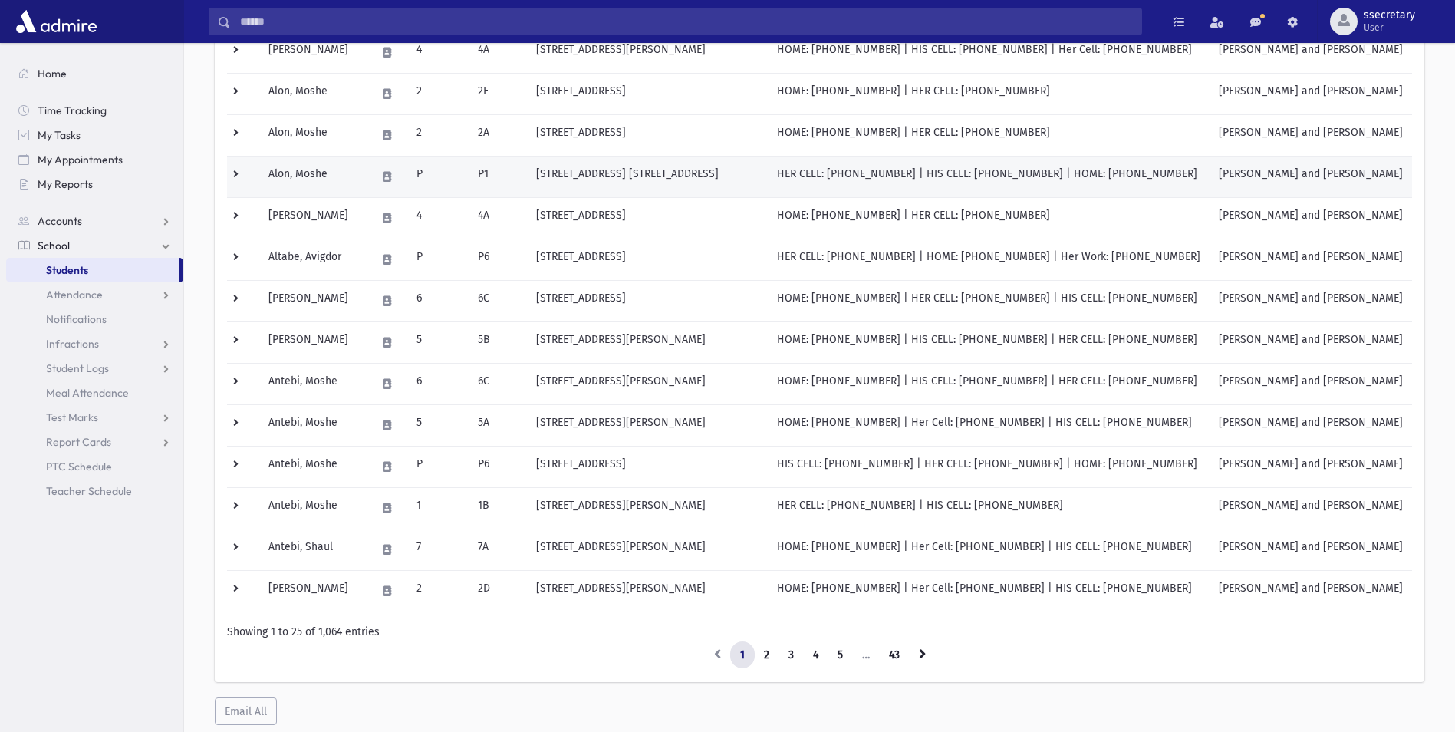
scroll to position [737, 0]
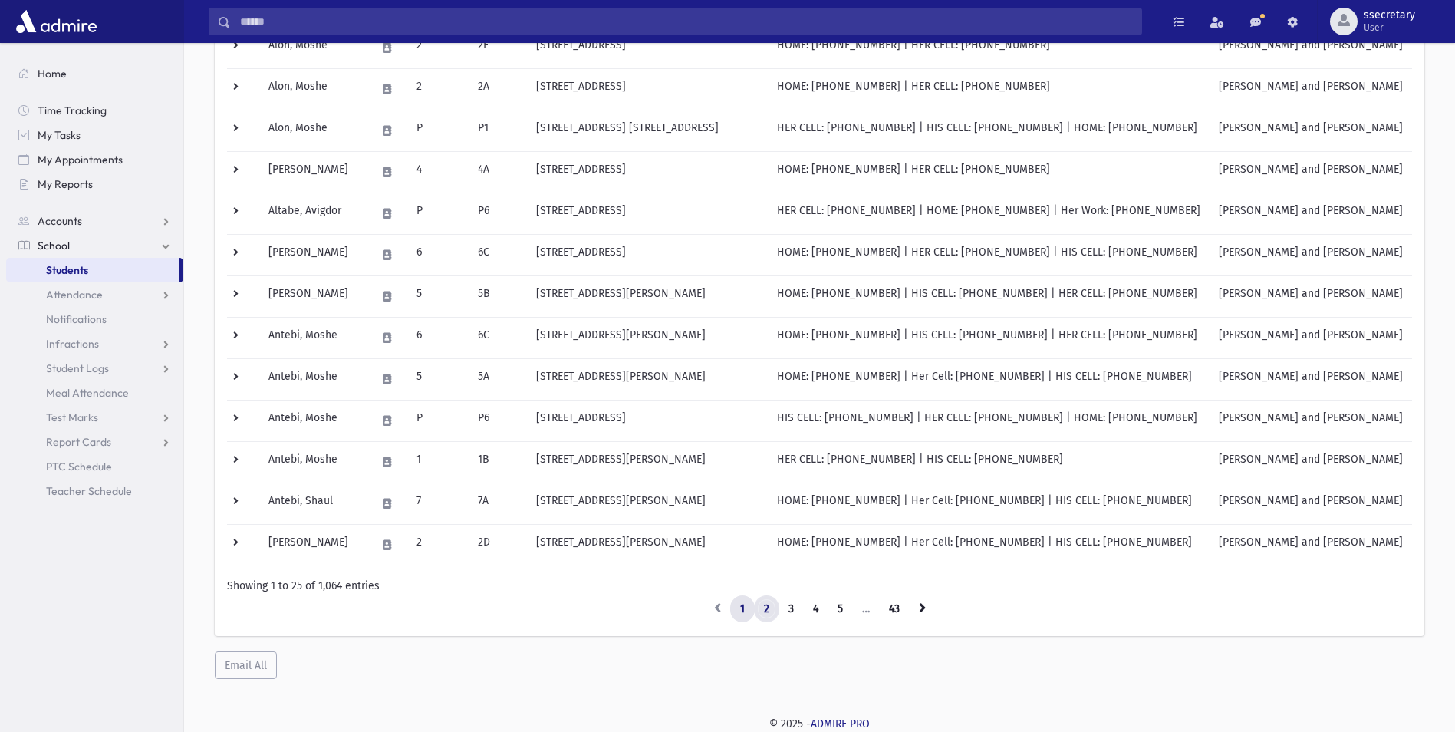
click at [769, 606] on link "2" at bounding box center [766, 609] width 25 height 28
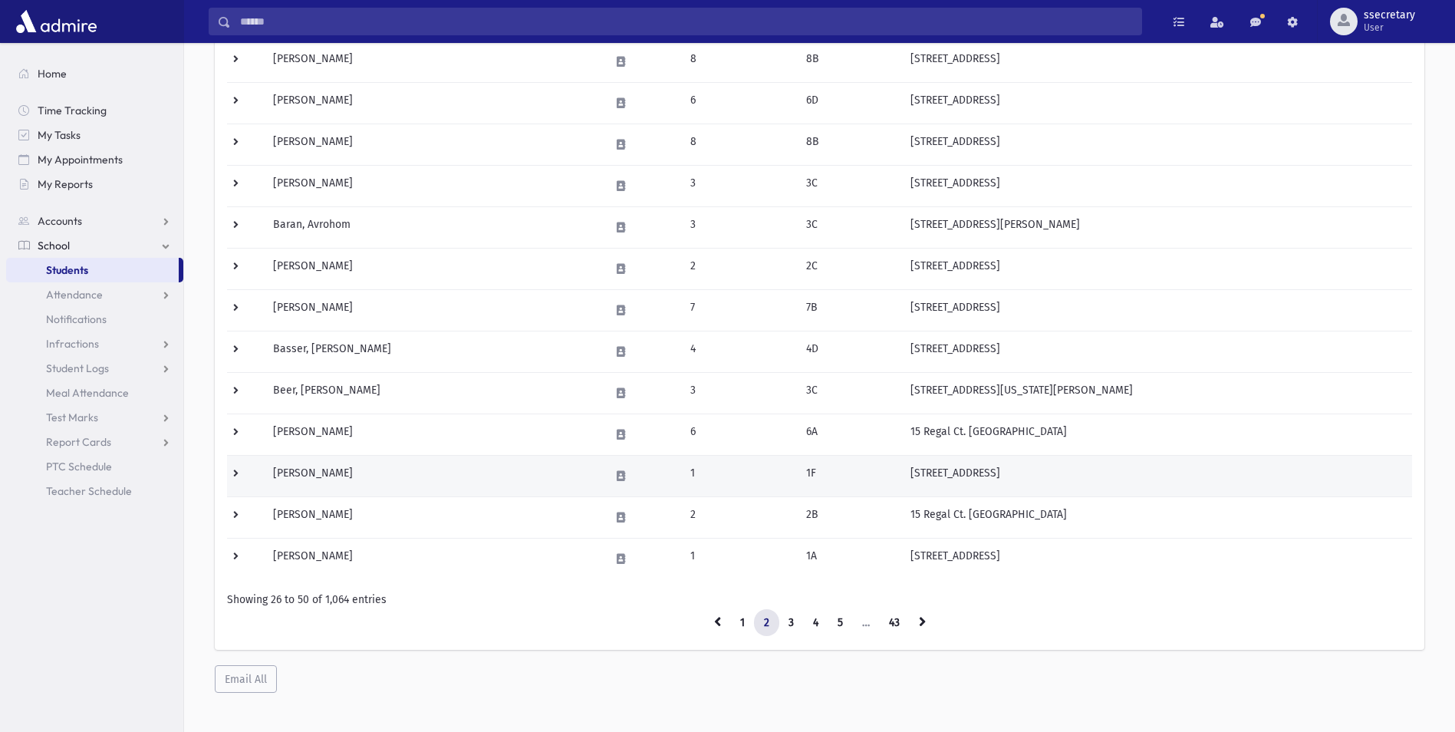
scroll to position [737, 0]
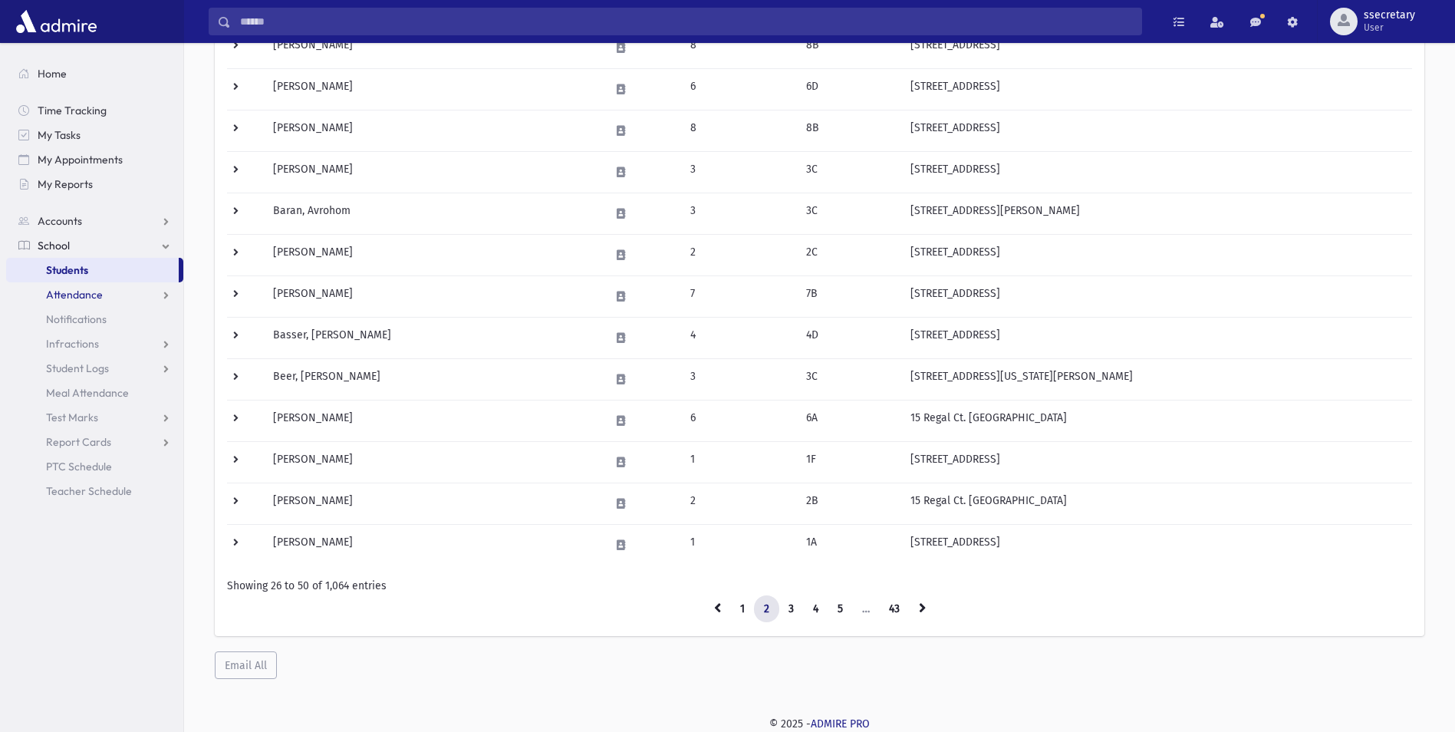
click at [96, 303] on link "Attendance" at bounding box center [94, 294] width 177 height 25
click at [91, 319] on link "Entry" at bounding box center [94, 319] width 177 height 25
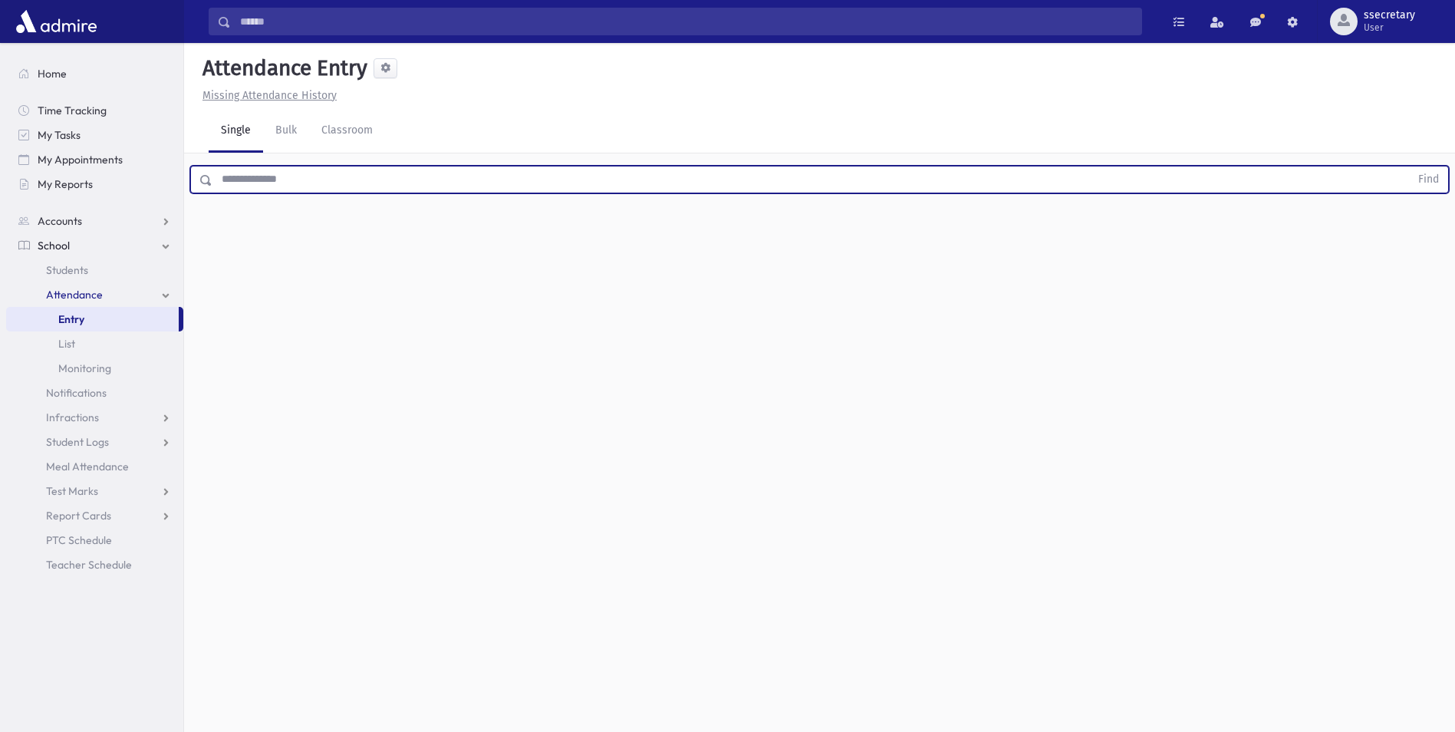
click at [269, 172] on input "text" at bounding box center [812, 180] width 1198 height 28
type input "******"
click at [1409, 166] on button "Find" at bounding box center [1428, 179] width 39 height 26
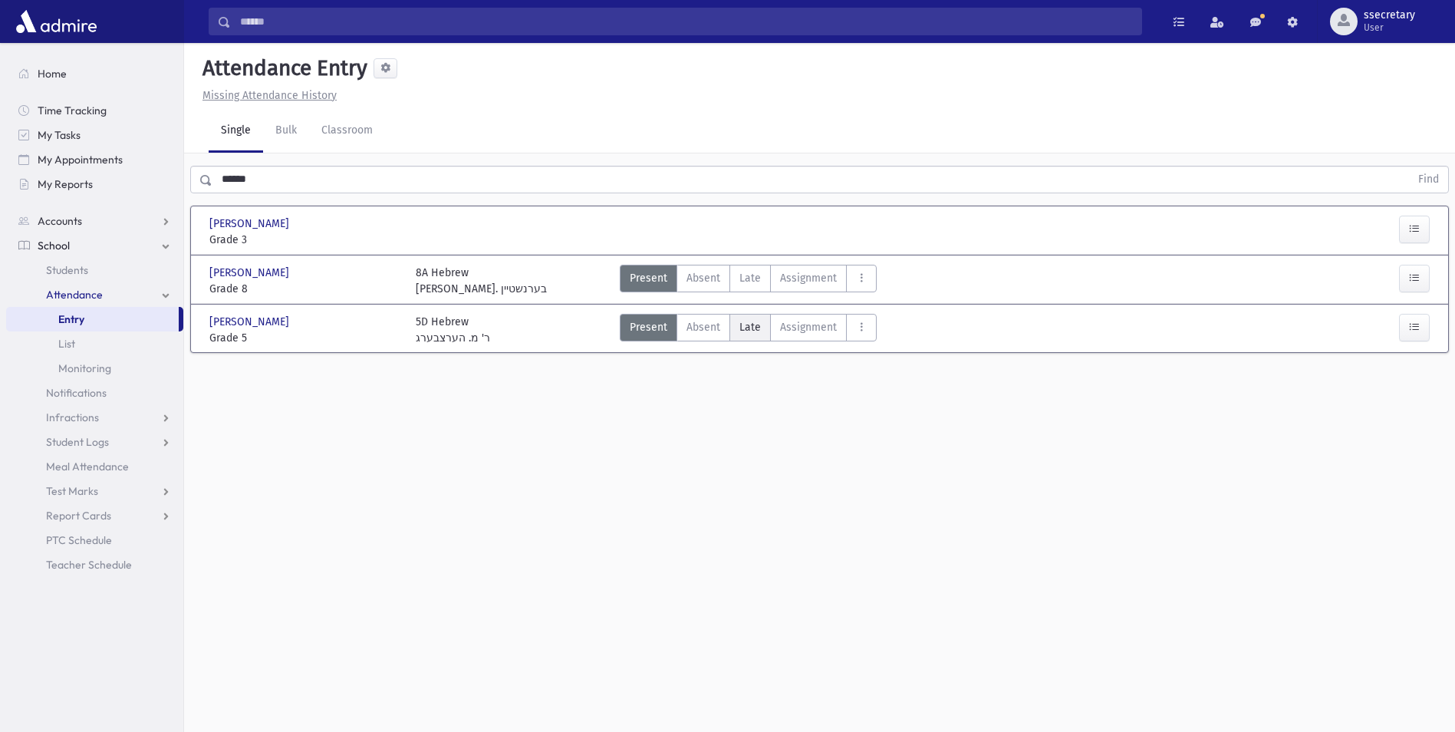
click at [746, 328] on span "Late" at bounding box center [750, 327] width 21 height 16
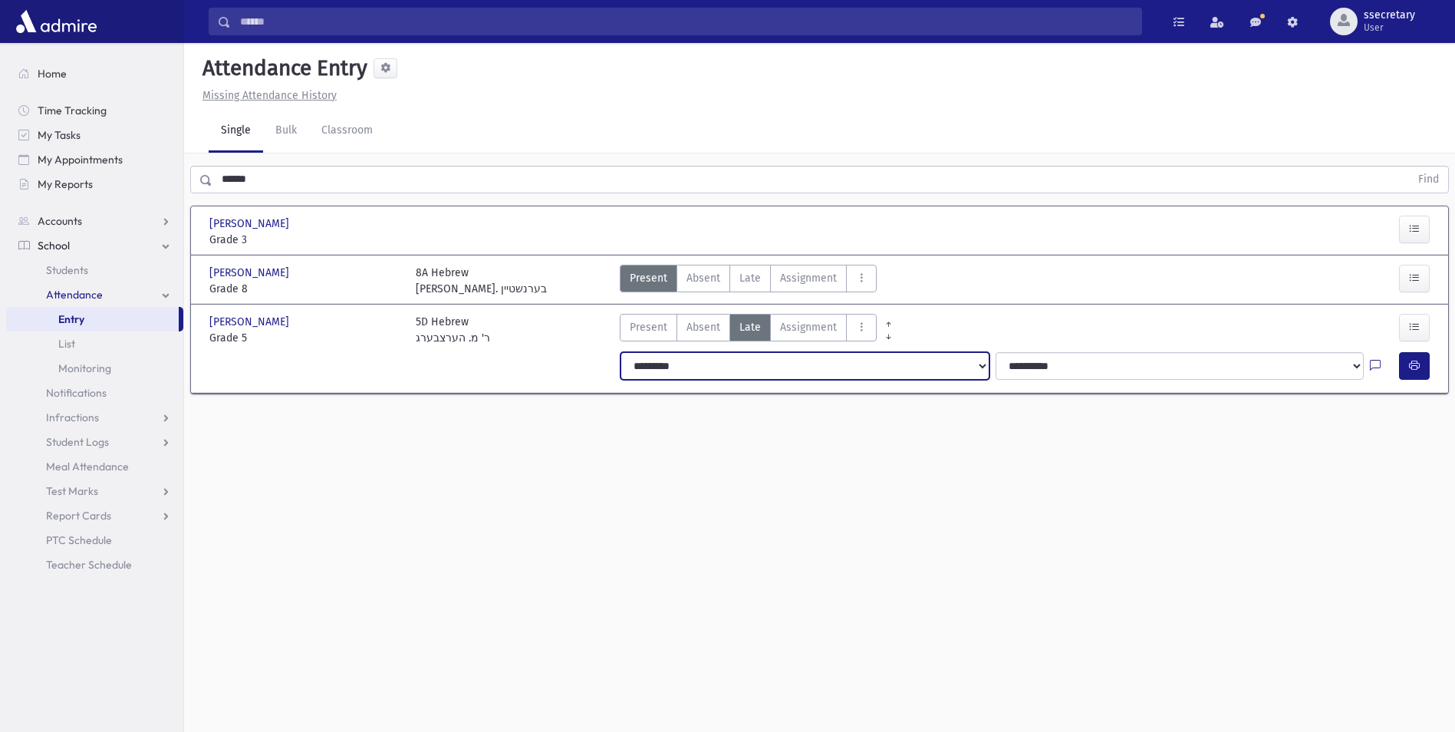
drag, startPoint x: 972, startPoint y: 361, endPoint x: 977, endPoint y: 381, distance: 20.7
click at [977, 377] on select "**********" at bounding box center [805, 366] width 368 height 28
select select "*******"
click at [621, 352] on select "**********" at bounding box center [805, 366] width 368 height 28
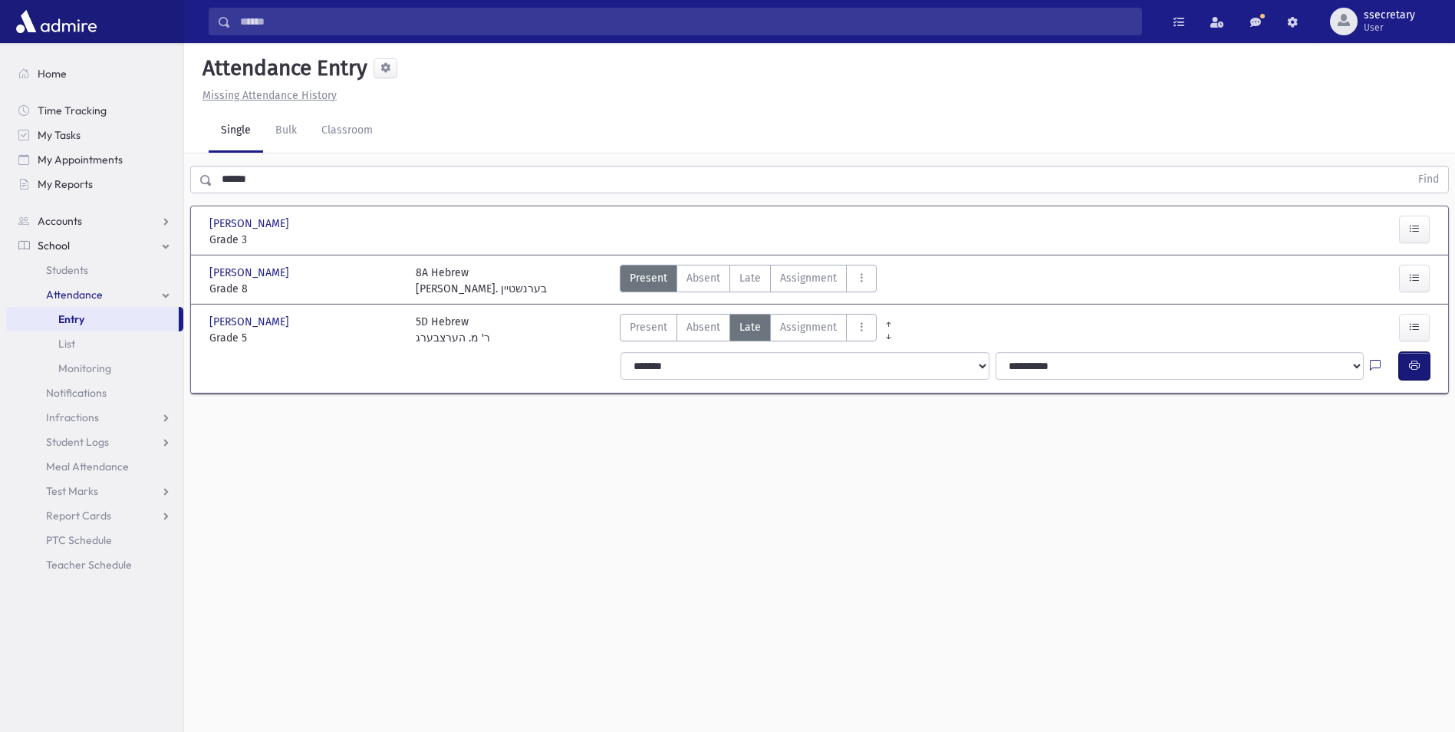
click at [1419, 366] on icon "button" at bounding box center [1414, 365] width 11 height 13
click at [87, 296] on span "Attendance" at bounding box center [74, 295] width 57 height 14
click at [84, 273] on span "Students" at bounding box center [67, 270] width 42 height 14
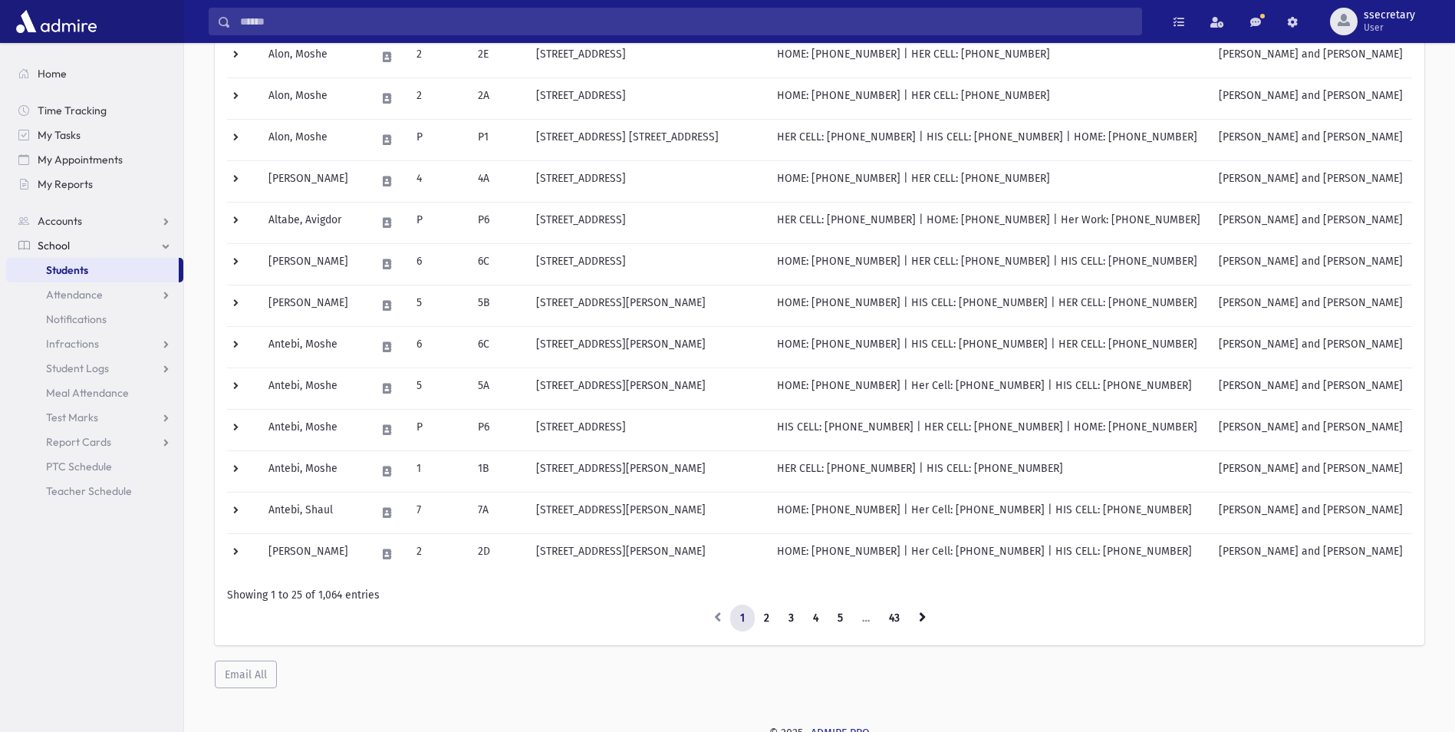
scroll to position [737, 0]
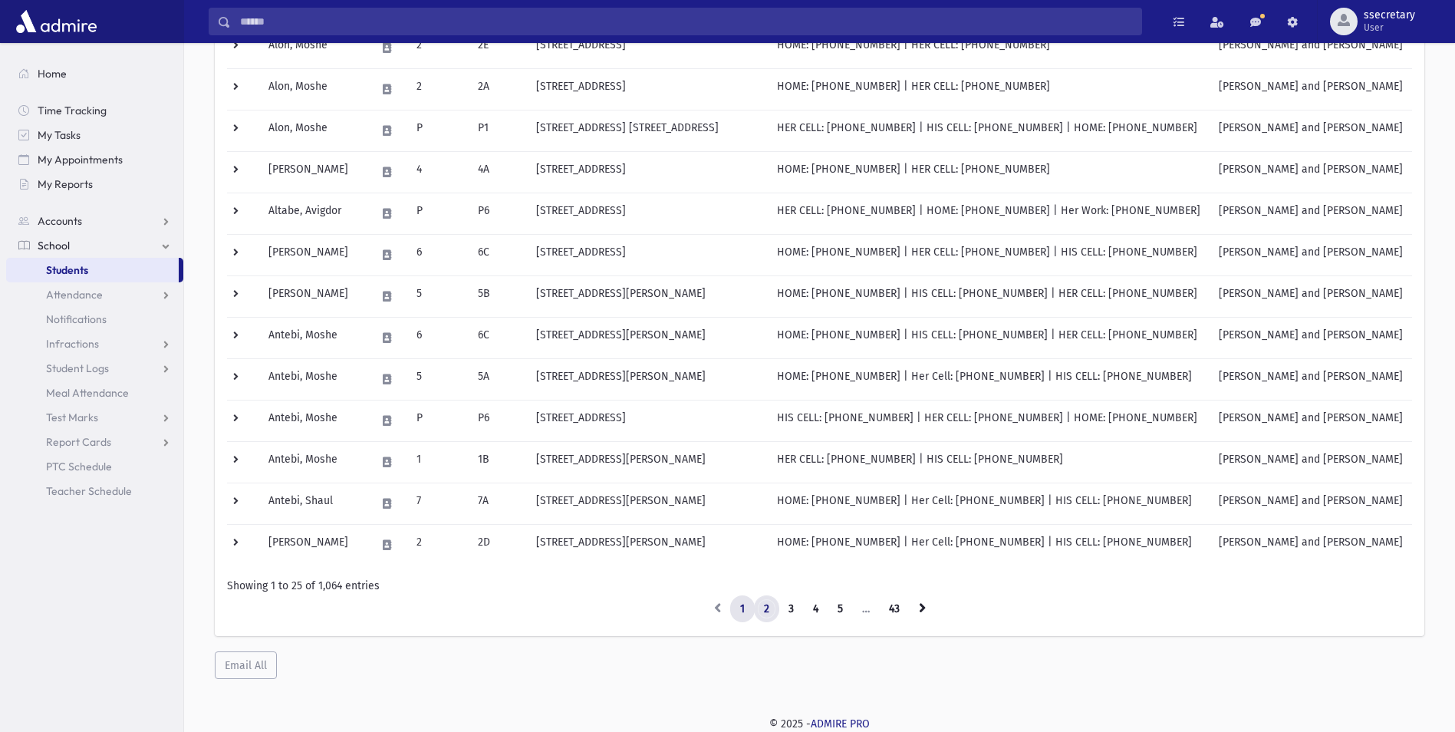
drag, startPoint x: 769, startPoint y: 611, endPoint x: 775, endPoint y: 624, distance: 15.1
click at [769, 612] on link "2" at bounding box center [766, 609] width 25 height 28
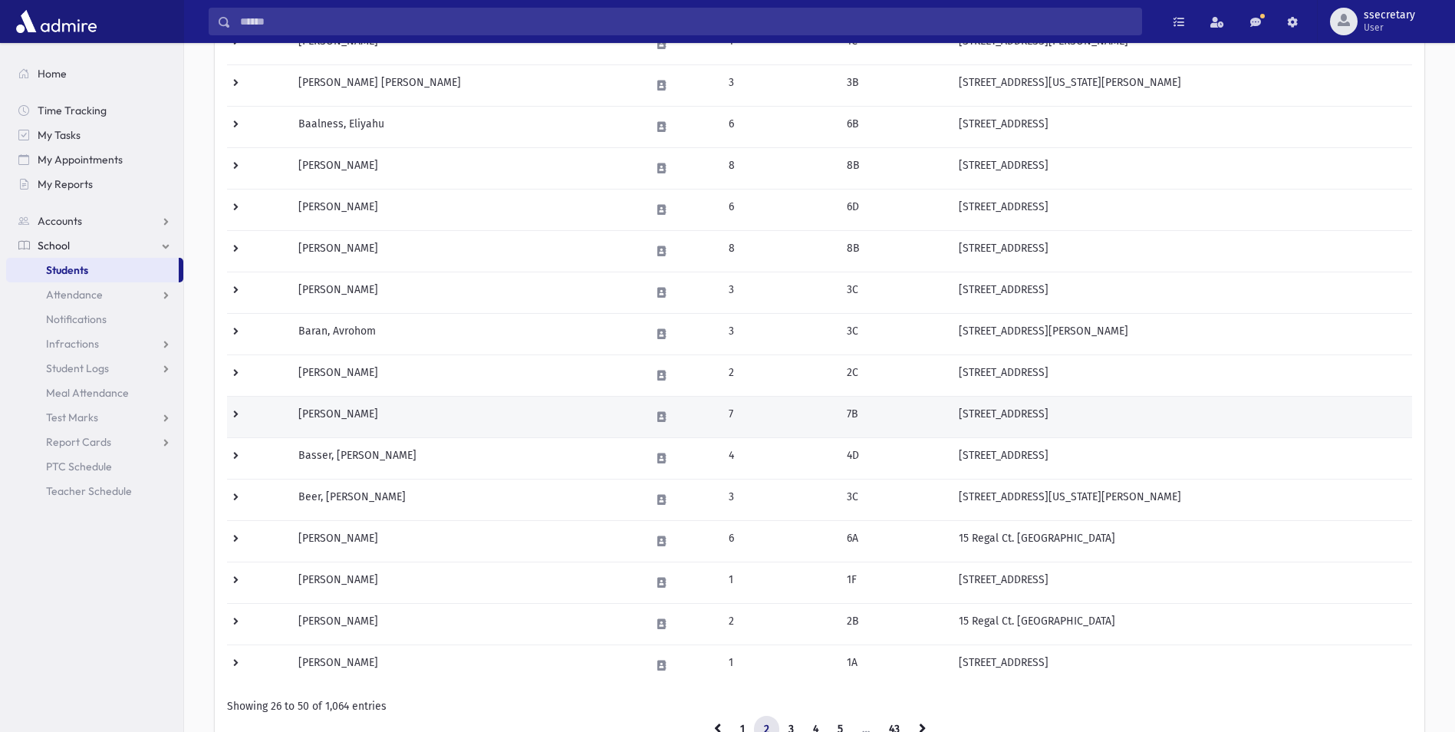
scroll to position [737, 0]
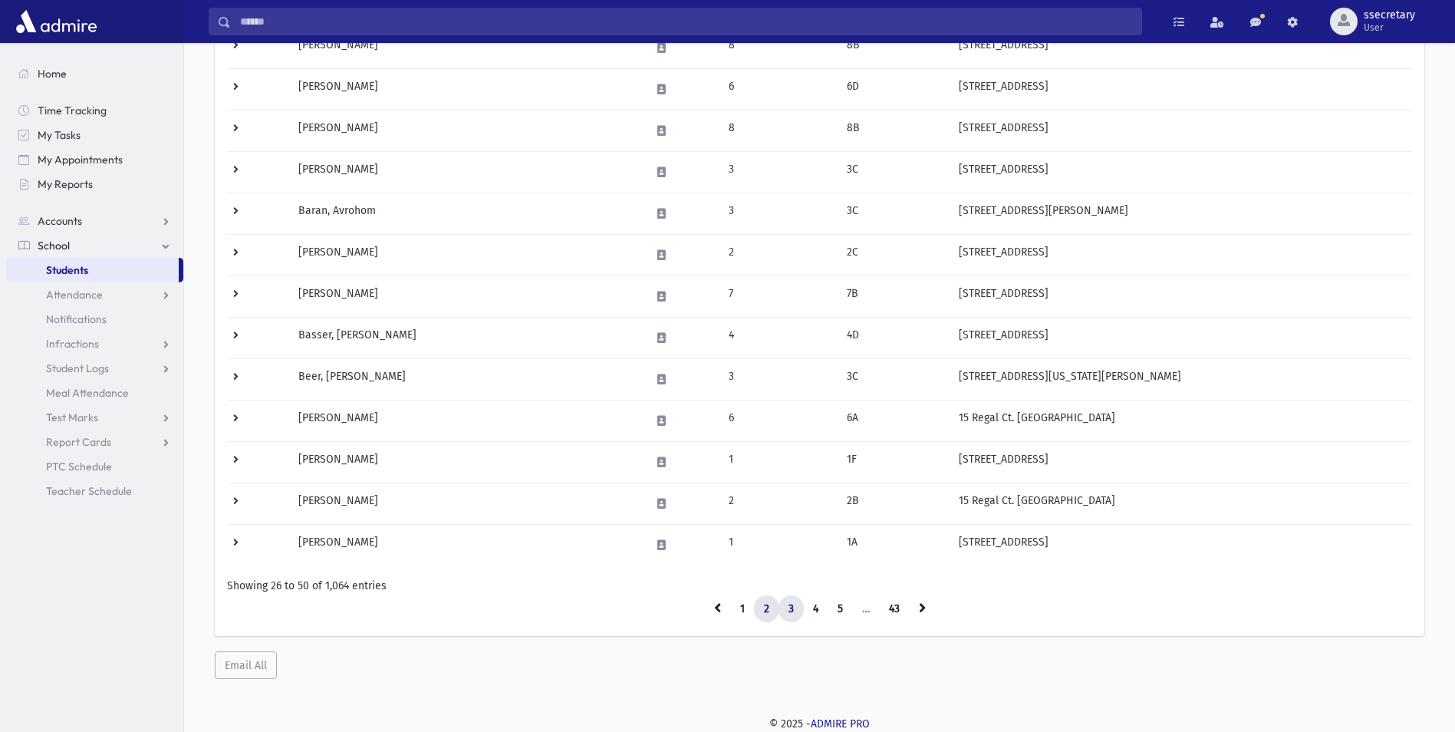
click at [790, 609] on link "3" at bounding box center [791, 609] width 25 height 28
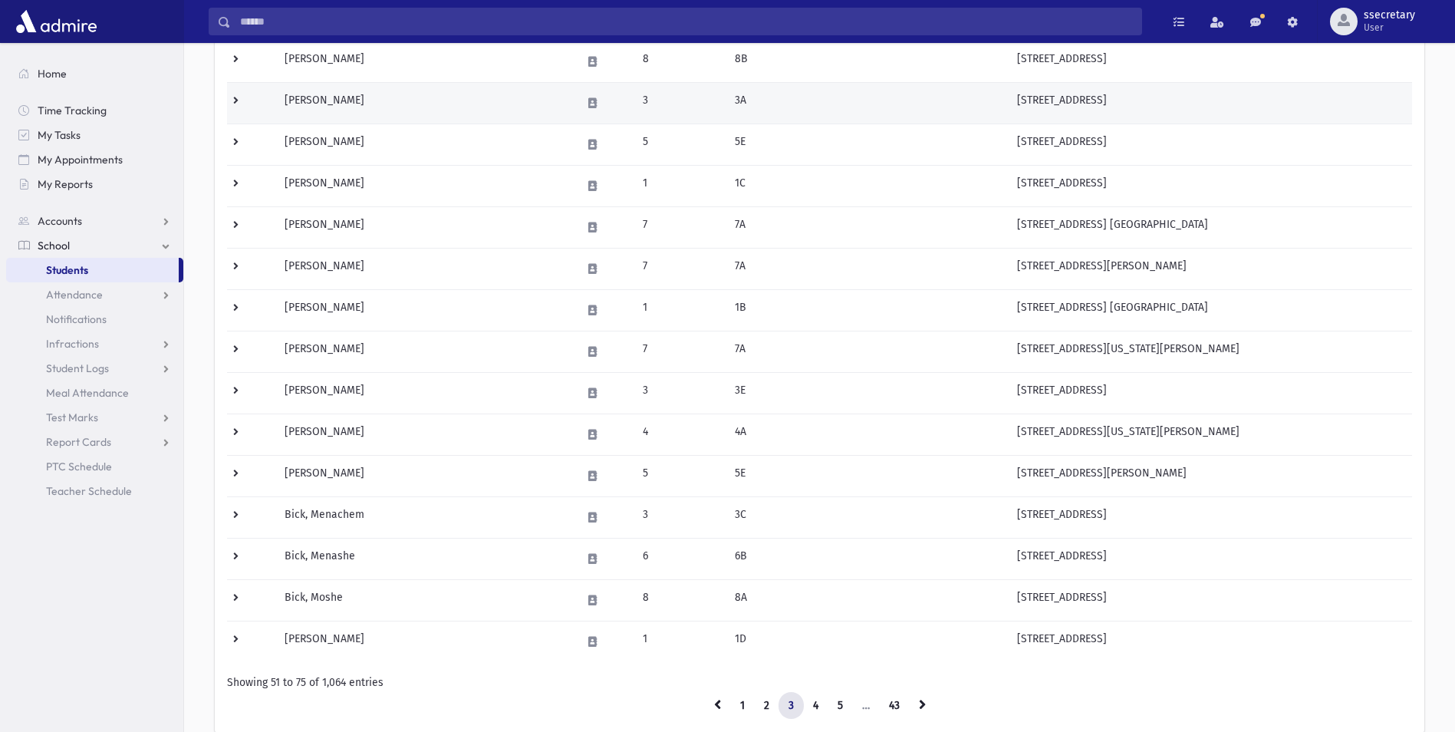
scroll to position [737, 0]
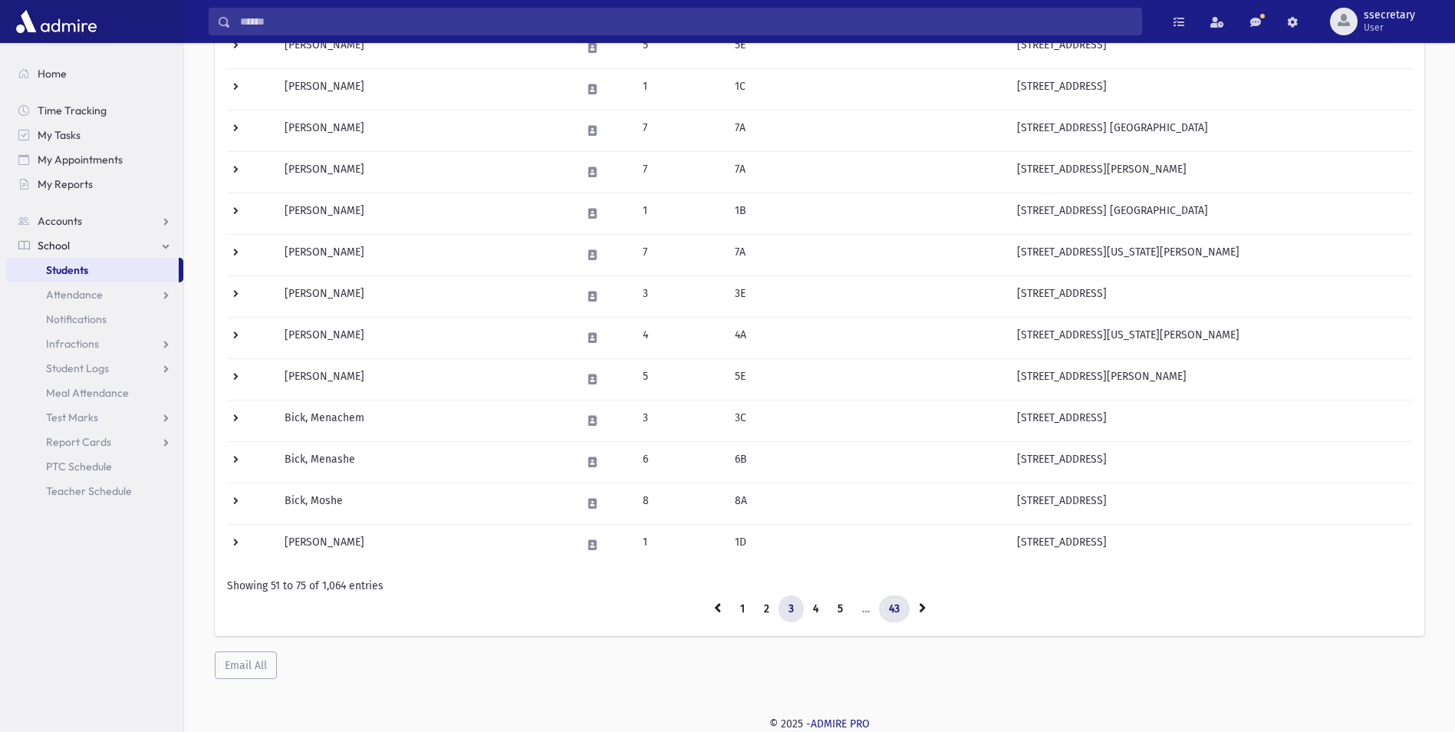
click at [900, 611] on link "43" at bounding box center [894, 609] width 31 height 28
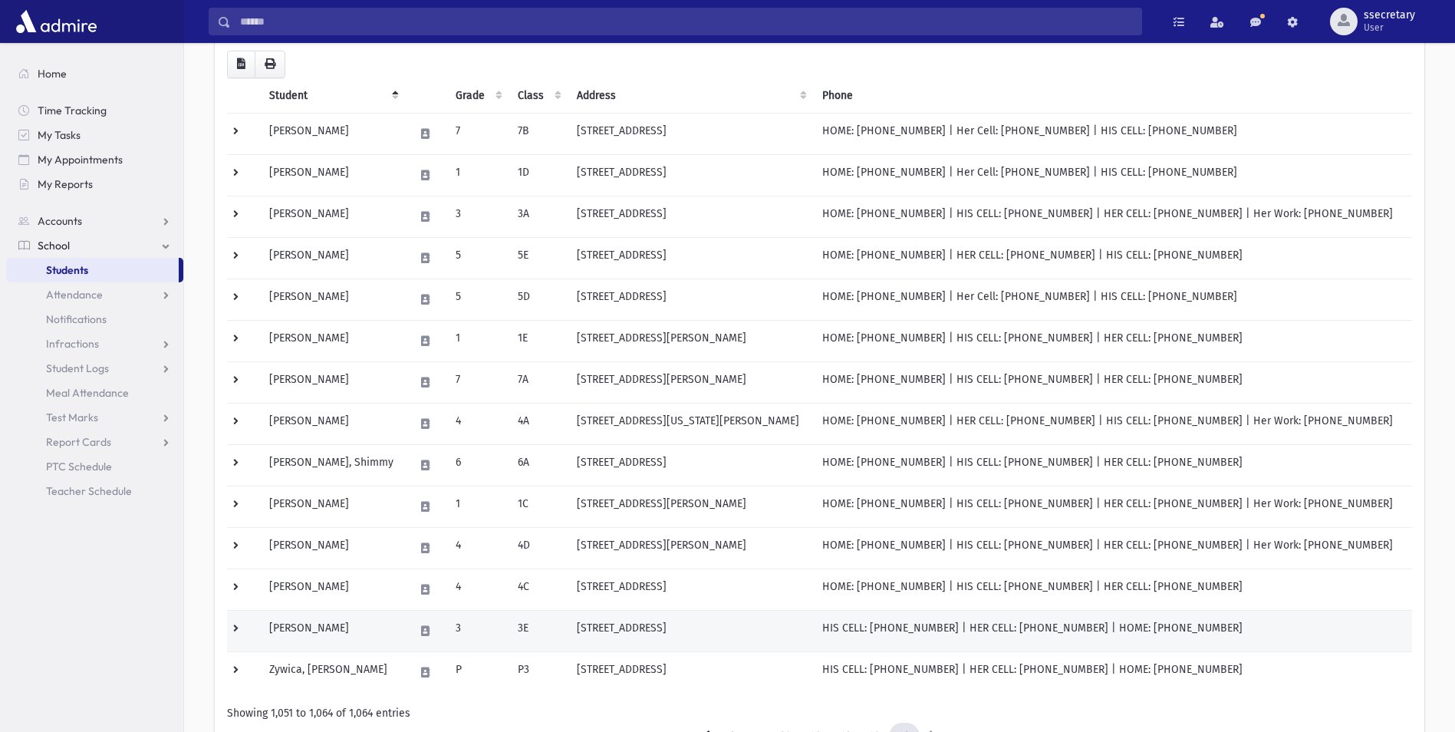
scroll to position [281, 0]
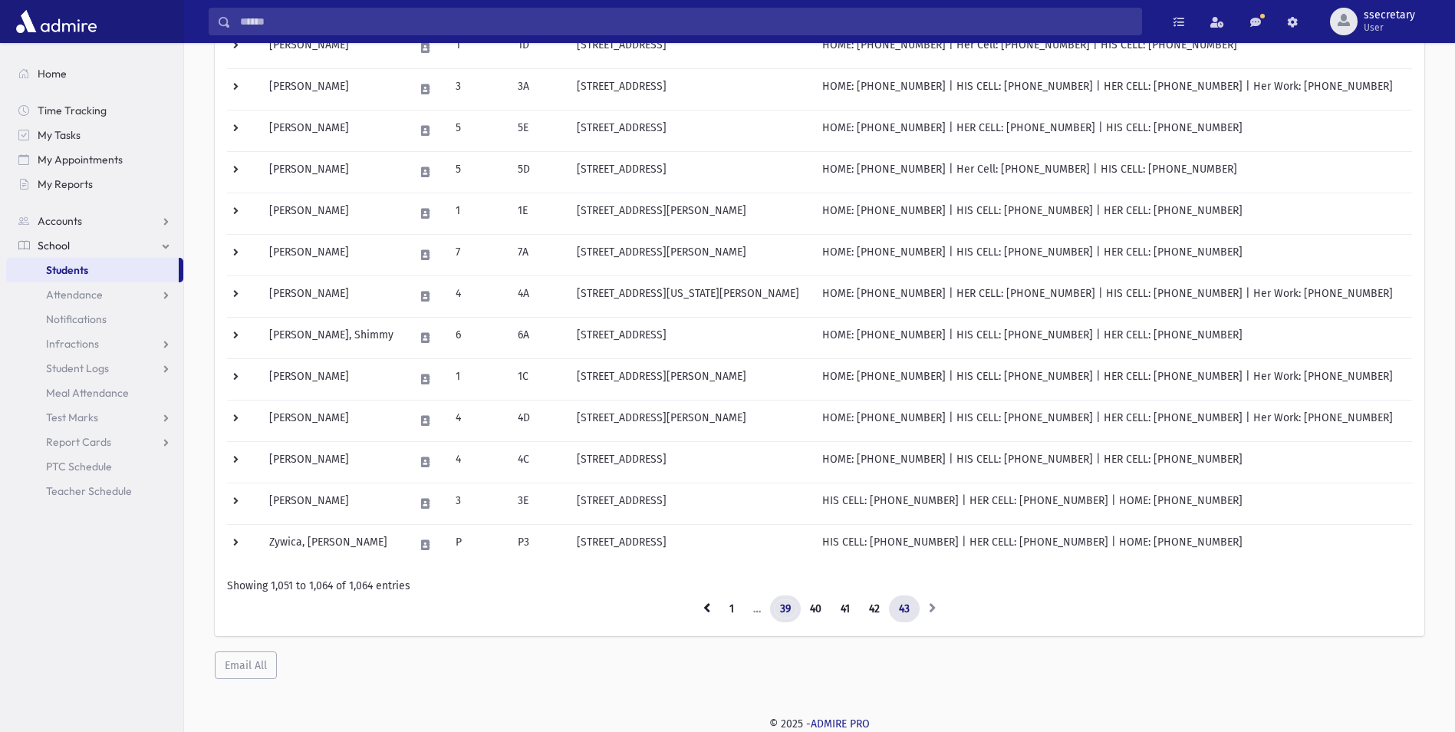
click at [794, 614] on link "39" at bounding box center [785, 609] width 31 height 28
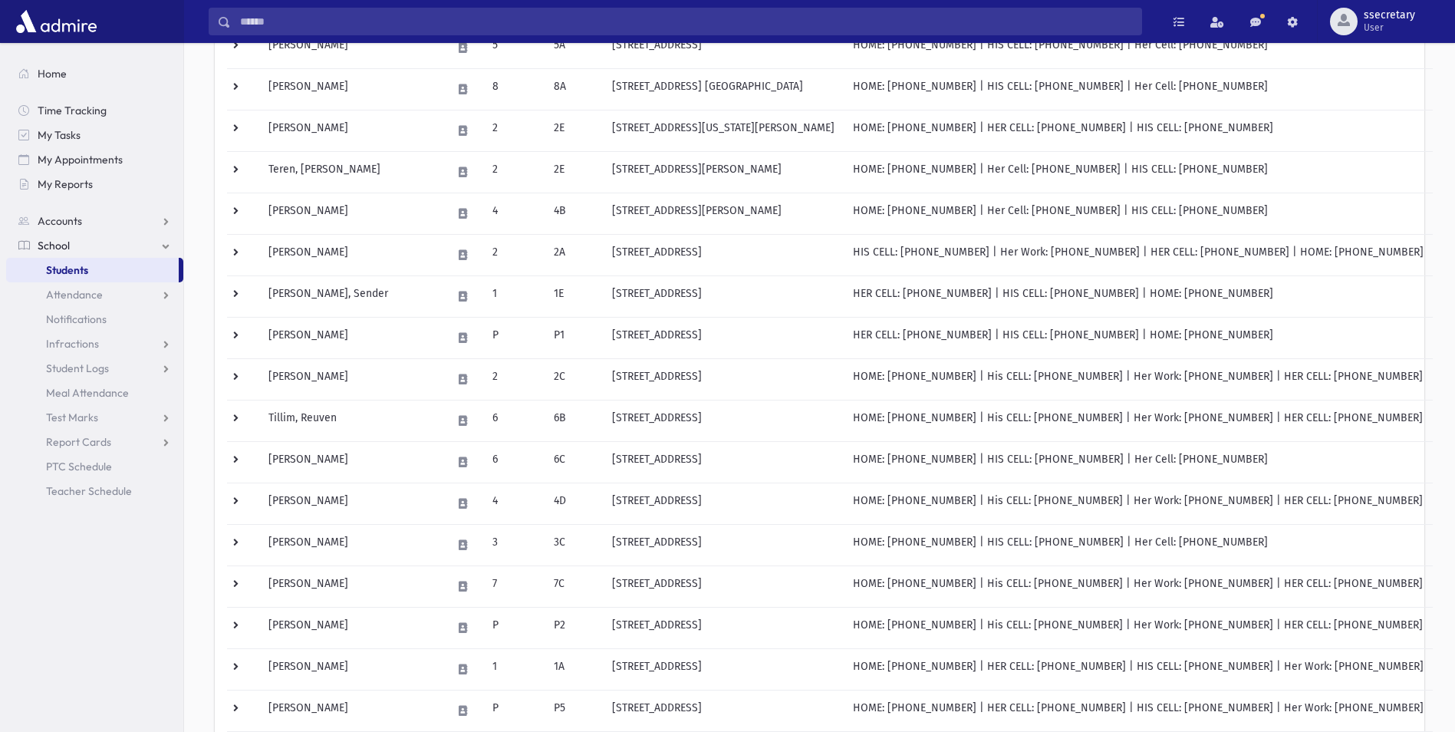
scroll to position [737, 0]
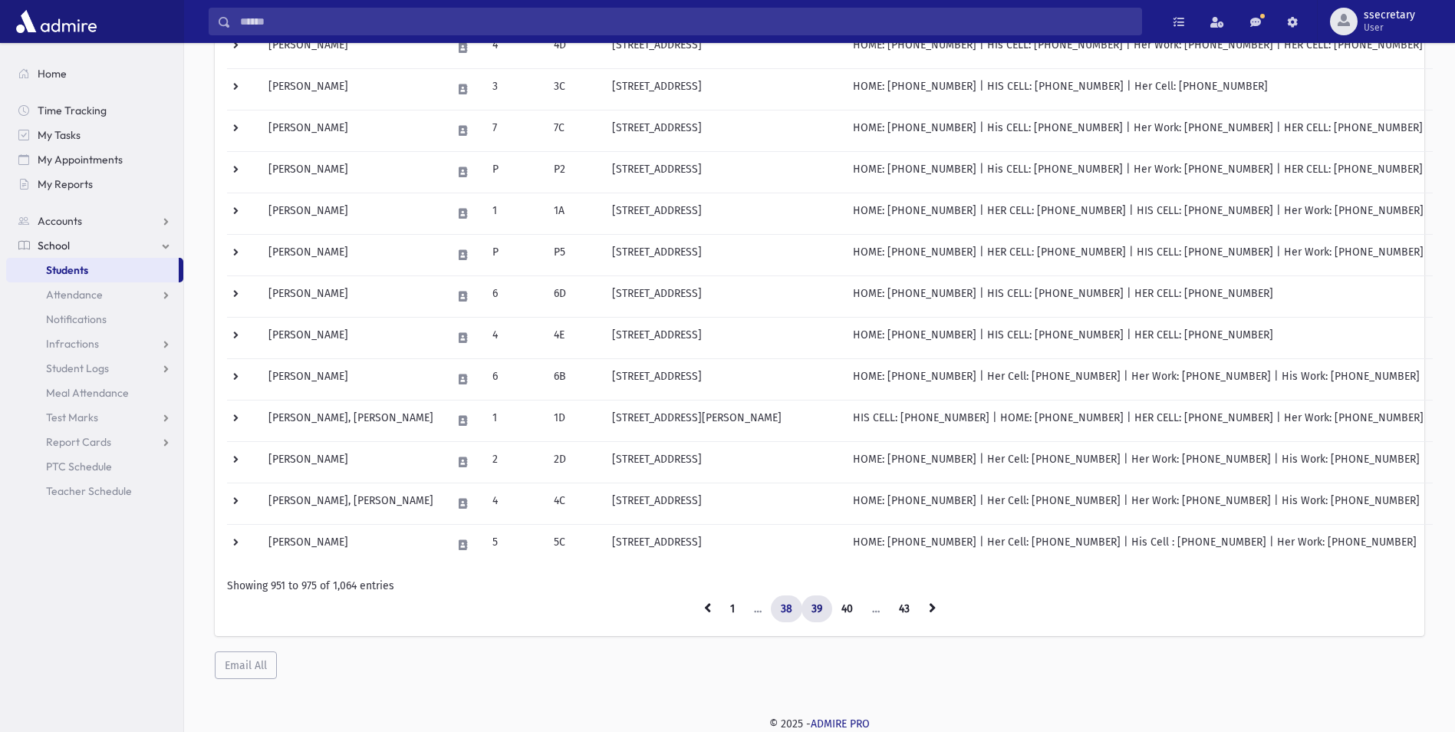
click at [783, 611] on link "38" at bounding box center [786, 609] width 31 height 28
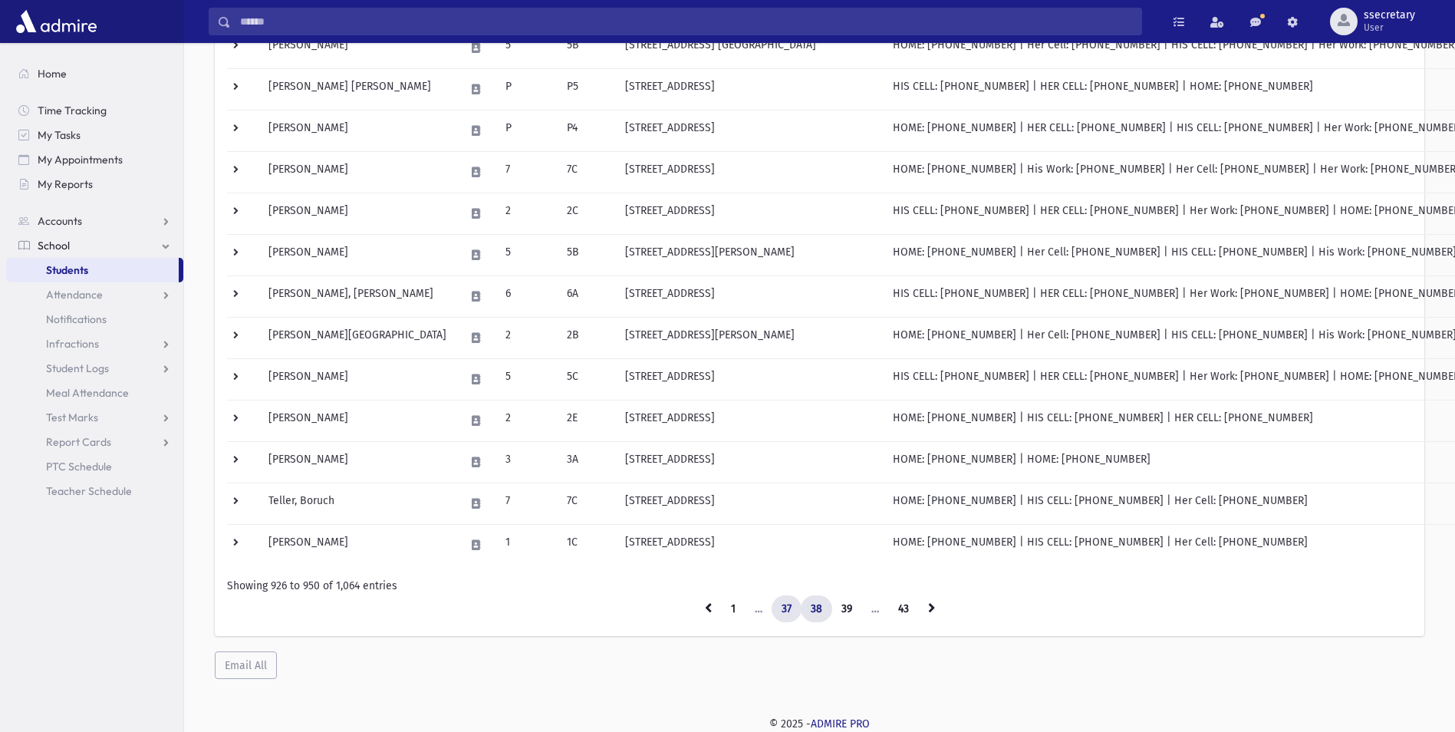
click at [784, 612] on link "37" at bounding box center [787, 609] width 30 height 28
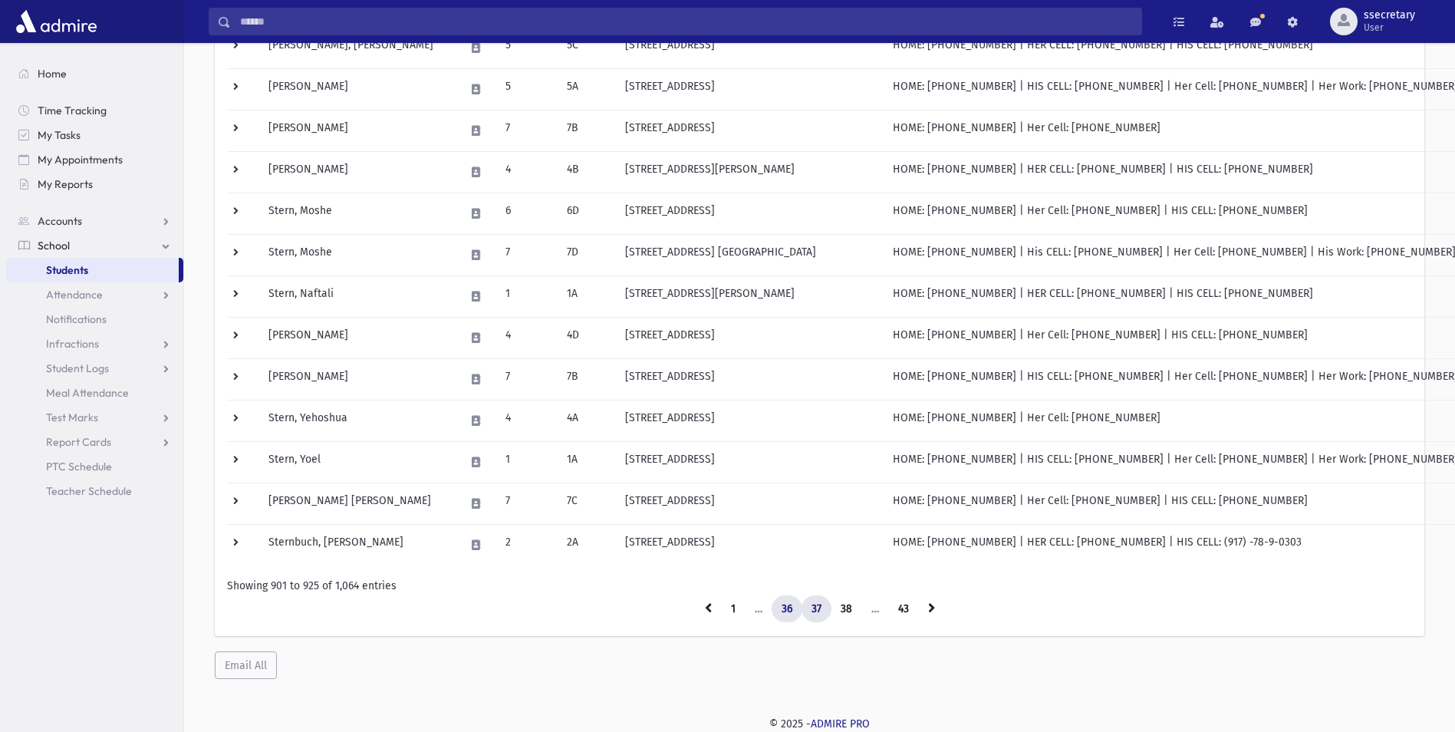
click at [790, 601] on link "36" at bounding box center [787, 609] width 31 height 28
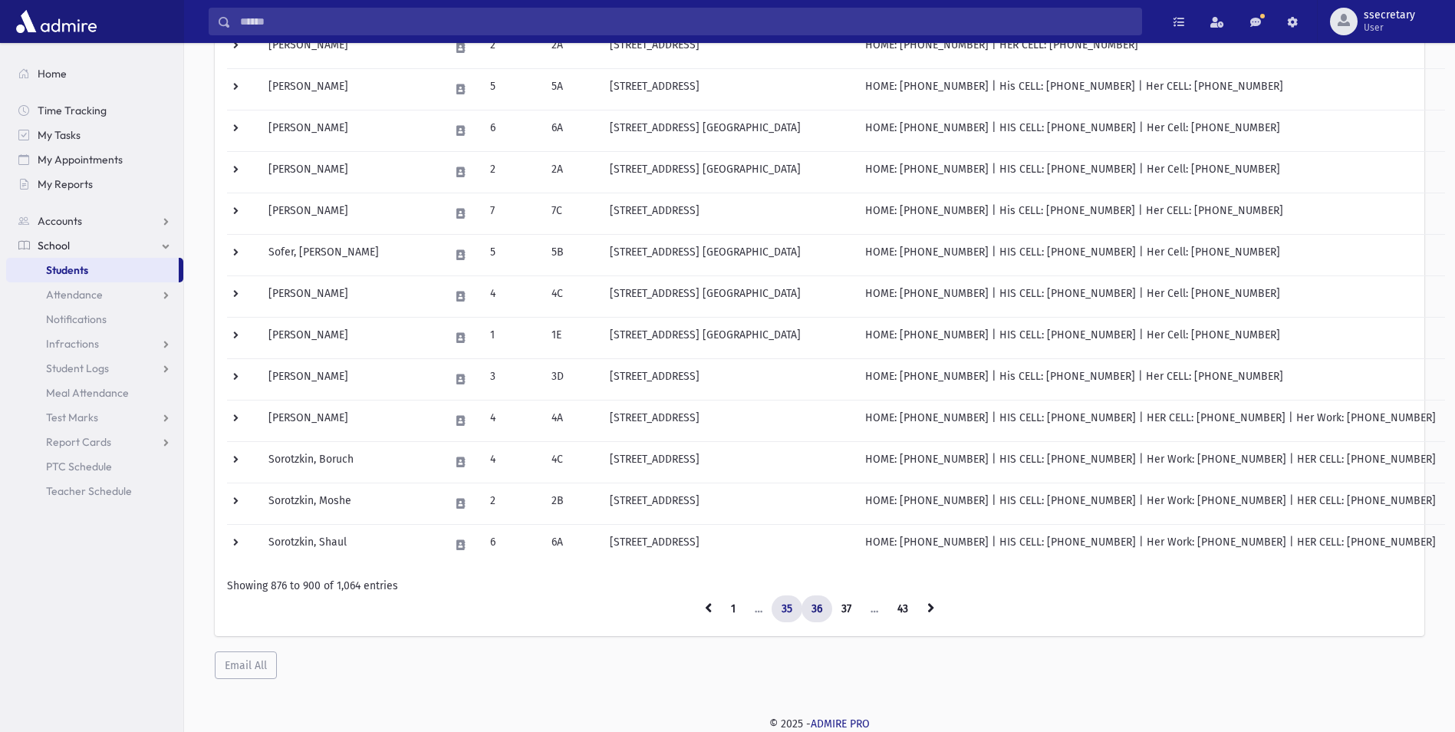
drag, startPoint x: 792, startPoint y: 621, endPoint x: 786, endPoint y: 611, distance: 11.3
click at [791, 621] on link "35" at bounding box center [787, 609] width 31 height 28
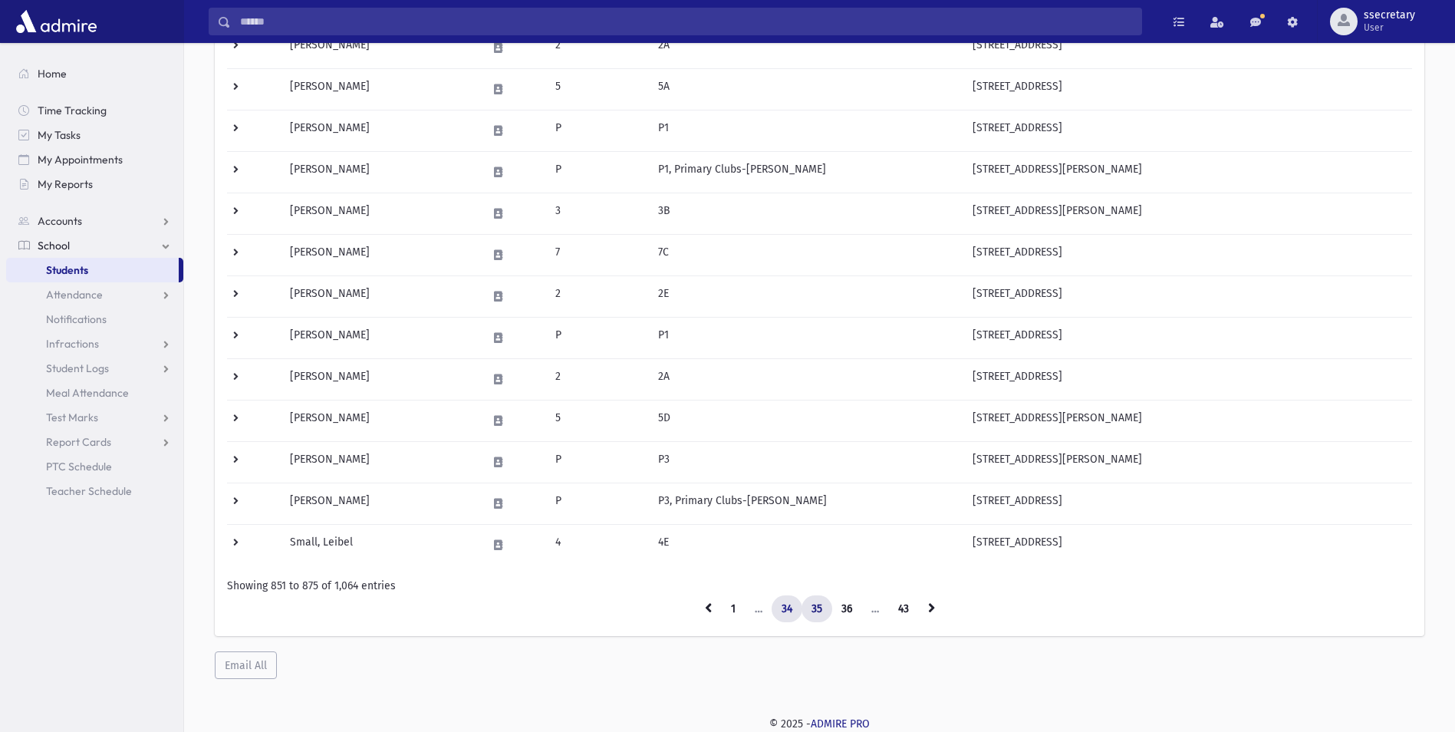
click at [791, 605] on link "34" at bounding box center [787, 609] width 31 height 28
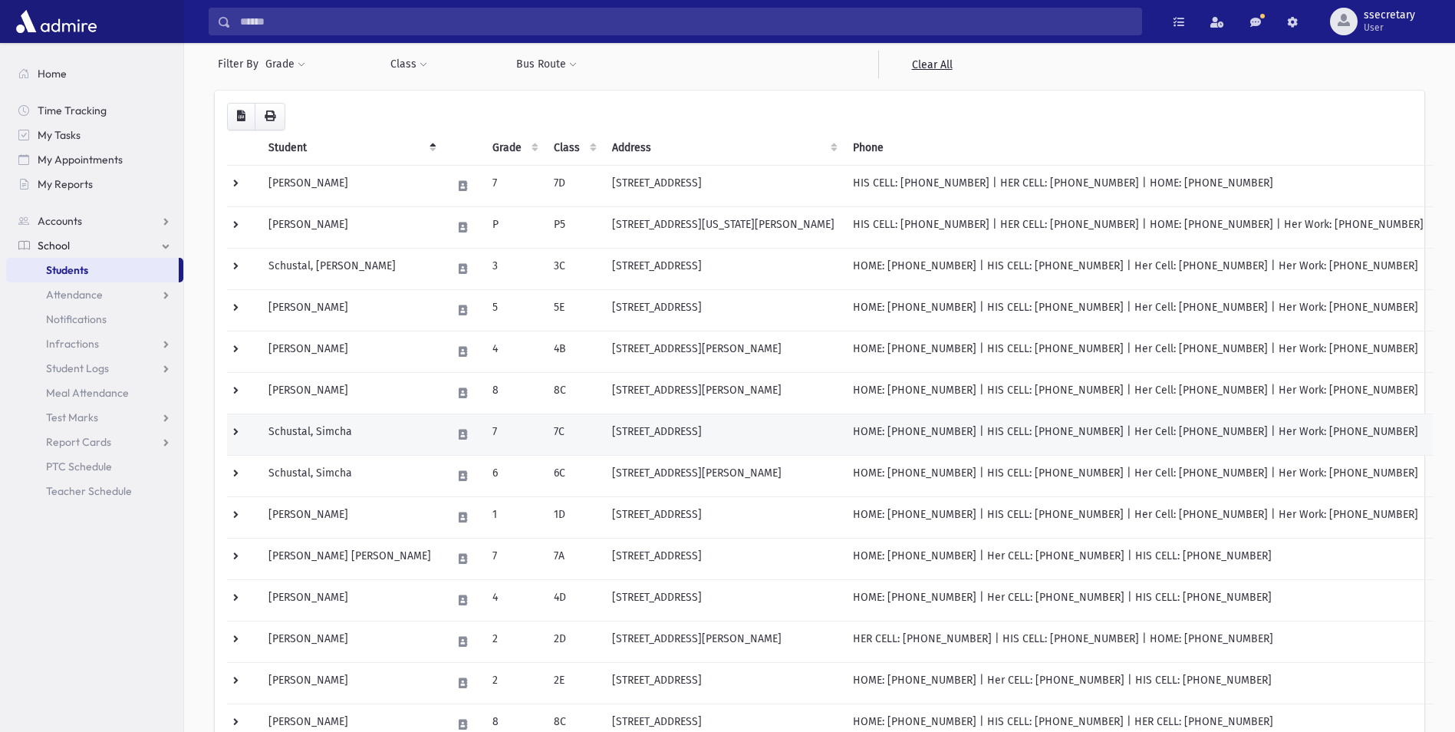
drag, startPoint x: 1083, startPoint y: 433, endPoint x: 1102, endPoint y: 444, distance: 22.0
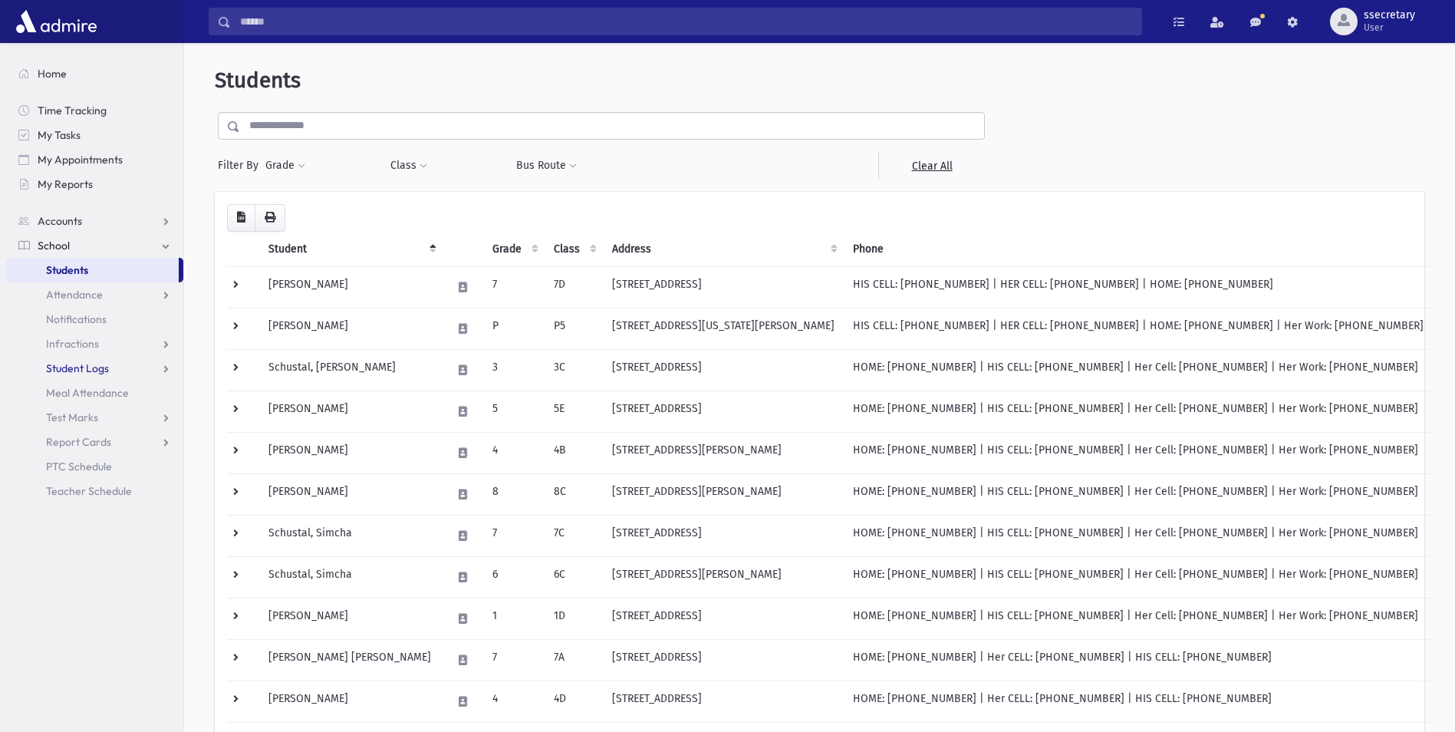
click at [137, 366] on link "Student Logs" at bounding box center [94, 368] width 177 height 25
click at [141, 532] on link "Teacher Schedule" at bounding box center [94, 540] width 177 height 25
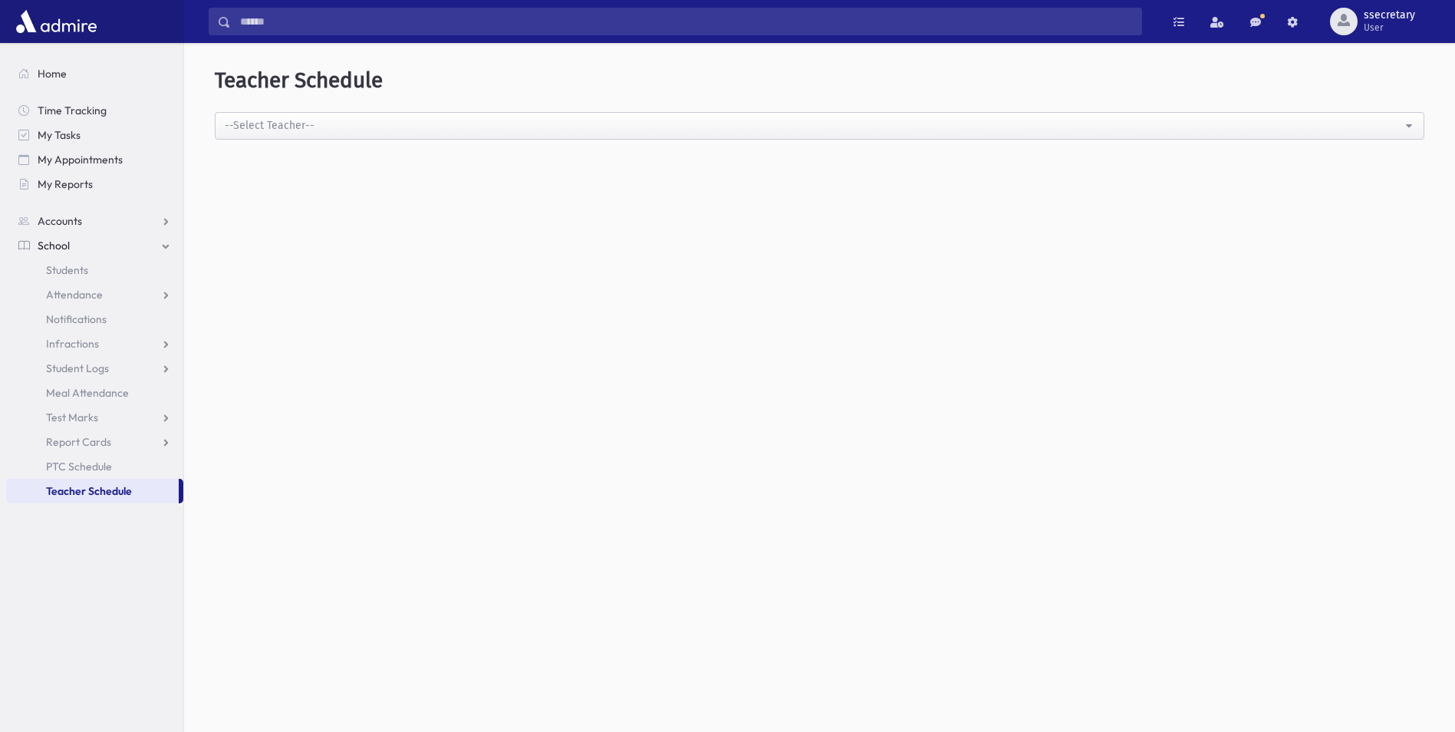
click at [139, 239] on link "School" at bounding box center [94, 245] width 177 height 25
click at [152, 251] on link "School" at bounding box center [94, 245] width 177 height 25
click at [136, 269] on link "Students" at bounding box center [94, 270] width 177 height 25
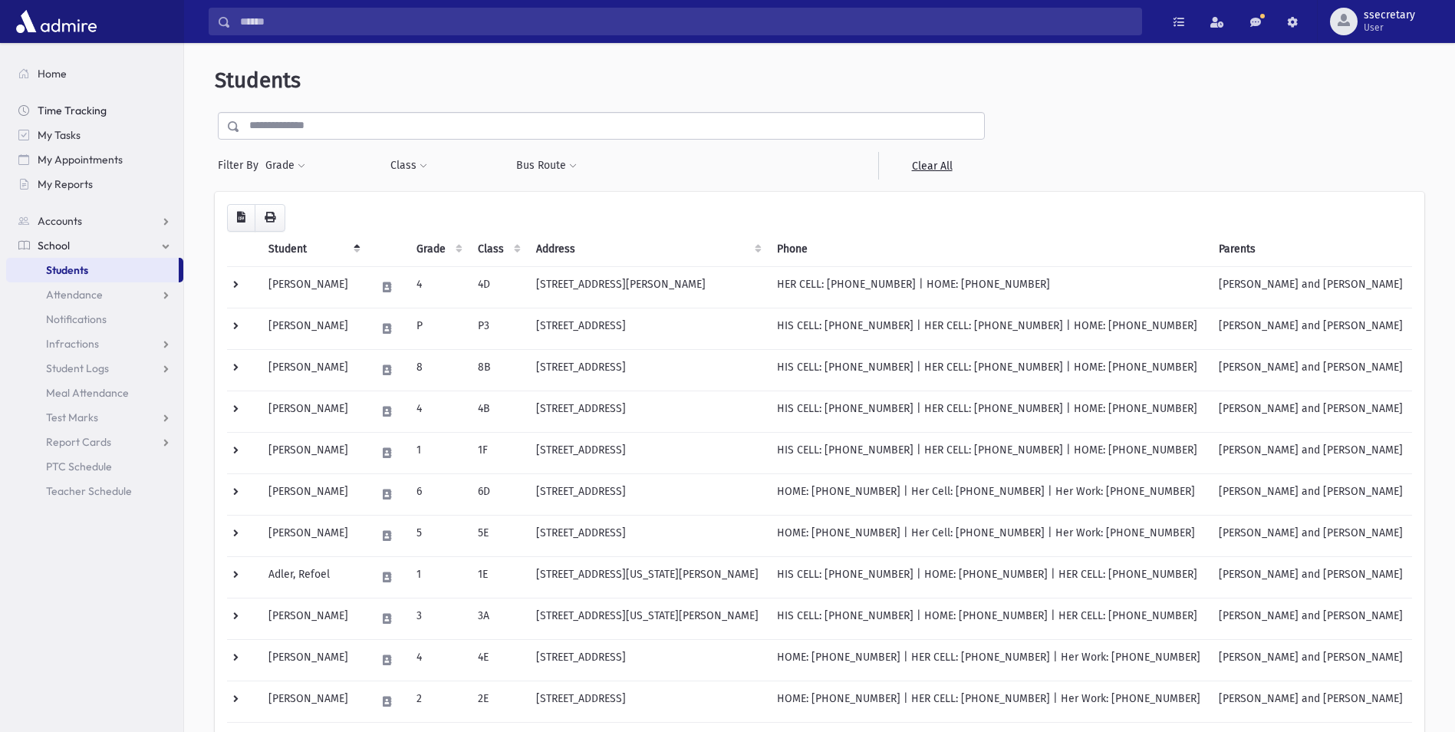
click at [137, 104] on link "Time Tracking" at bounding box center [94, 110] width 177 height 25
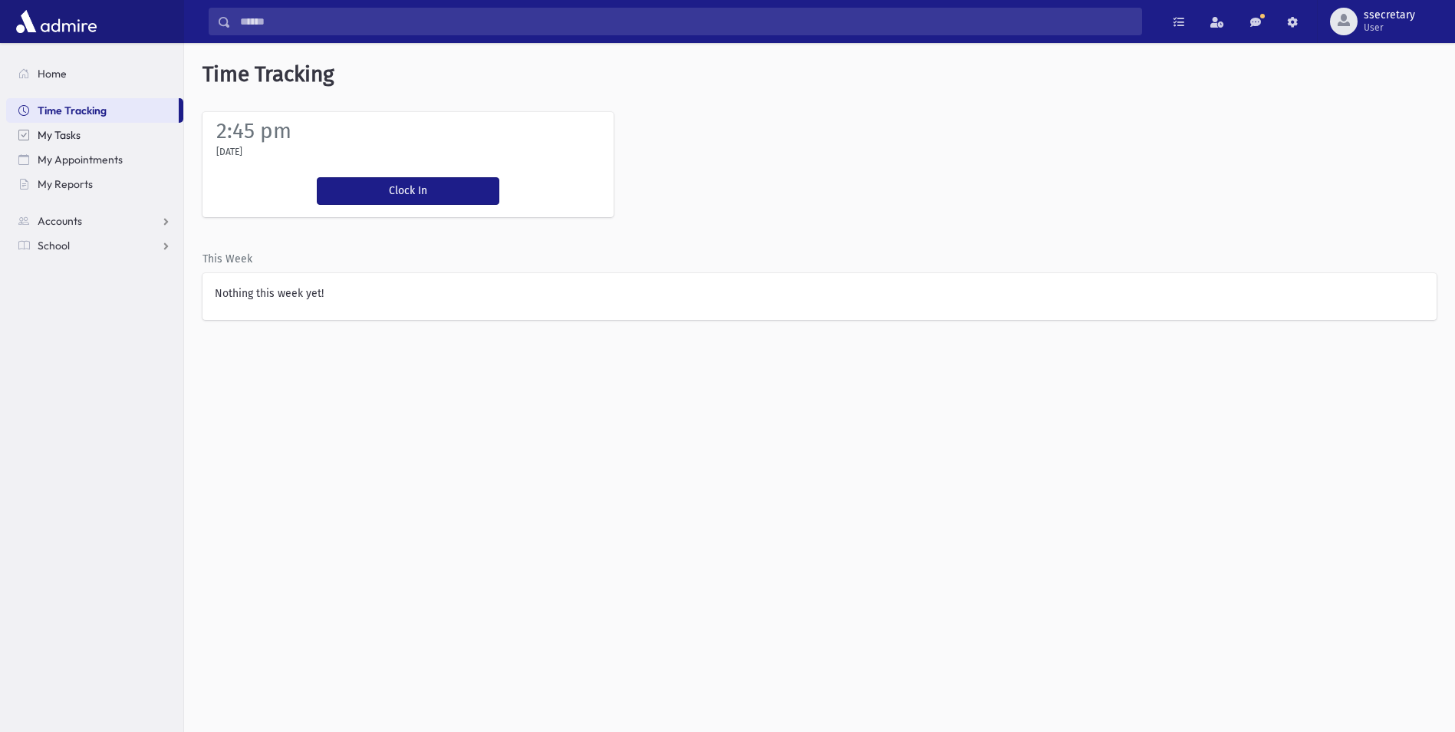
click at [119, 135] on link "My Tasks" at bounding box center [94, 135] width 177 height 25
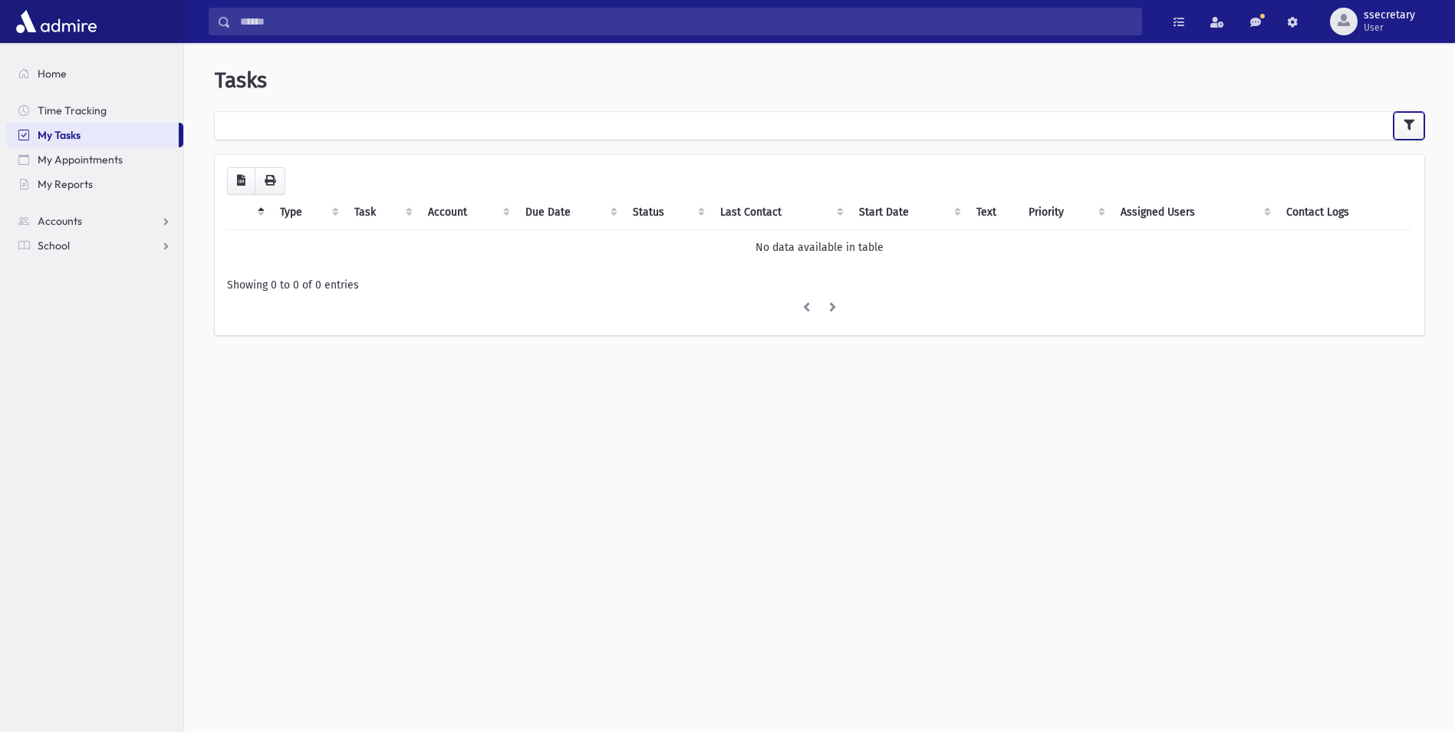
click at [1410, 126] on icon "button" at bounding box center [1409, 125] width 11 height 11
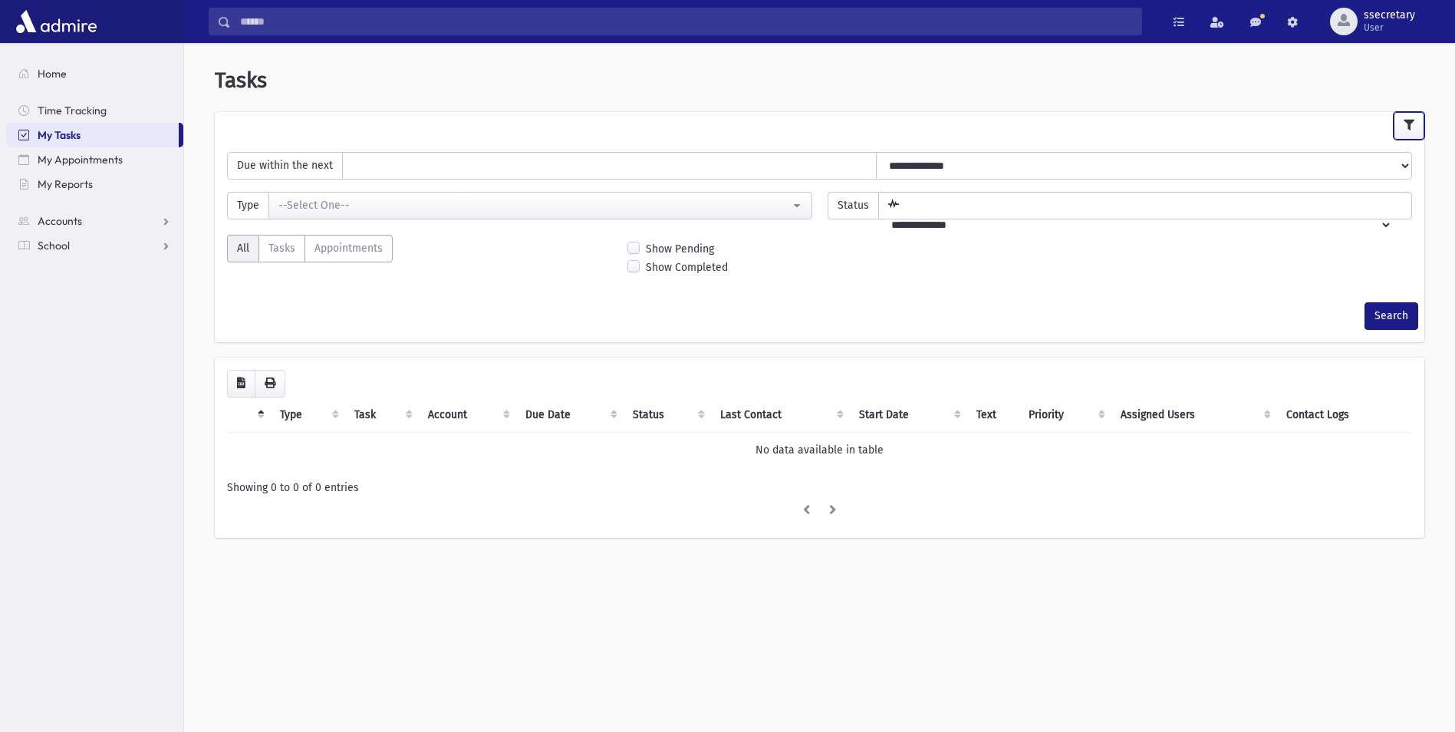
click at [1410, 126] on icon "button" at bounding box center [1409, 125] width 11 height 11
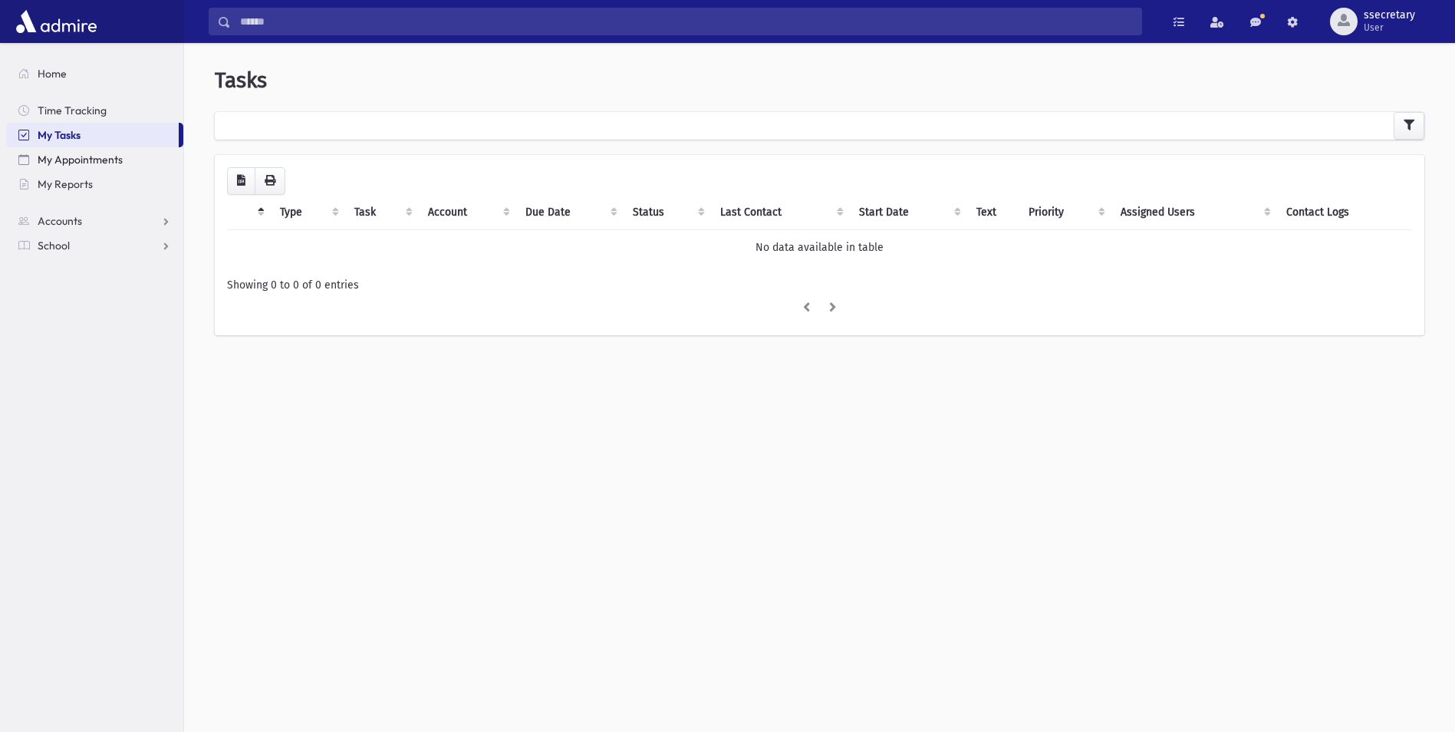
click at [128, 163] on link "My Appointments" at bounding box center [94, 159] width 177 height 25
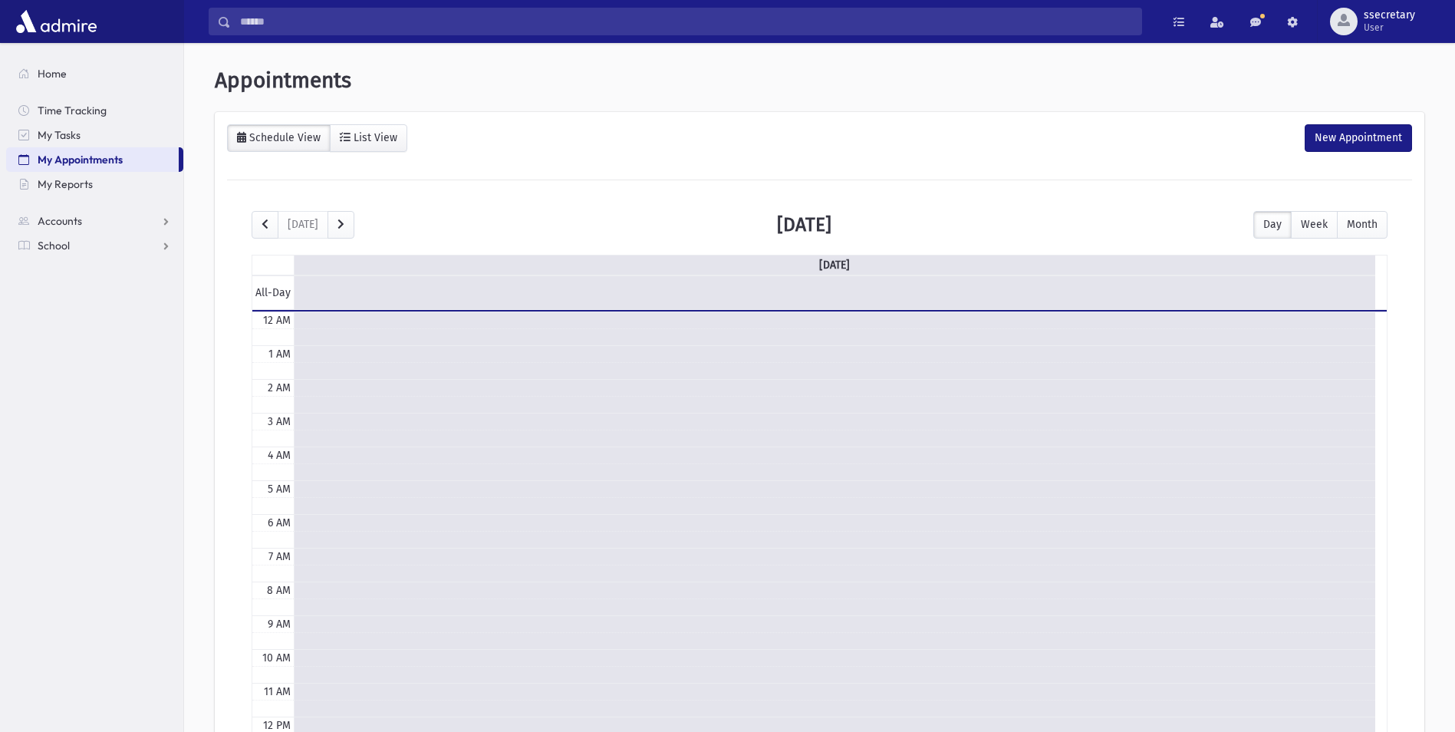
scroll to position [203, 0]
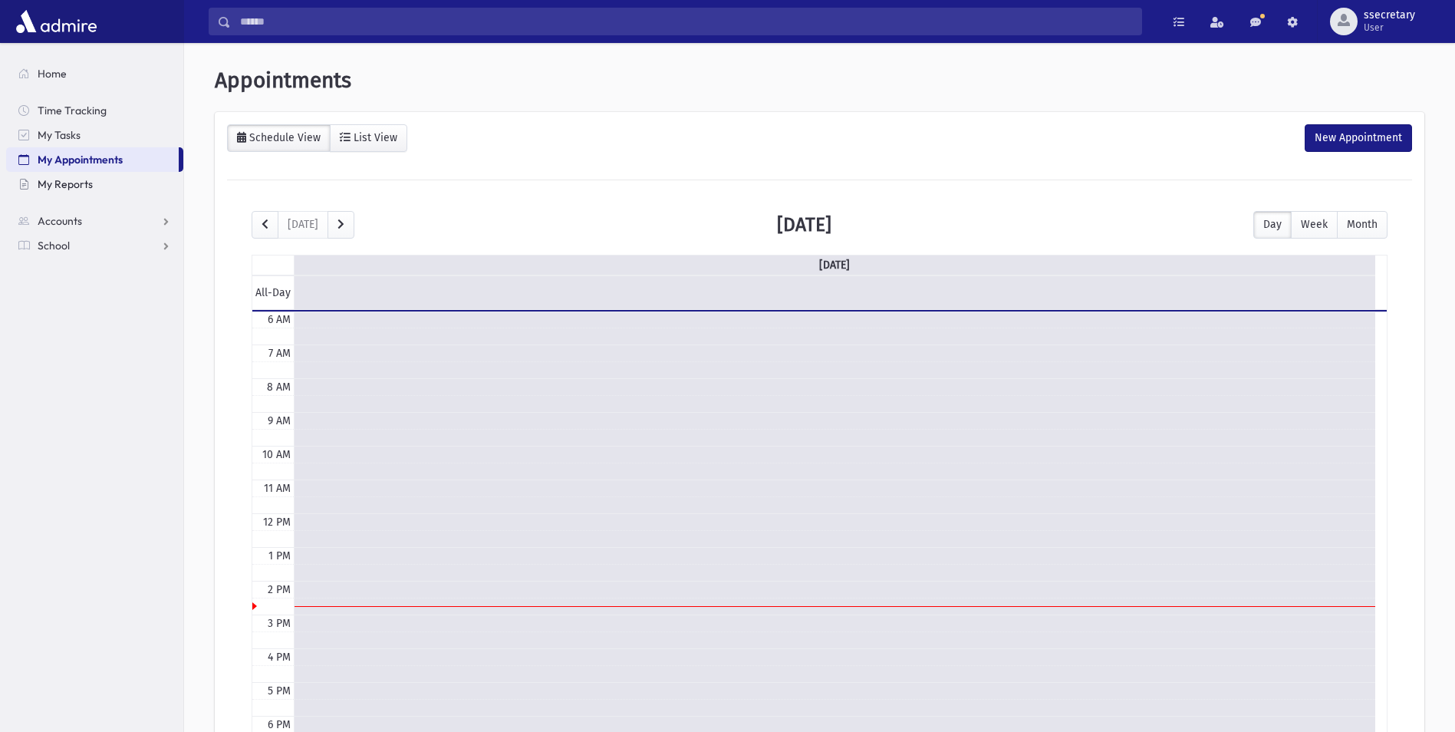
click at [109, 175] on link "My Reports" at bounding box center [94, 184] width 177 height 25
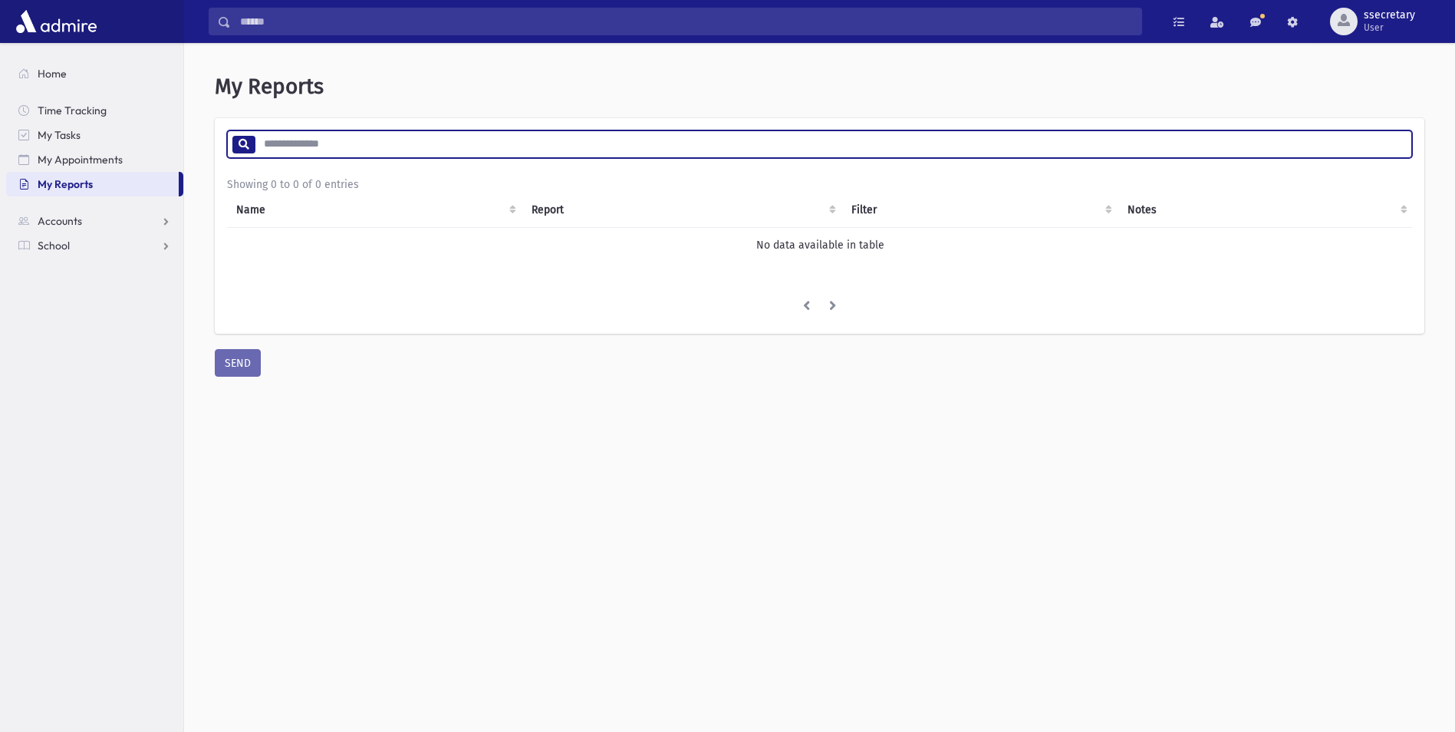
click at [367, 152] on input "search" at bounding box center [833, 144] width 1157 height 28
click at [76, 222] on span "Accounts" at bounding box center [60, 221] width 44 height 14
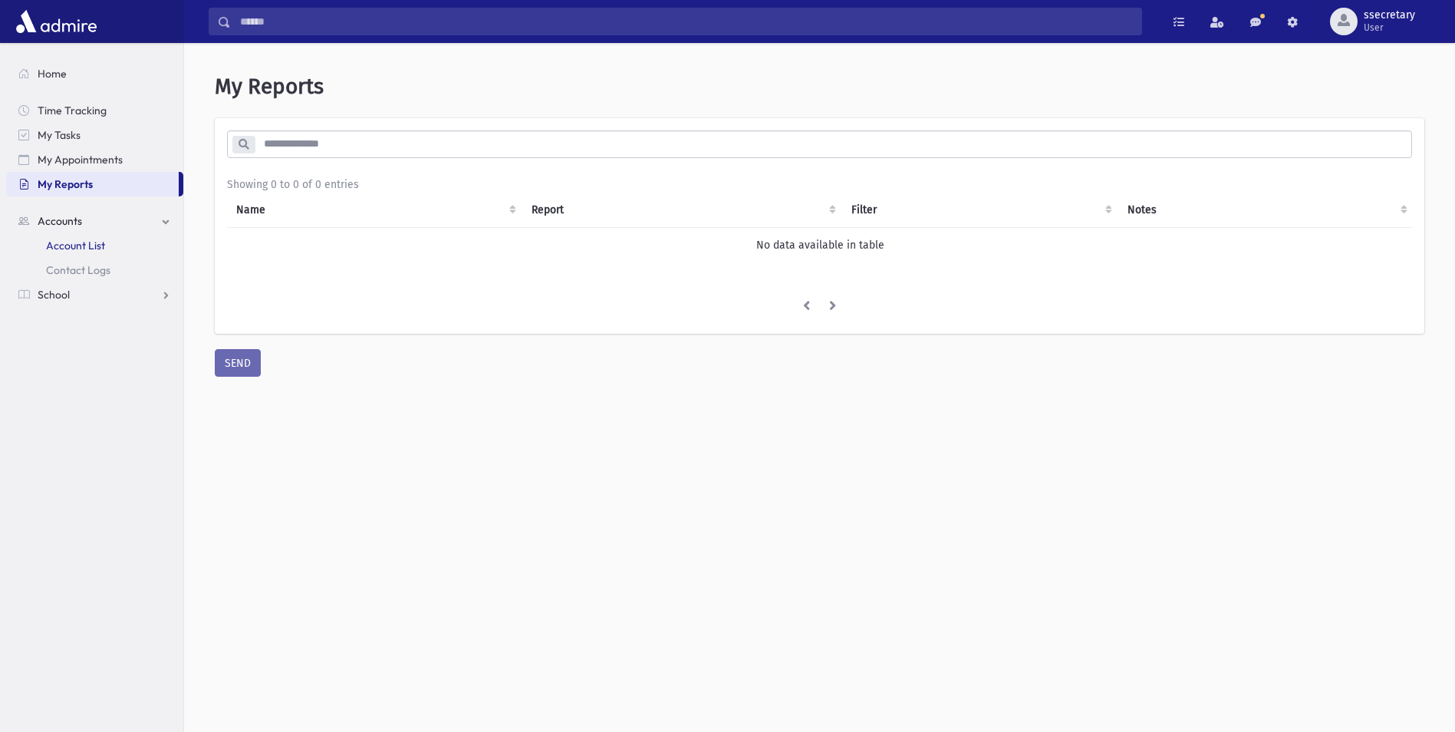
click at [77, 242] on span "Account List" at bounding box center [75, 246] width 59 height 14
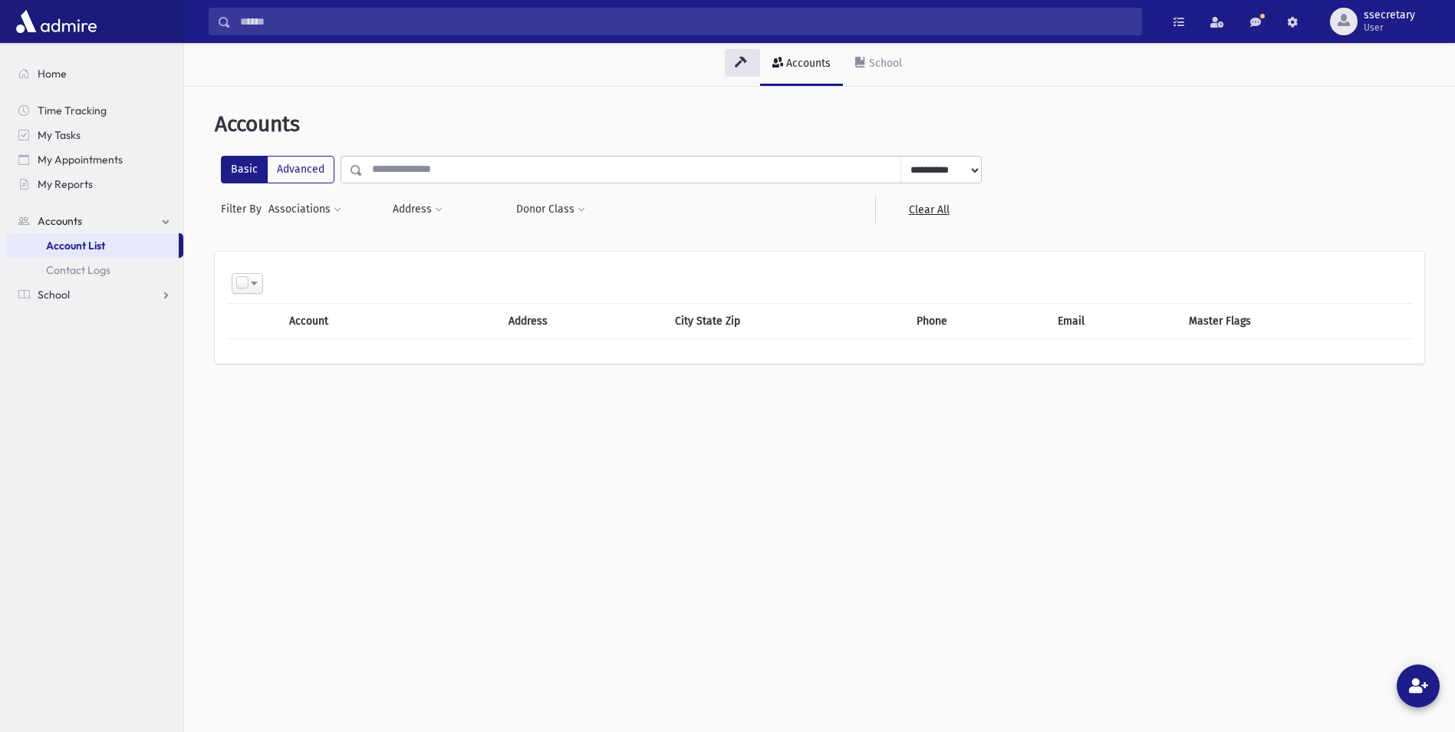
click at [938, 171] on select "**********" at bounding box center [941, 171] width 81 height 28
click at [901, 157] on select "**********" at bounding box center [941, 171] width 81 height 28
click at [872, 72] on link "School" at bounding box center [878, 64] width 71 height 43
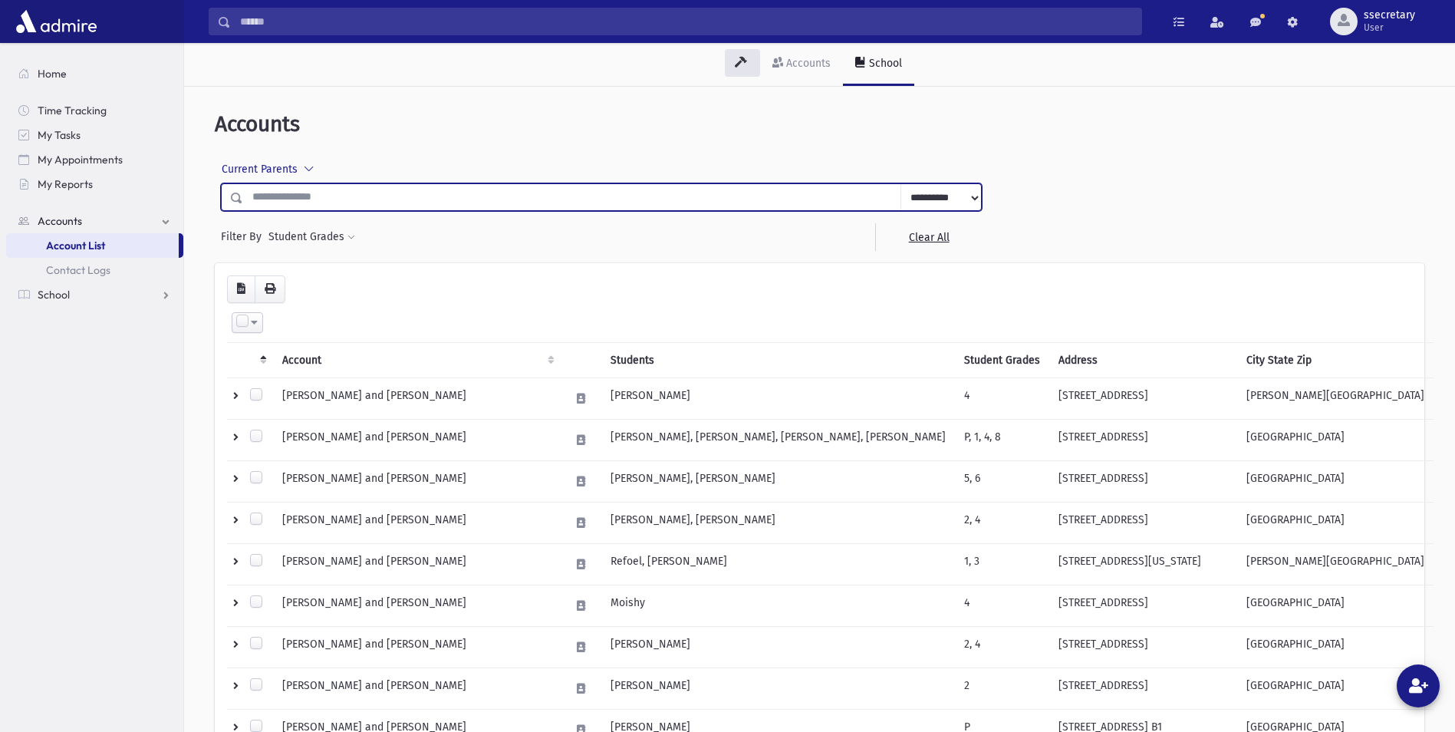
click at [506, 208] on input "text" at bounding box center [572, 197] width 658 height 28
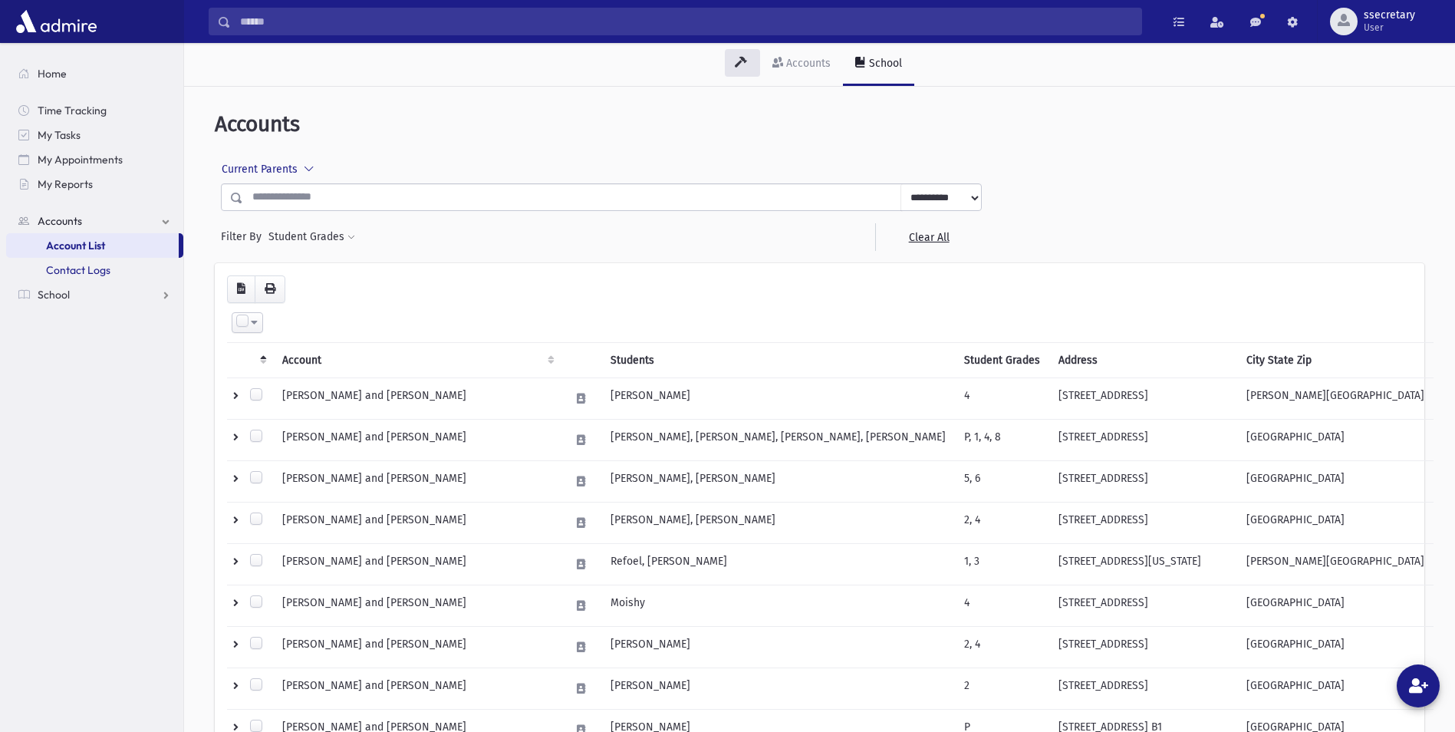
click at [114, 265] on link "Contact Logs" at bounding box center [94, 270] width 177 height 25
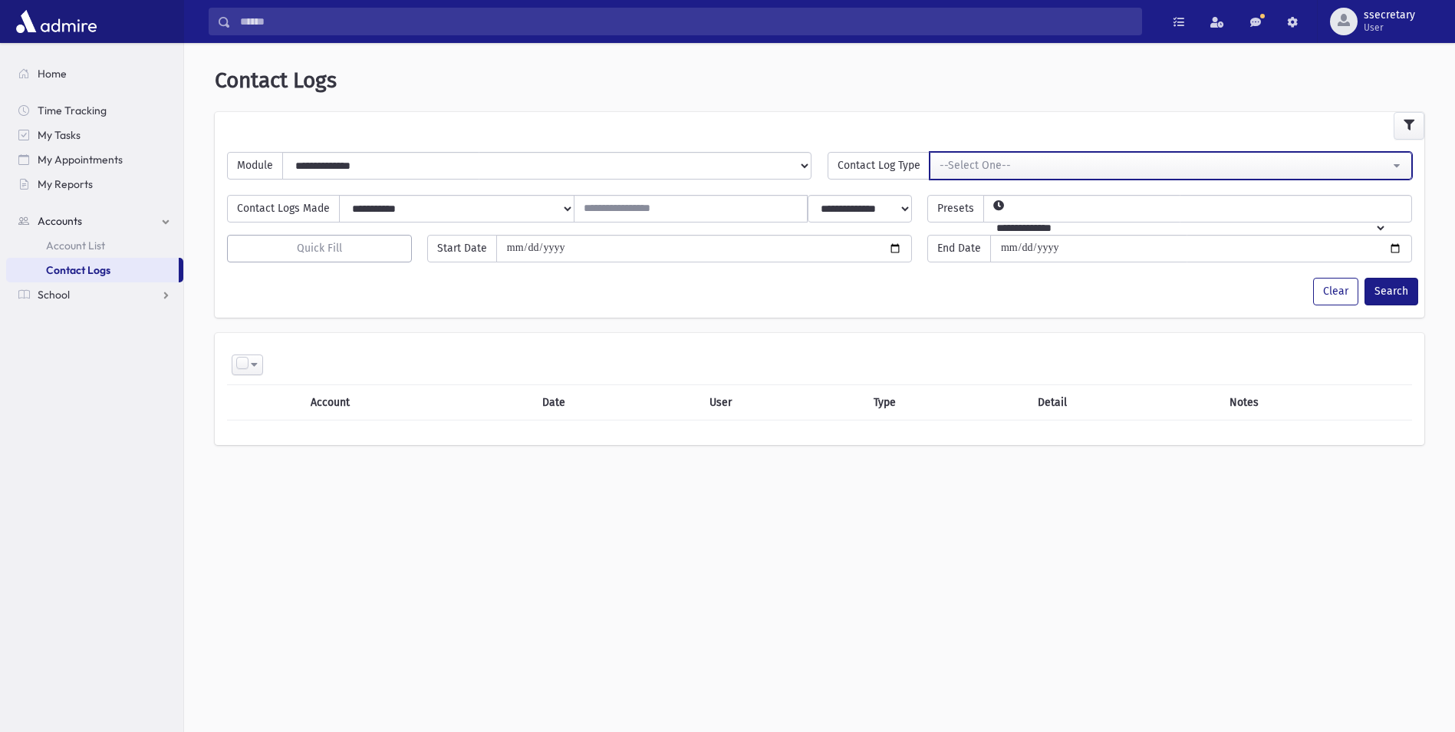
click at [1058, 164] on div "--Select One--" at bounding box center [1165, 165] width 451 height 16
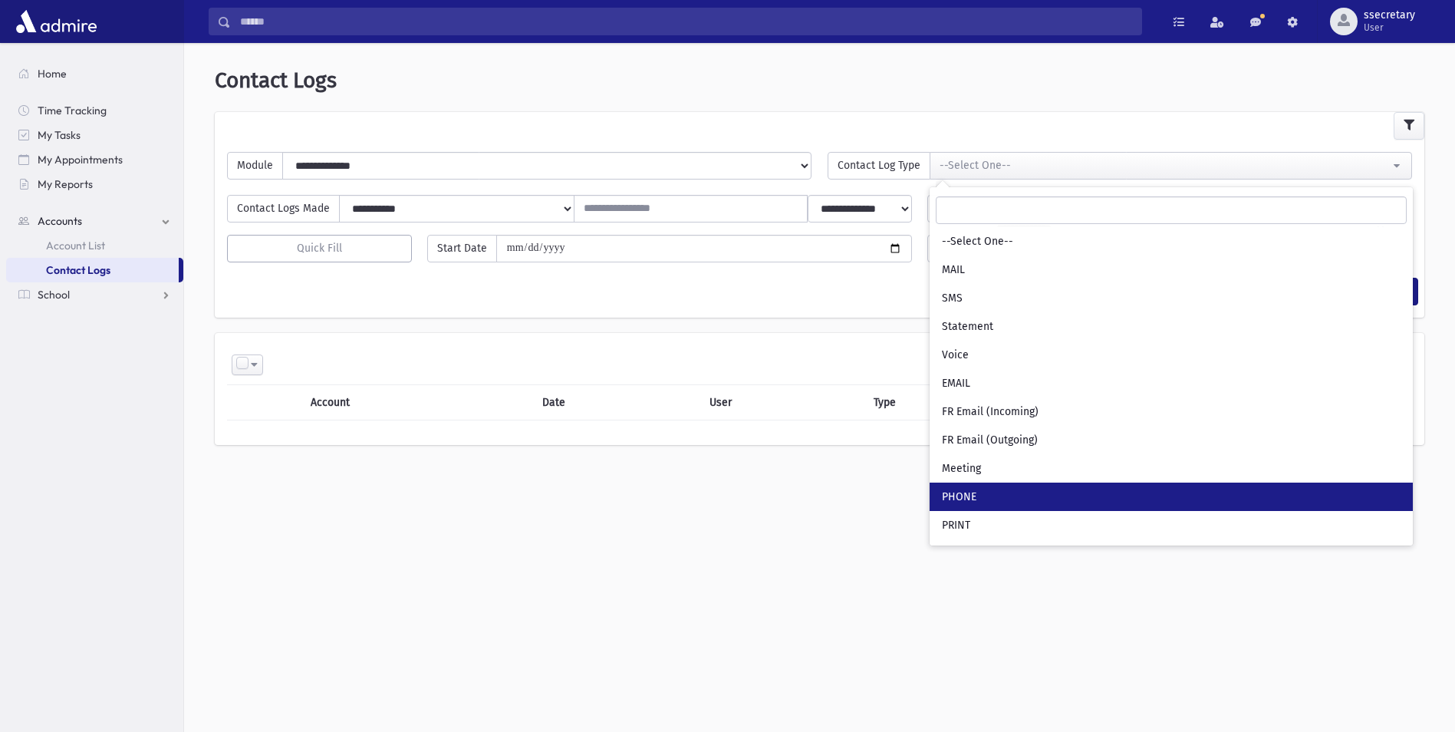
drag, startPoint x: 971, startPoint y: 491, endPoint x: 960, endPoint y: 491, distance: 10.7
click at [969, 495] on span "PHONE" at bounding box center [959, 496] width 35 height 15
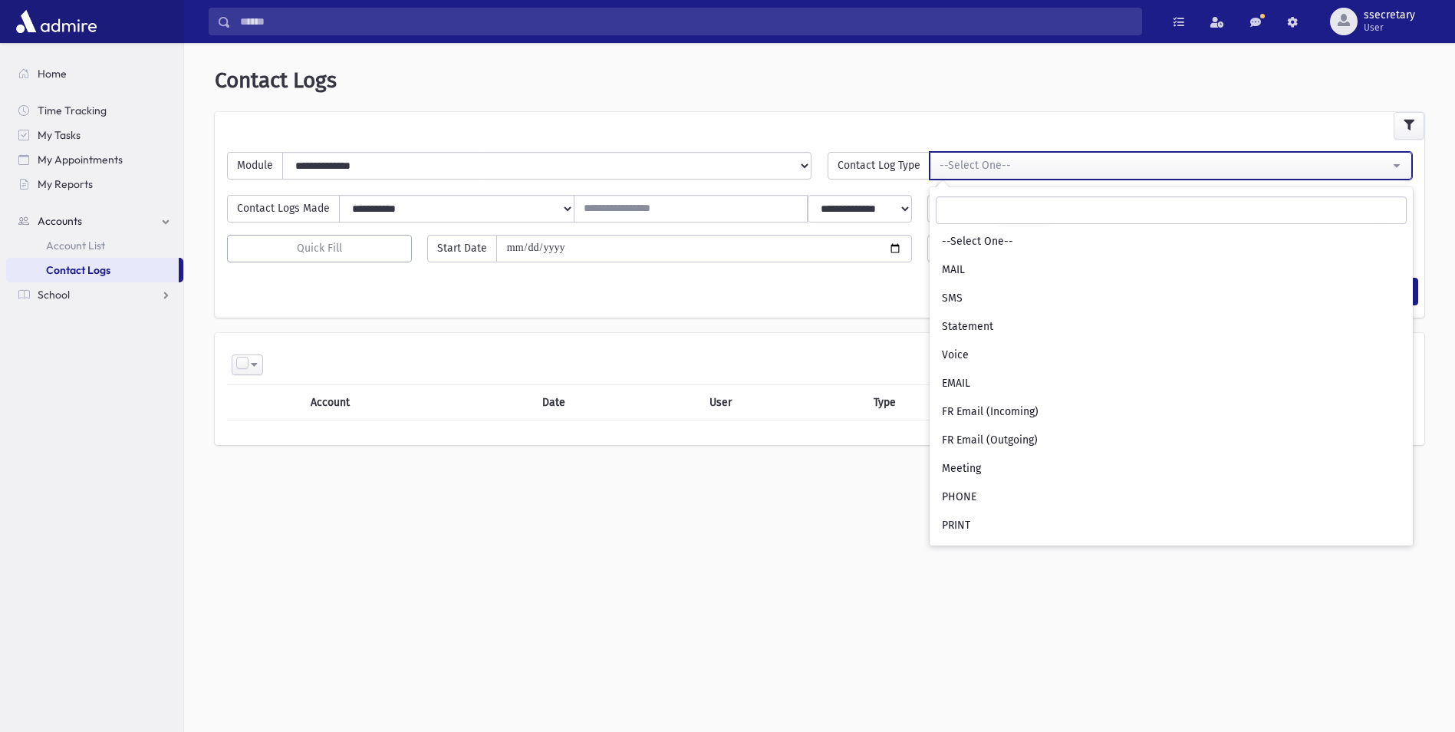
select select "***"
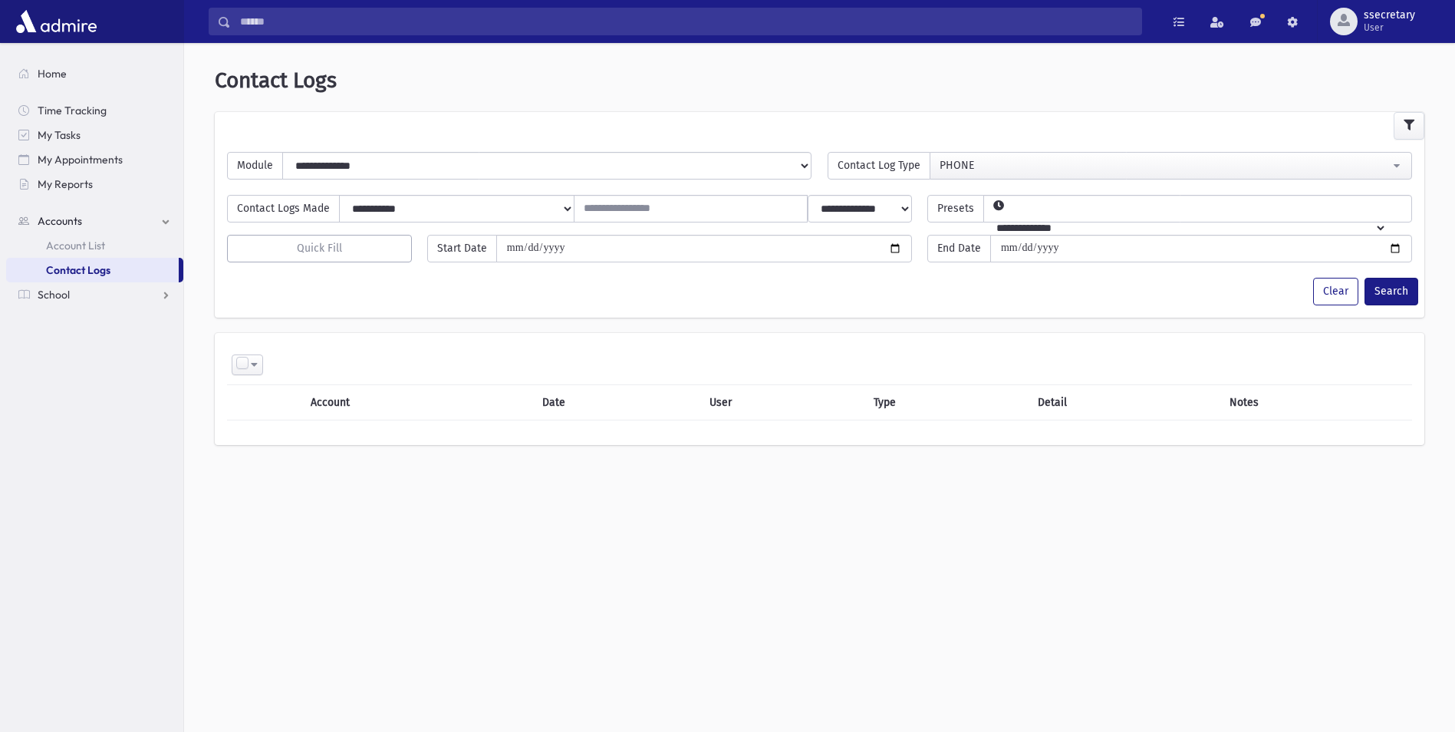
click at [1109, 215] on select "**********" at bounding box center [1185, 228] width 403 height 26
click at [1107, 215] on select "**********" at bounding box center [1185, 228] width 403 height 26
click at [564, 213] on select "**********" at bounding box center [457, 209] width 236 height 28
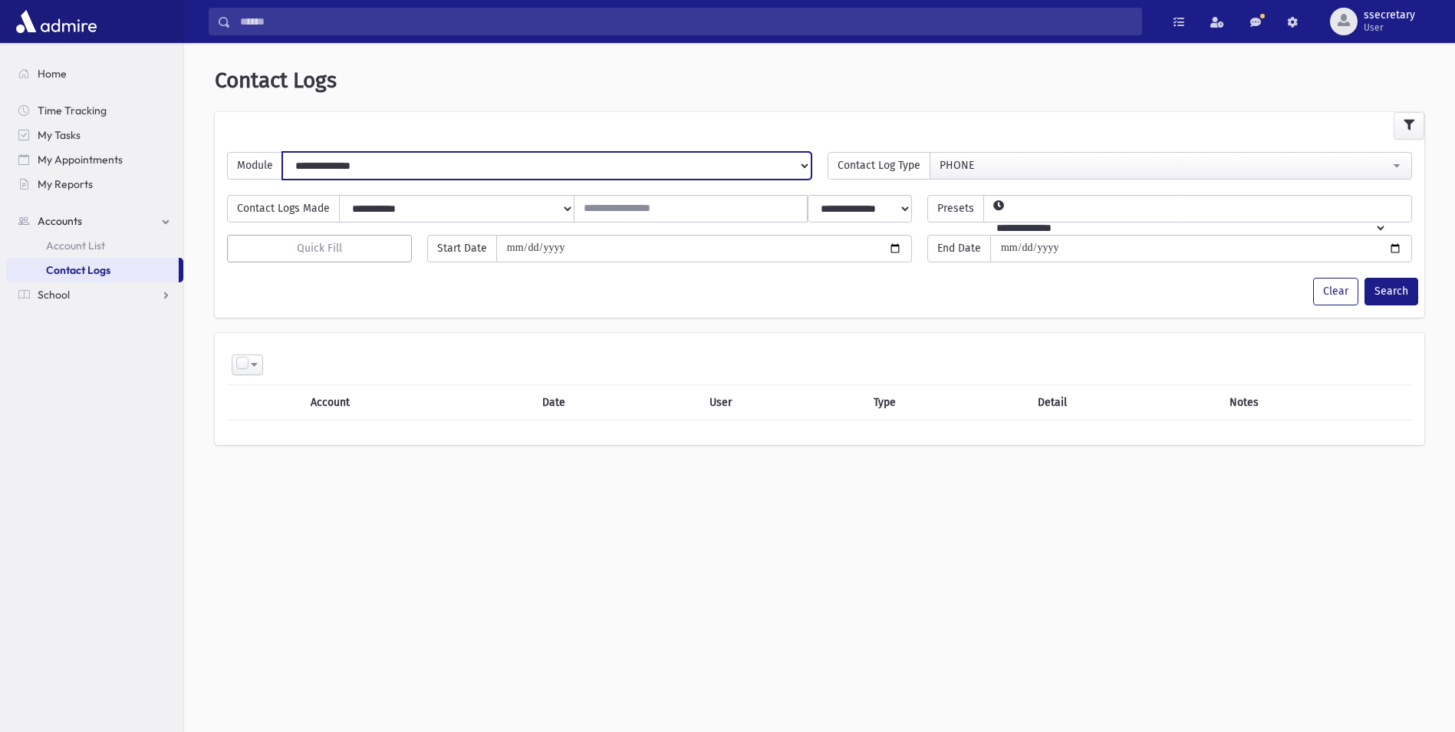
click at [568, 179] on select "**********" at bounding box center [546, 166] width 529 height 28
click at [581, 162] on select "**********" at bounding box center [546, 166] width 529 height 28
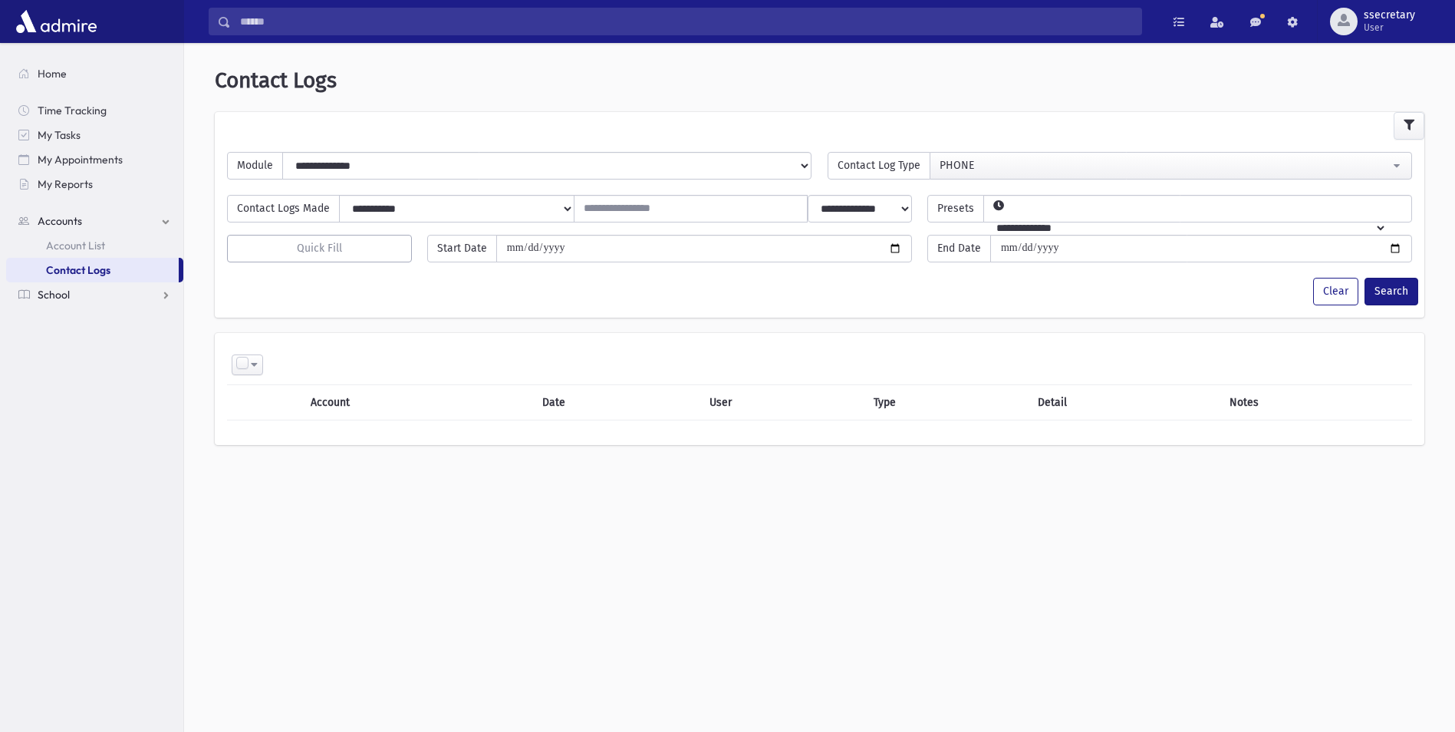
drag, startPoint x: 137, startPoint y: 308, endPoint x: 143, endPoint y: 305, distance: 7.9
click at [141, 306] on nav "Home Time Tracking My Tasks My Appointments My Reports Accounts Accounts Accoun…" at bounding box center [91, 176] width 183 height 267
click at [146, 303] on link "School" at bounding box center [94, 294] width 177 height 25
click at [162, 252] on link "School" at bounding box center [94, 245] width 177 height 25
click at [152, 247] on link "School" at bounding box center [94, 245] width 177 height 25
